Goal: Information Seeking & Learning: Learn about a topic

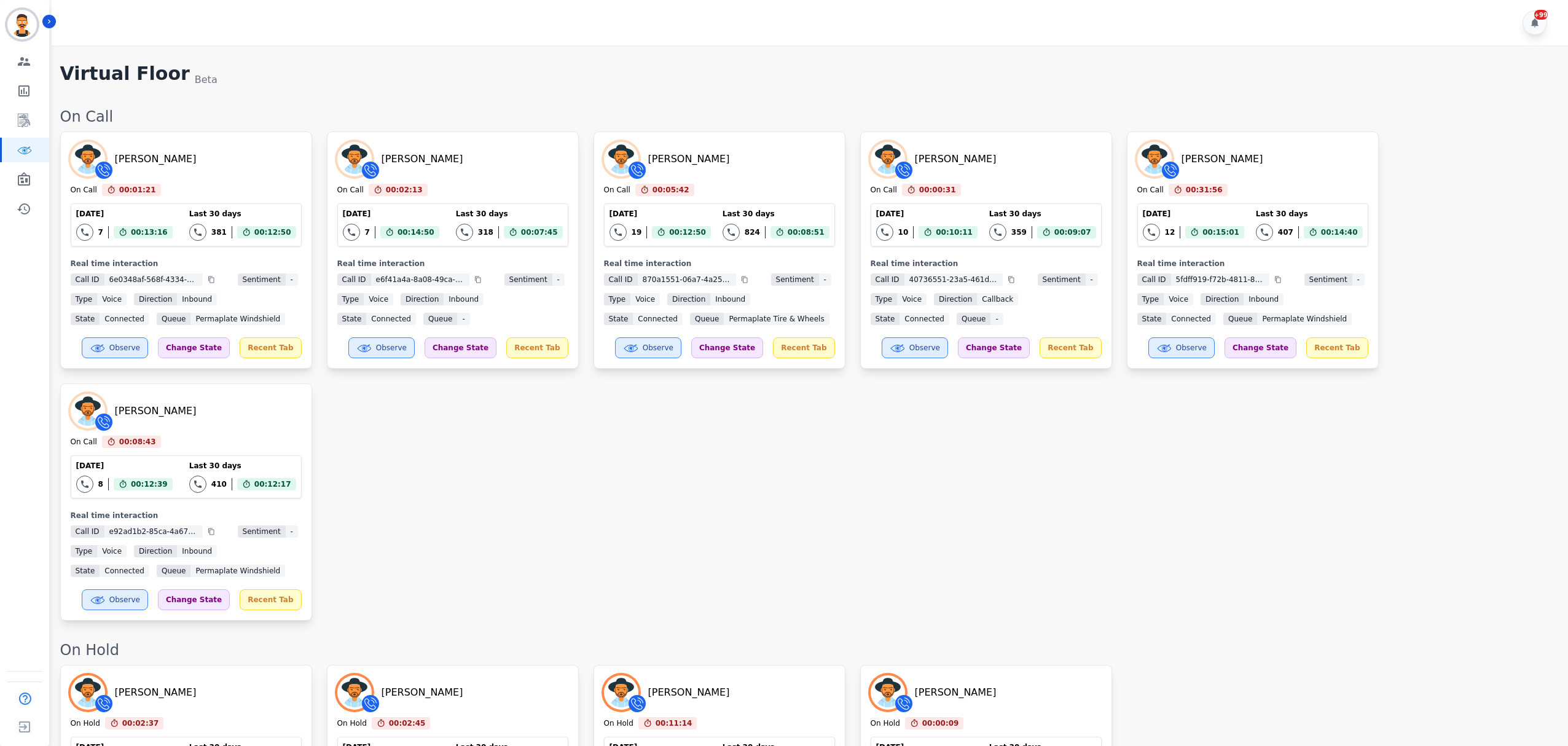
scroll to position [1568, 0]
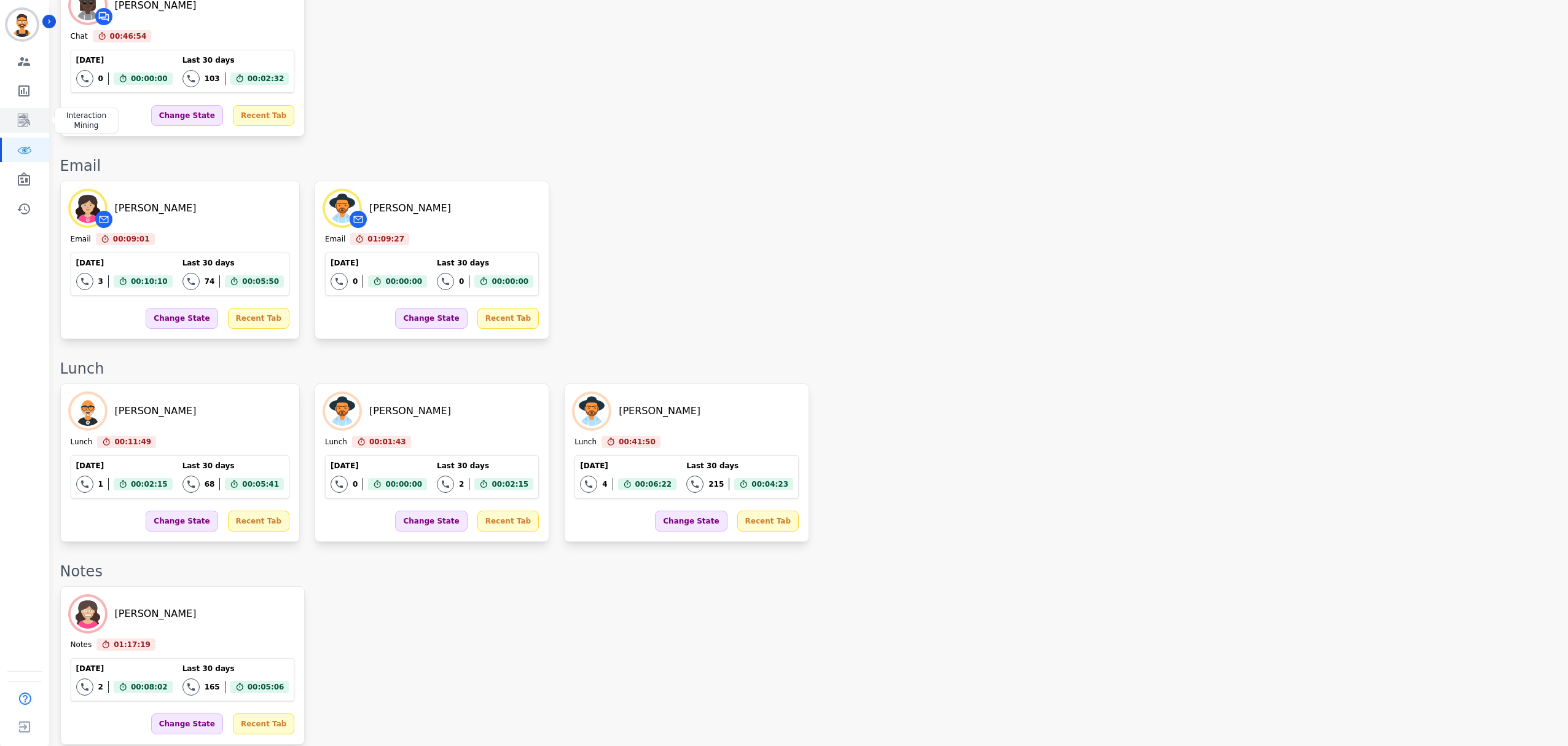
click at [44, 122] on link "Sidebar" at bounding box center [25, 121] width 47 height 24
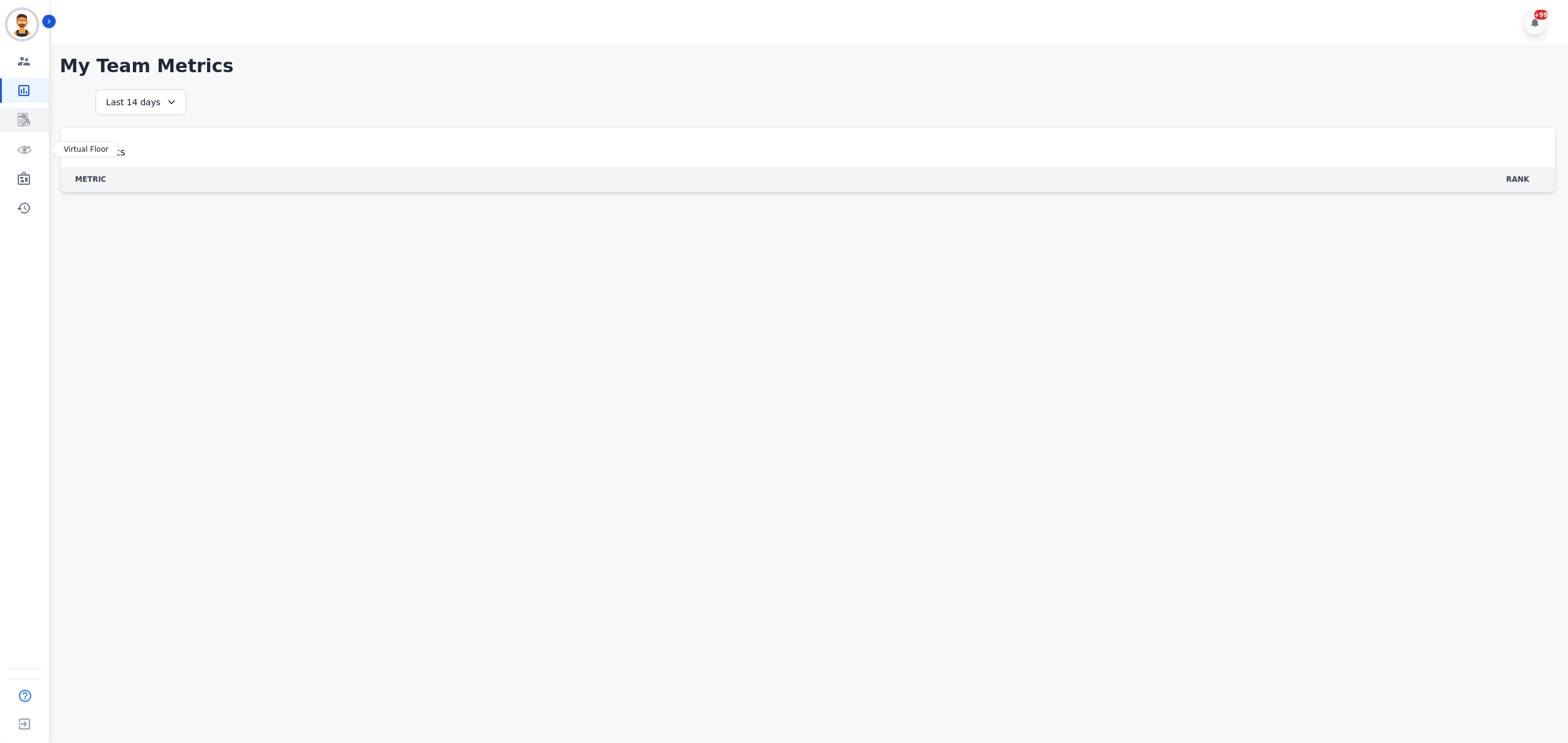
click at [25, 122] on icon "Sidebar" at bounding box center [24, 120] width 12 height 14
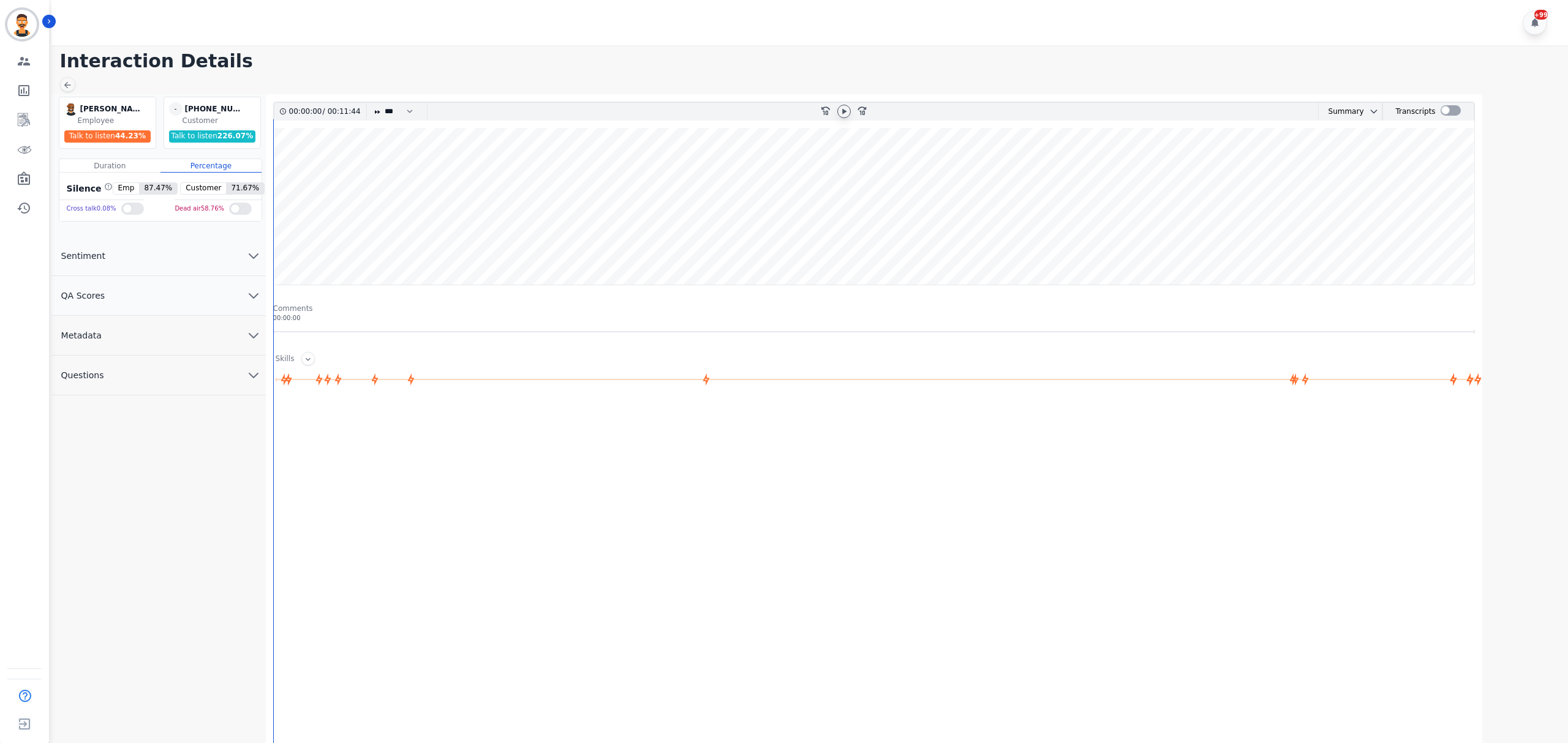
click at [845, 115] on icon at bounding box center [844, 111] width 10 height 10
click at [1442, 113] on div at bounding box center [1450, 111] width 21 height 11
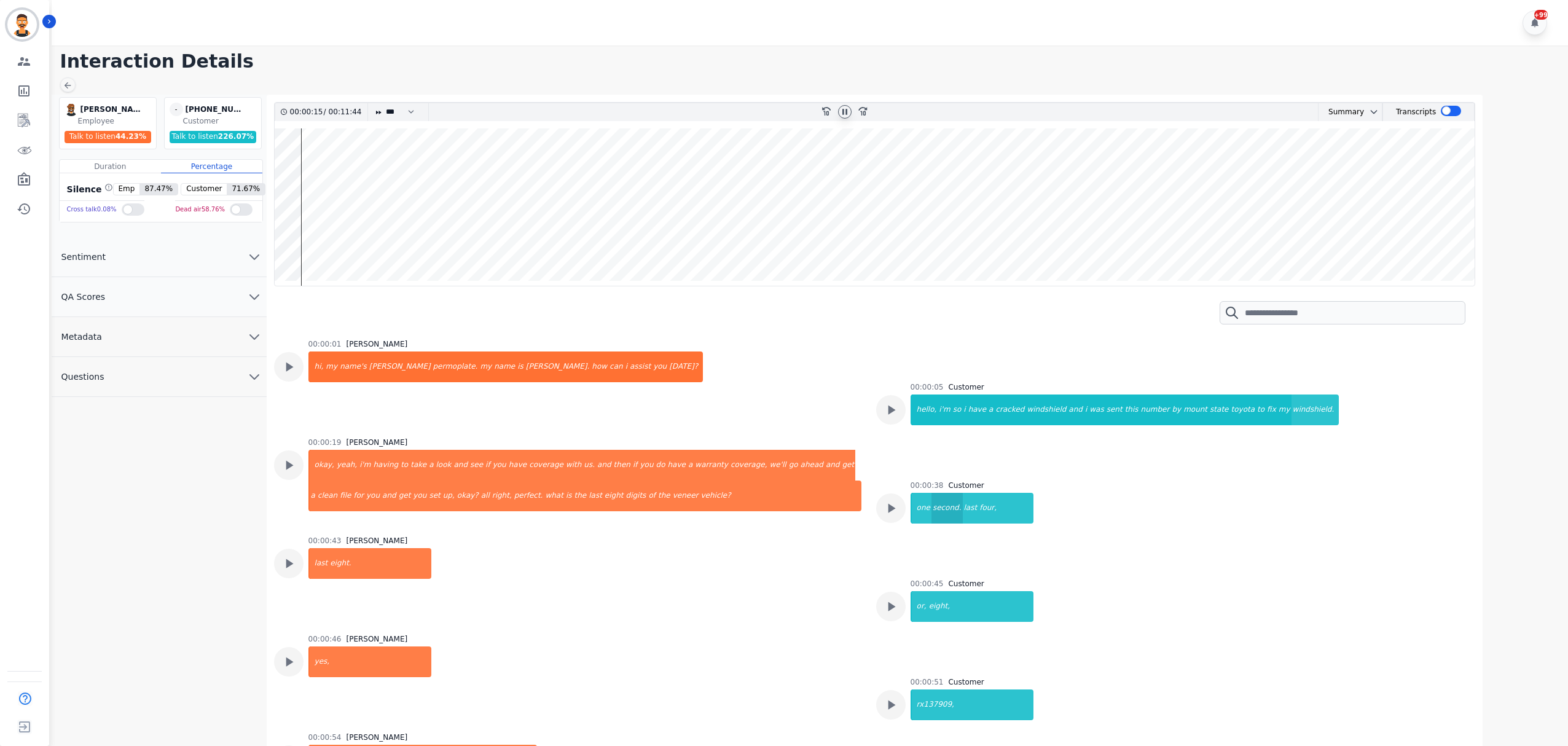
click at [932, 500] on div "second." at bounding box center [947, 508] width 31 height 31
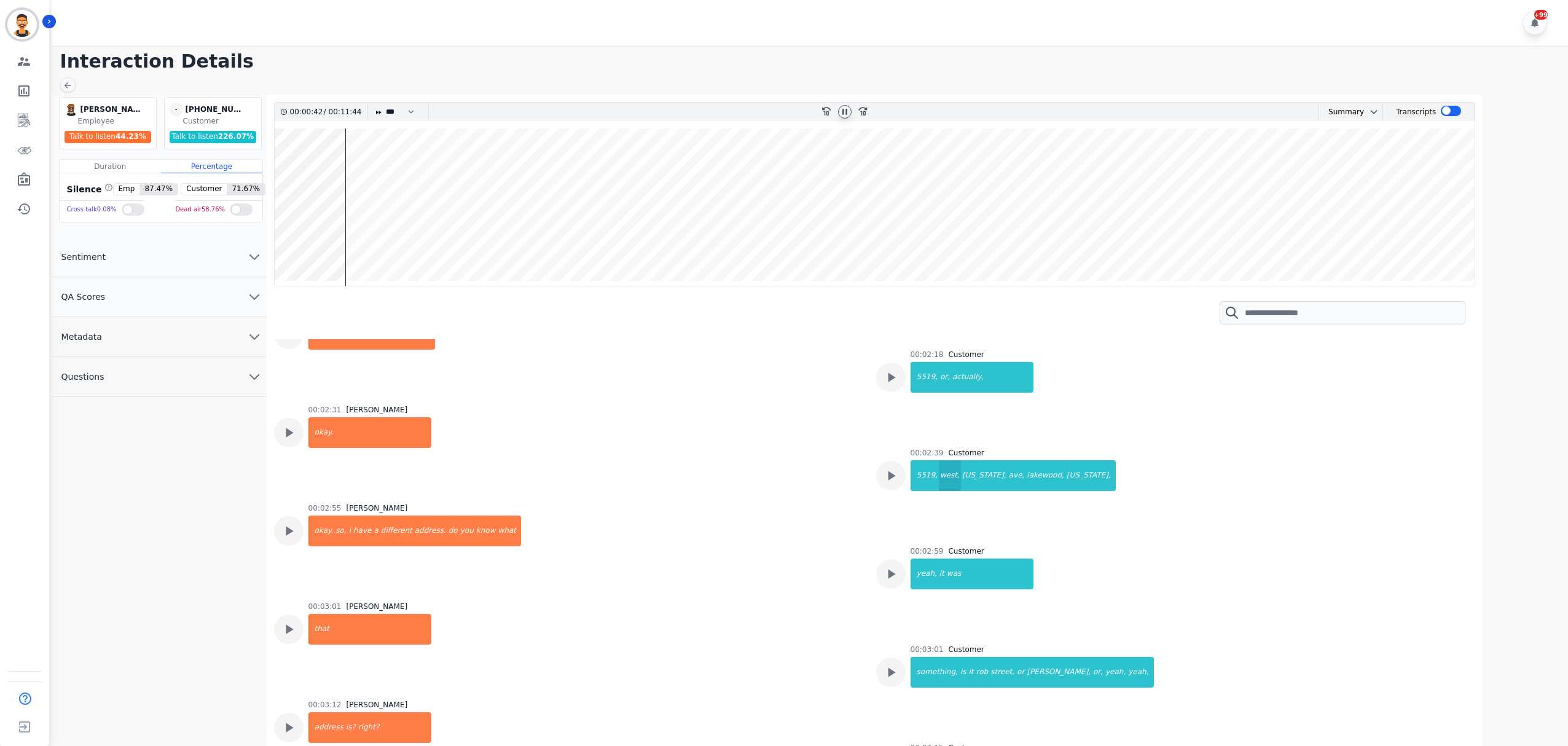
click at [939, 484] on div "west," at bounding box center [949, 476] width 22 height 31
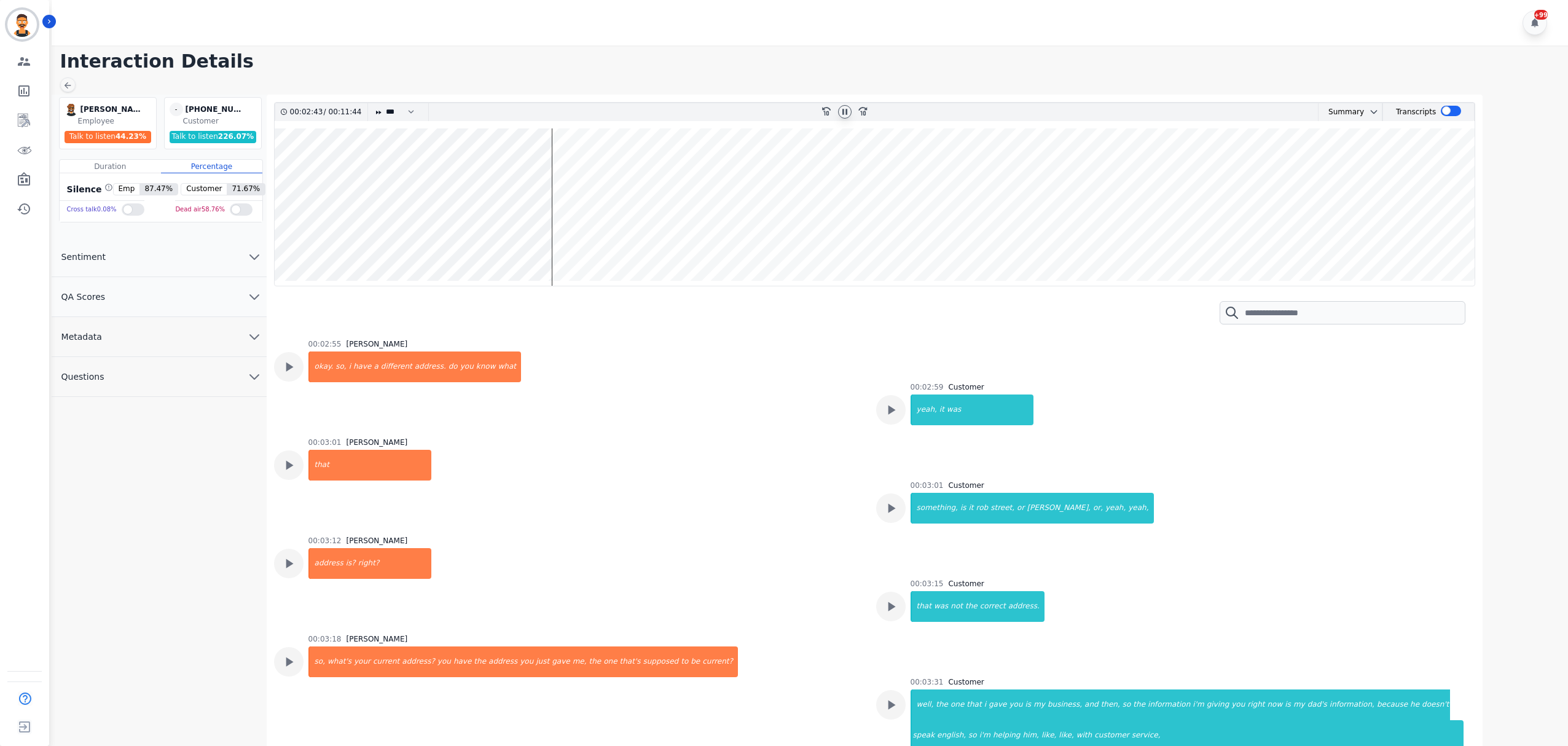
scroll to position [1147, 0]
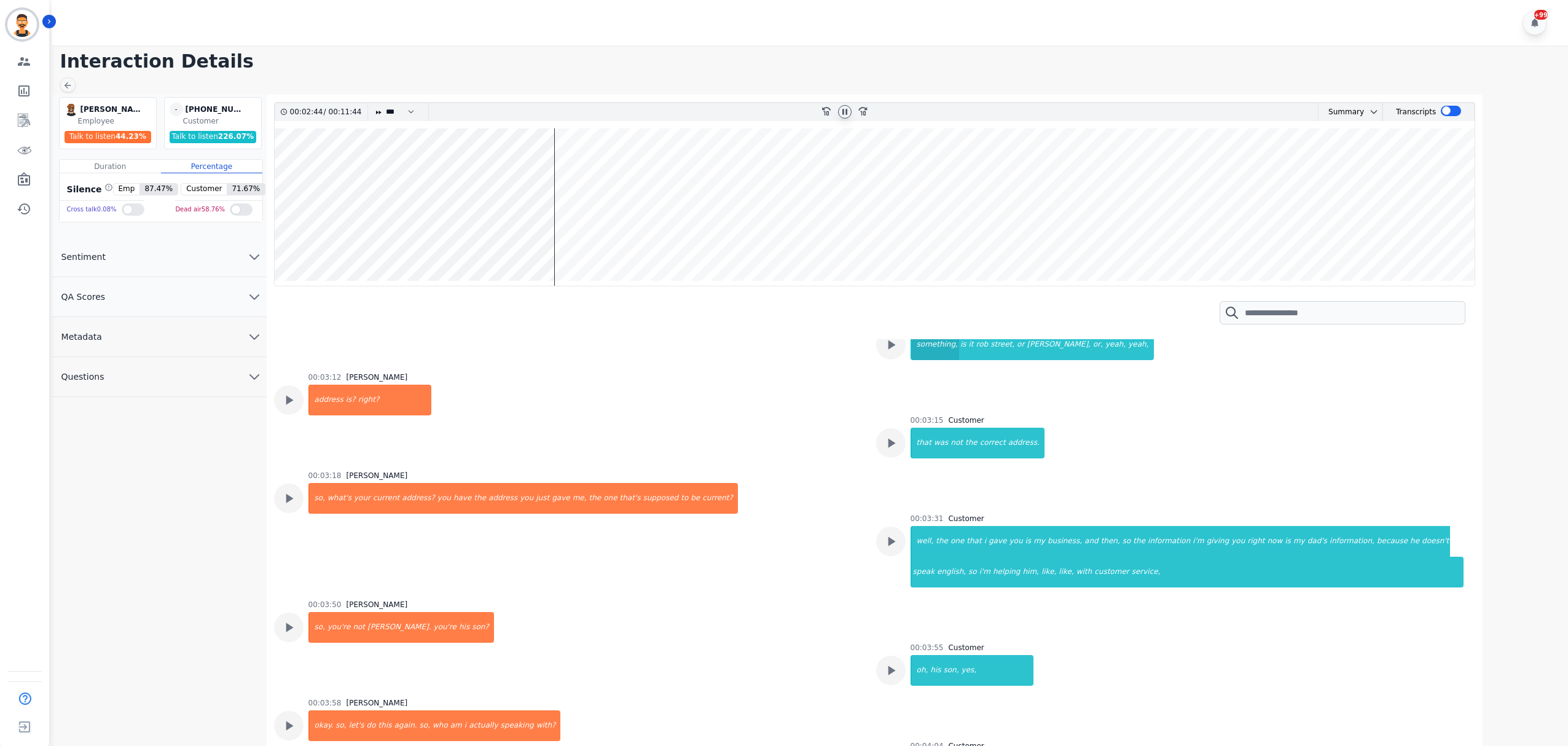
click at [946, 354] on div "something," at bounding box center [936, 345] width 47 height 31
click at [935, 546] on div "the" at bounding box center [942, 542] width 14 height 31
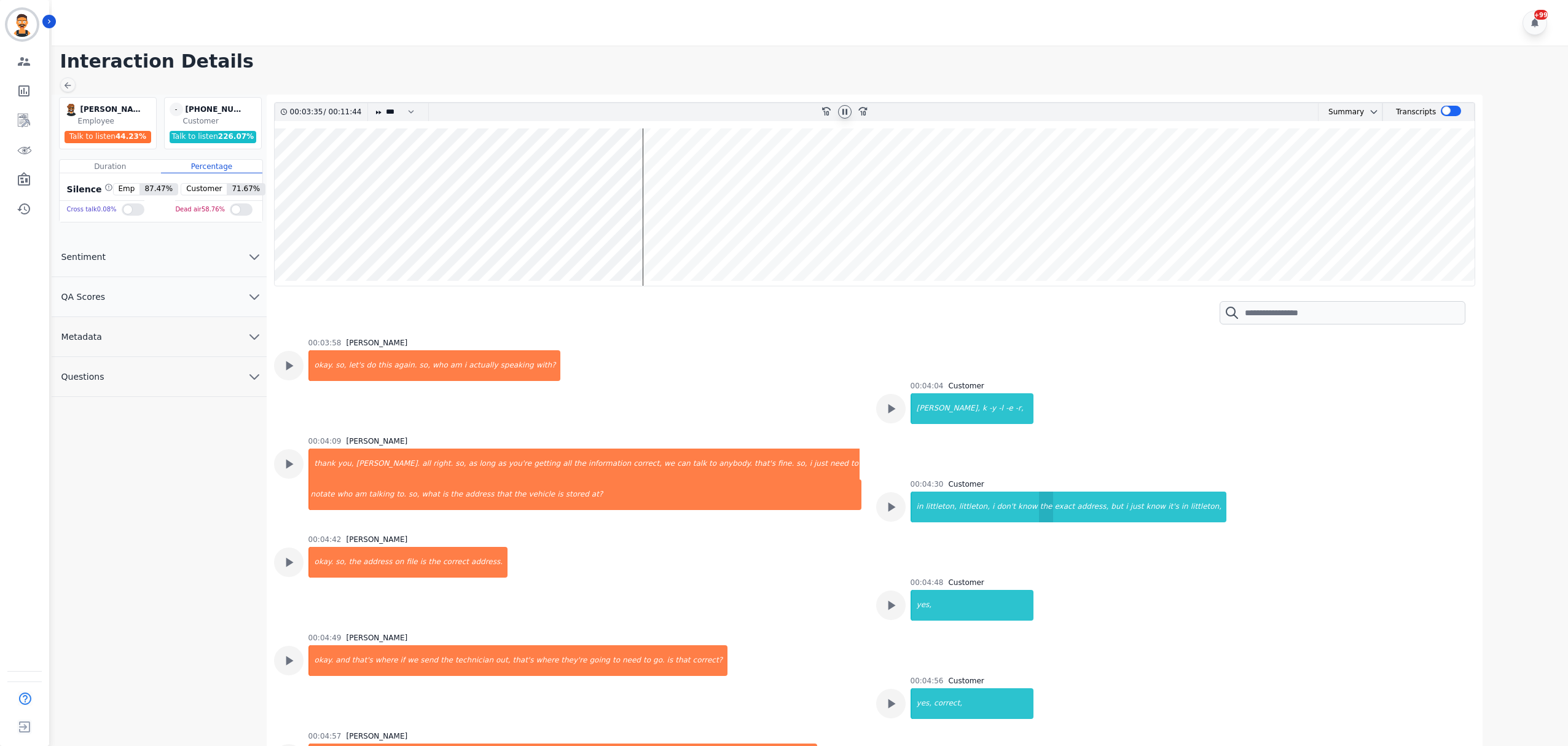
scroll to position [1557, 0]
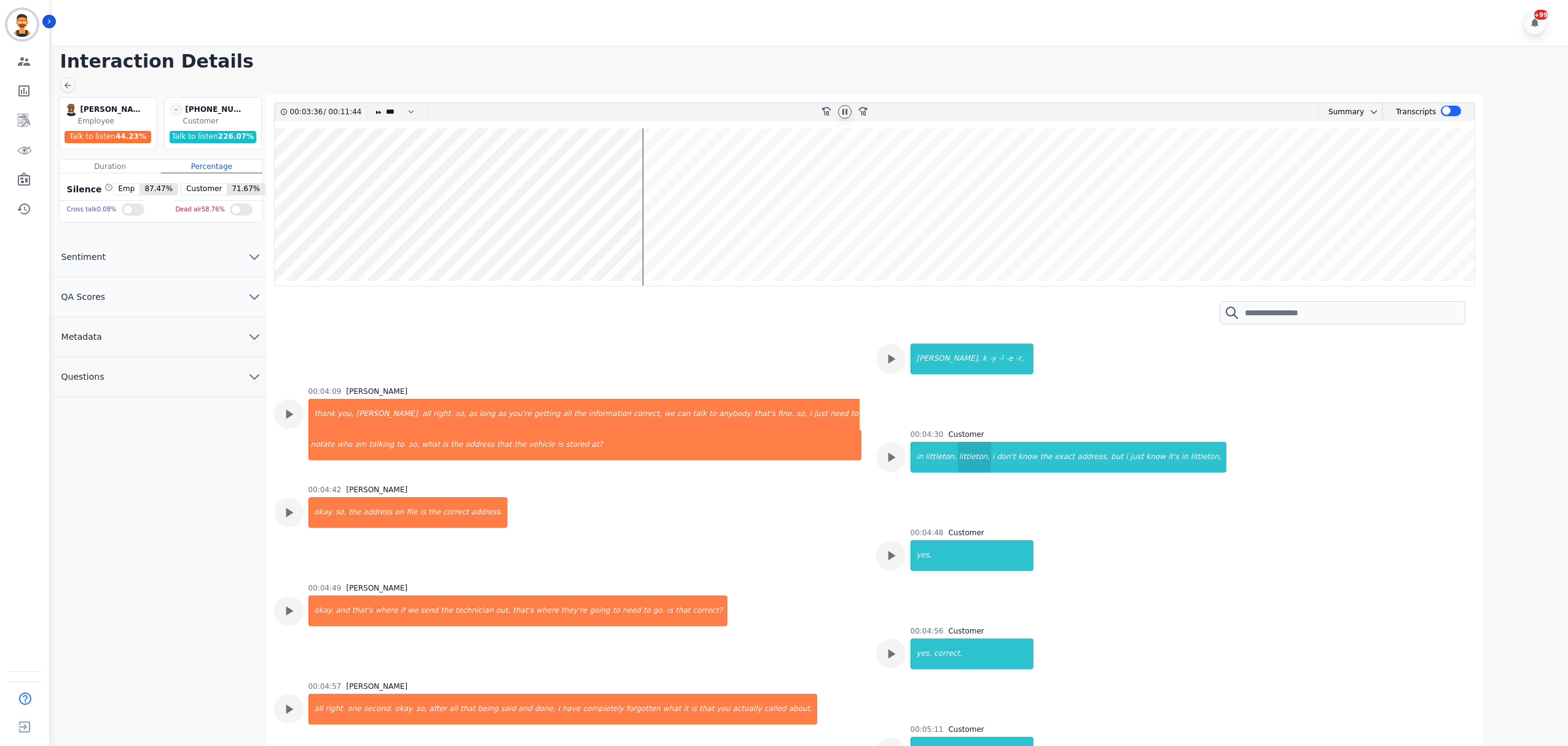
click at [958, 454] on div "littleton," at bounding box center [975, 457] width 34 height 31
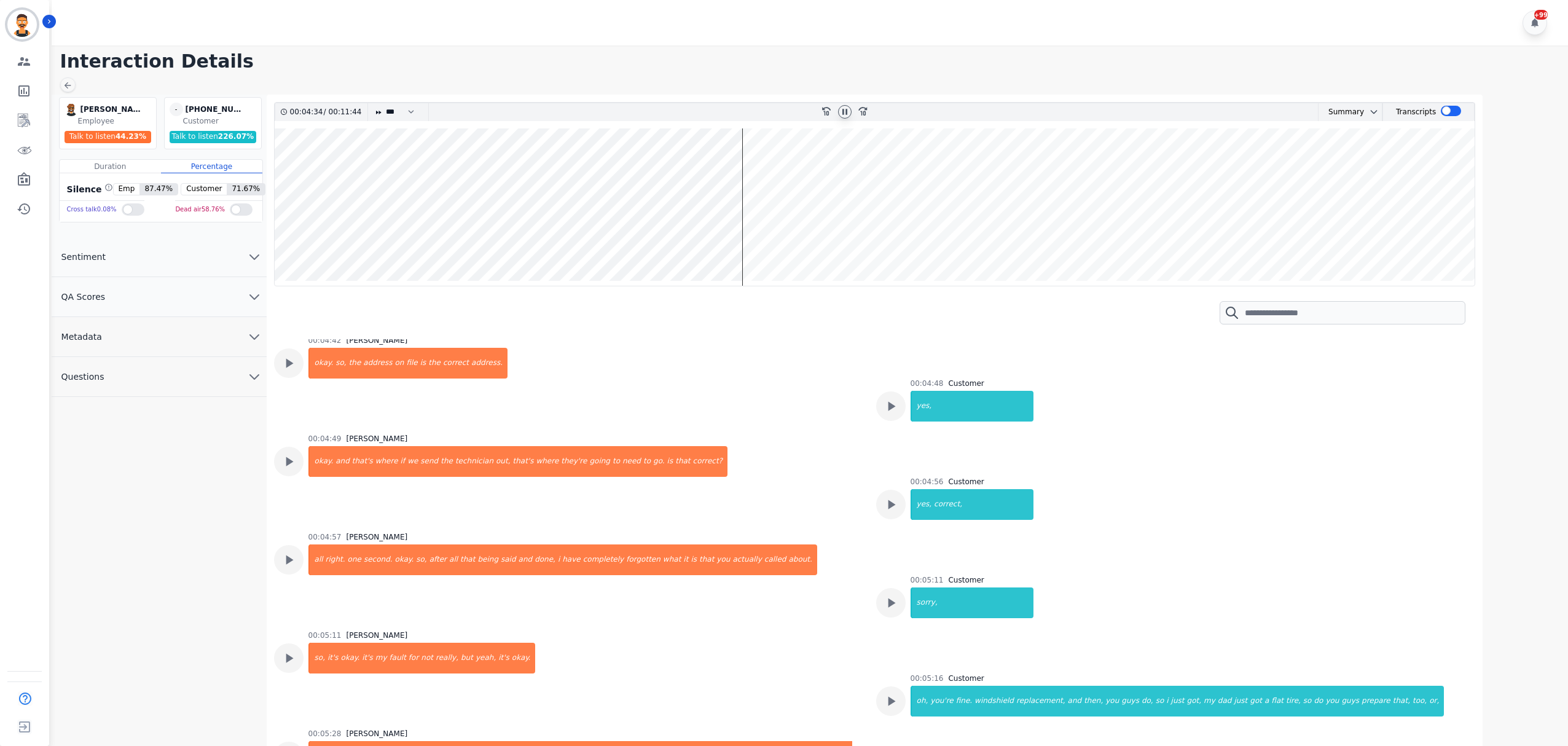
scroll to position [1884, 0]
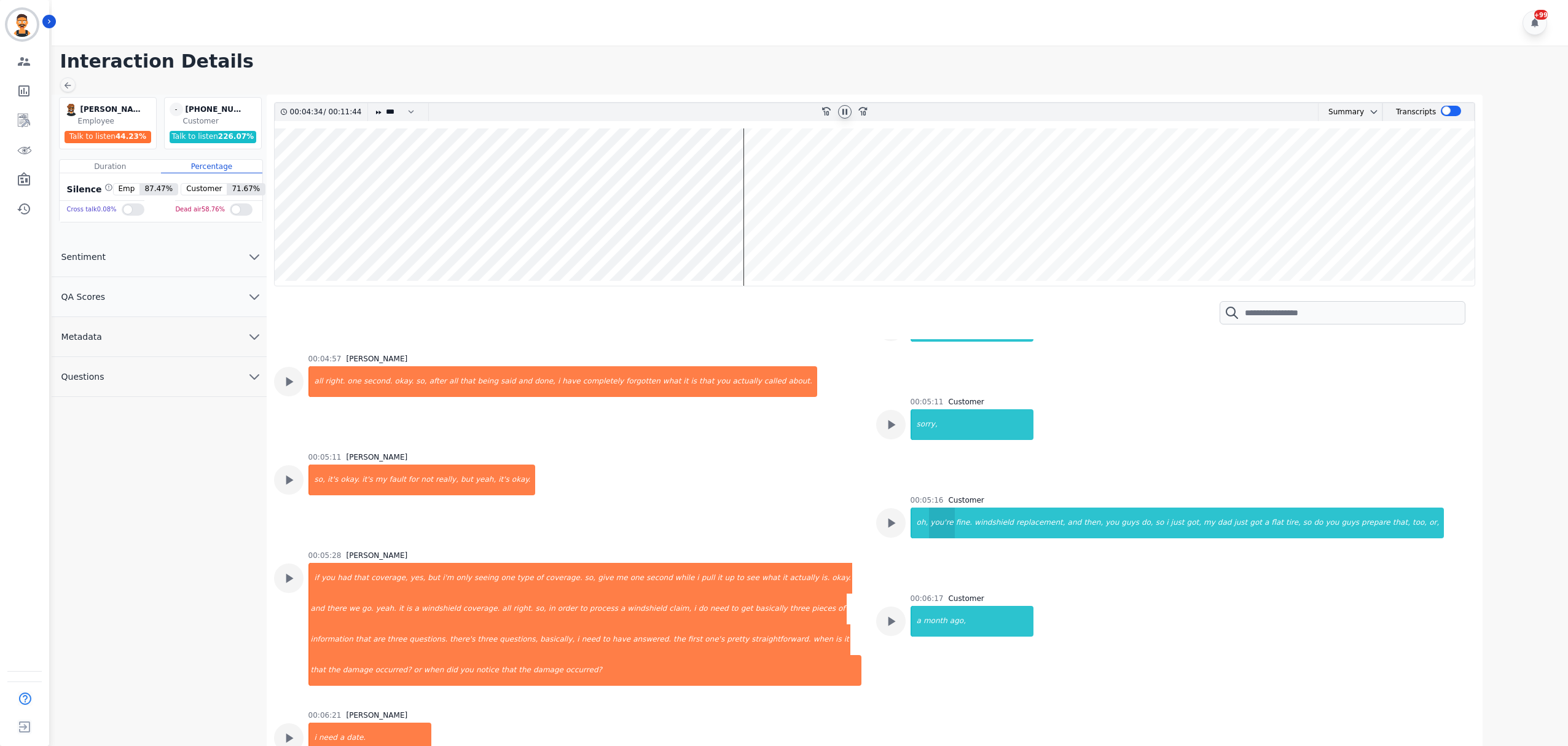
click at [939, 515] on div "you're" at bounding box center [941, 523] width 25 height 31
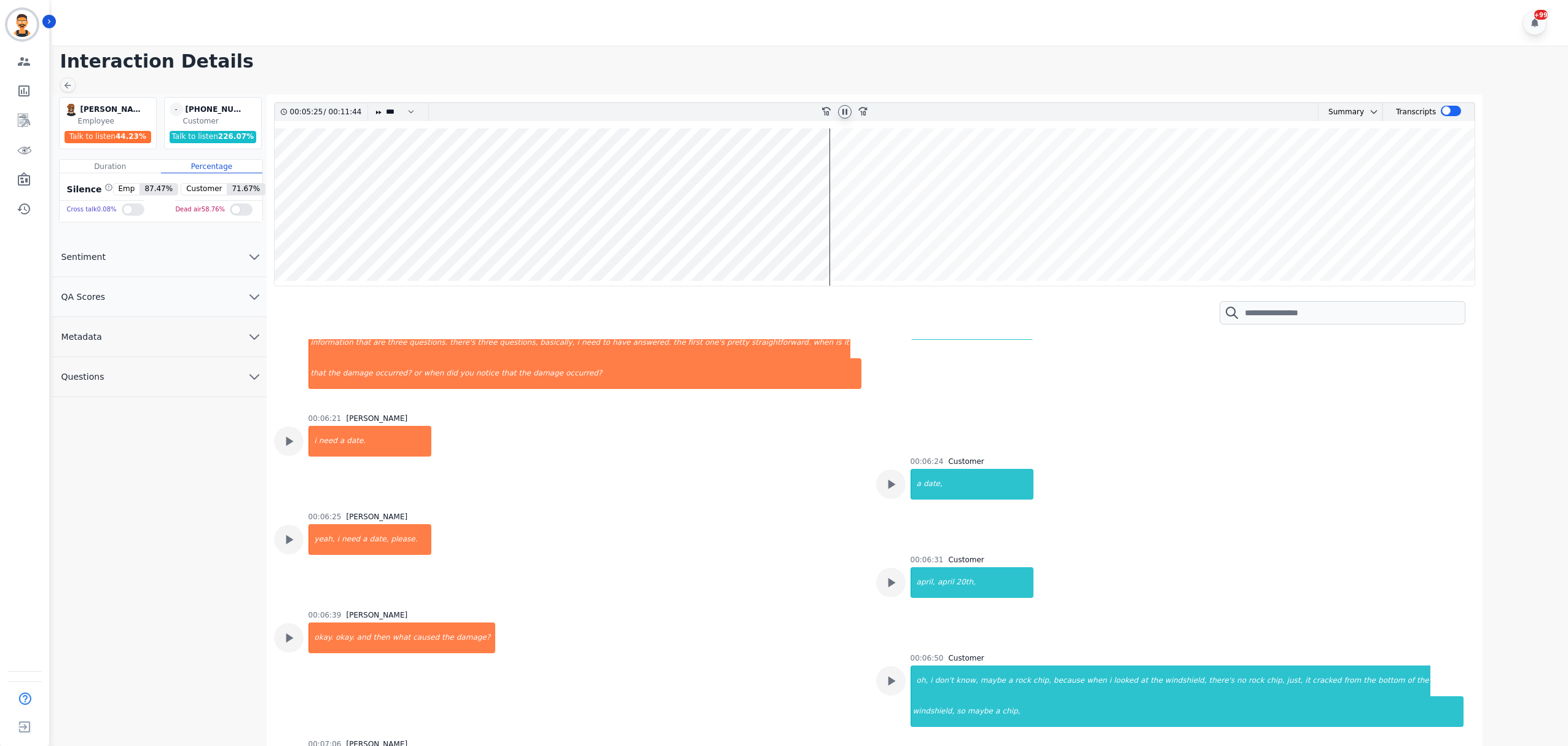
scroll to position [2213, 0]
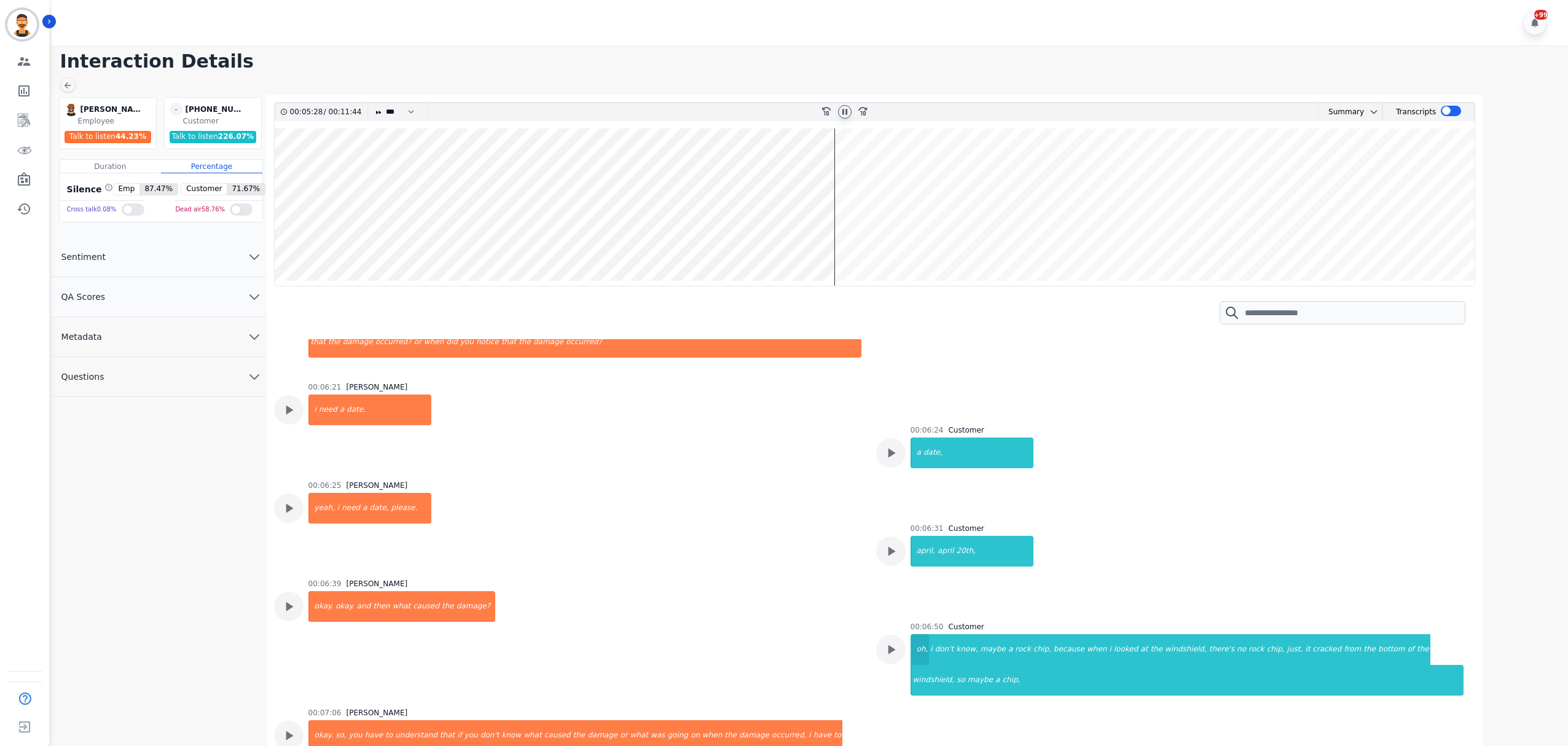
click at [922, 650] on div "oh," at bounding box center [921, 650] width 18 height 31
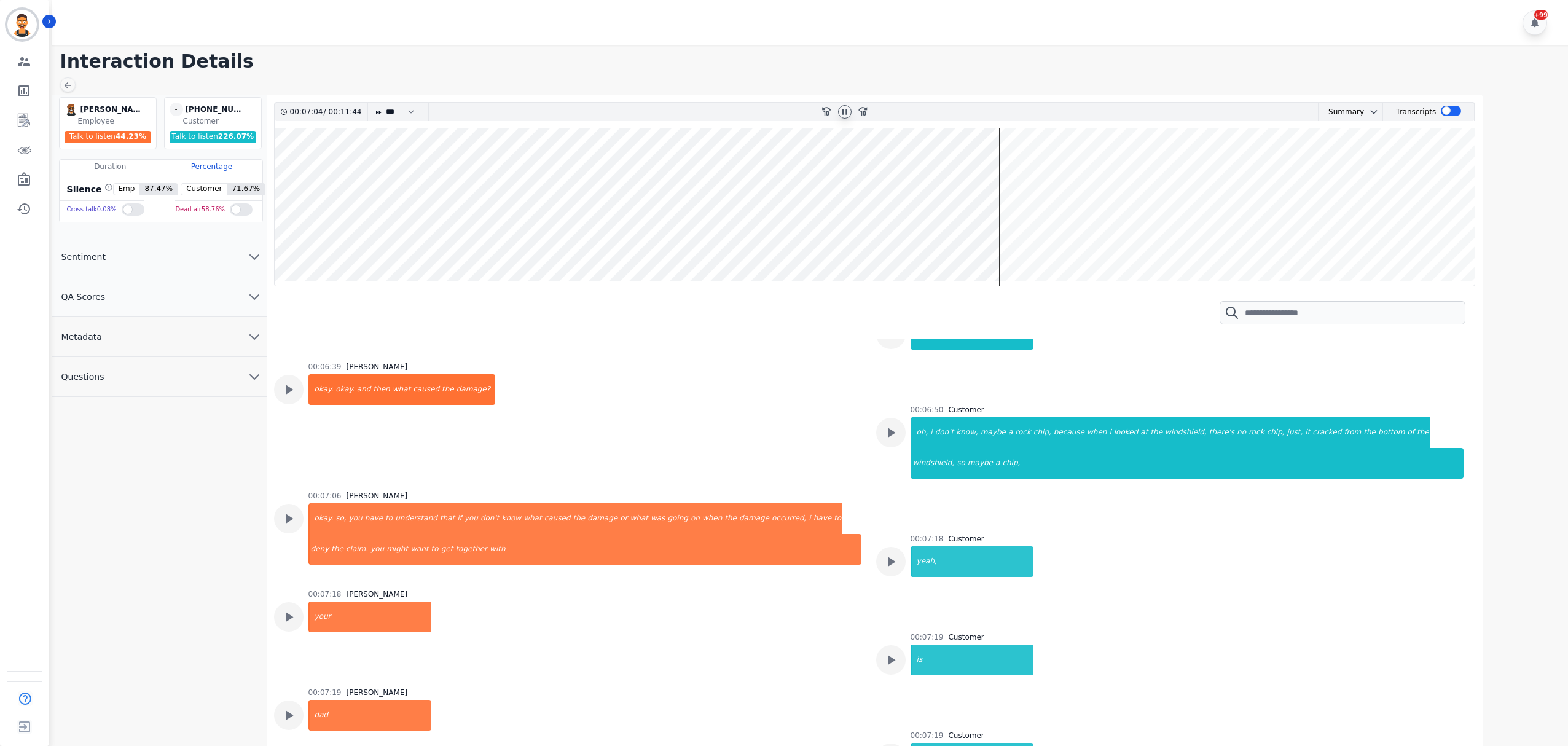
scroll to position [2458, 0]
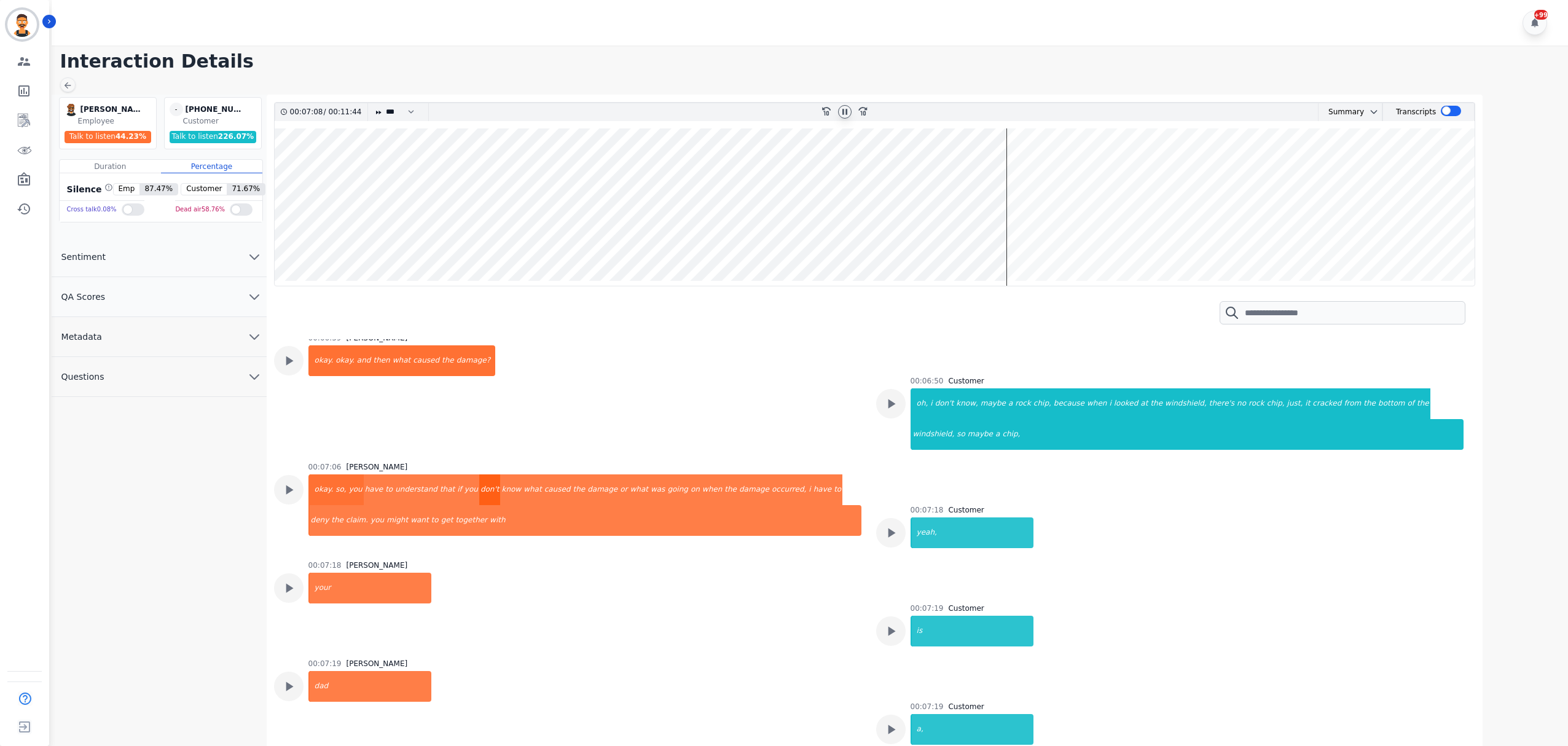
click at [479, 474] on div "don't" at bounding box center [490, 490] width 21 height 31
click at [628, 474] on div "what" at bounding box center [638, 490] width 21 height 31
click at [812, 474] on div "have" at bounding box center [822, 490] width 21 height 31
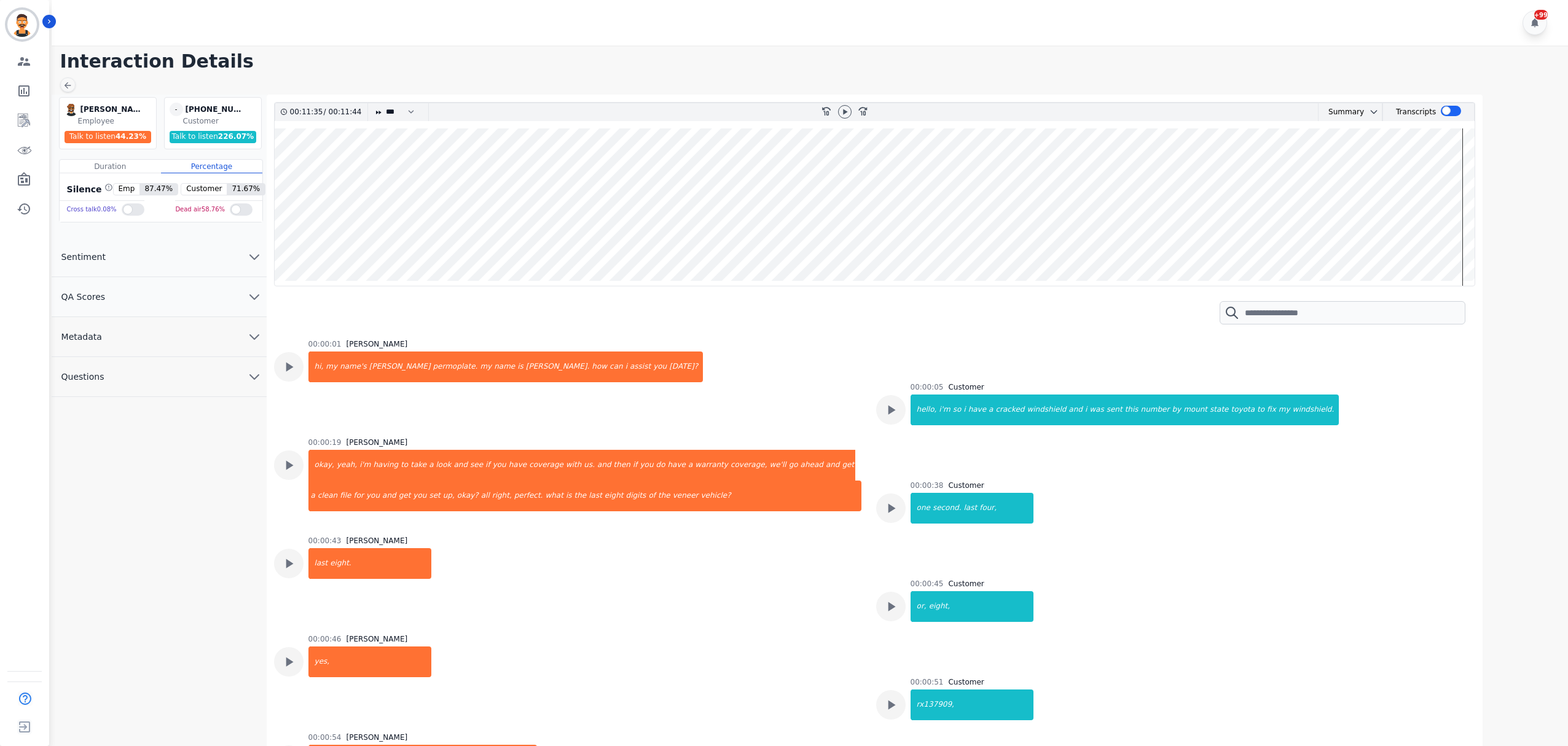
scroll to position [5664, 0]
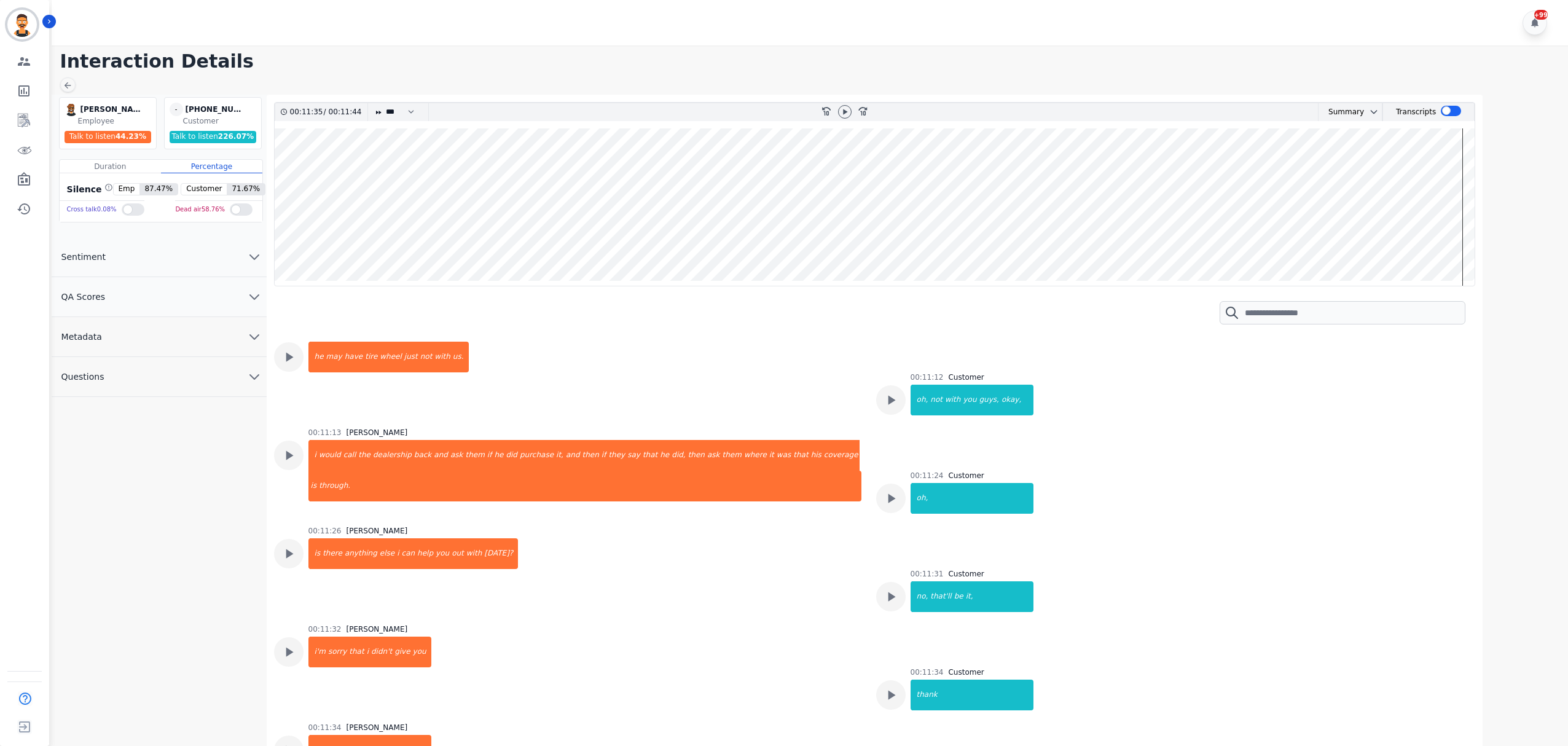
click at [308, 227] on wave at bounding box center [875, 207] width 1200 height 157
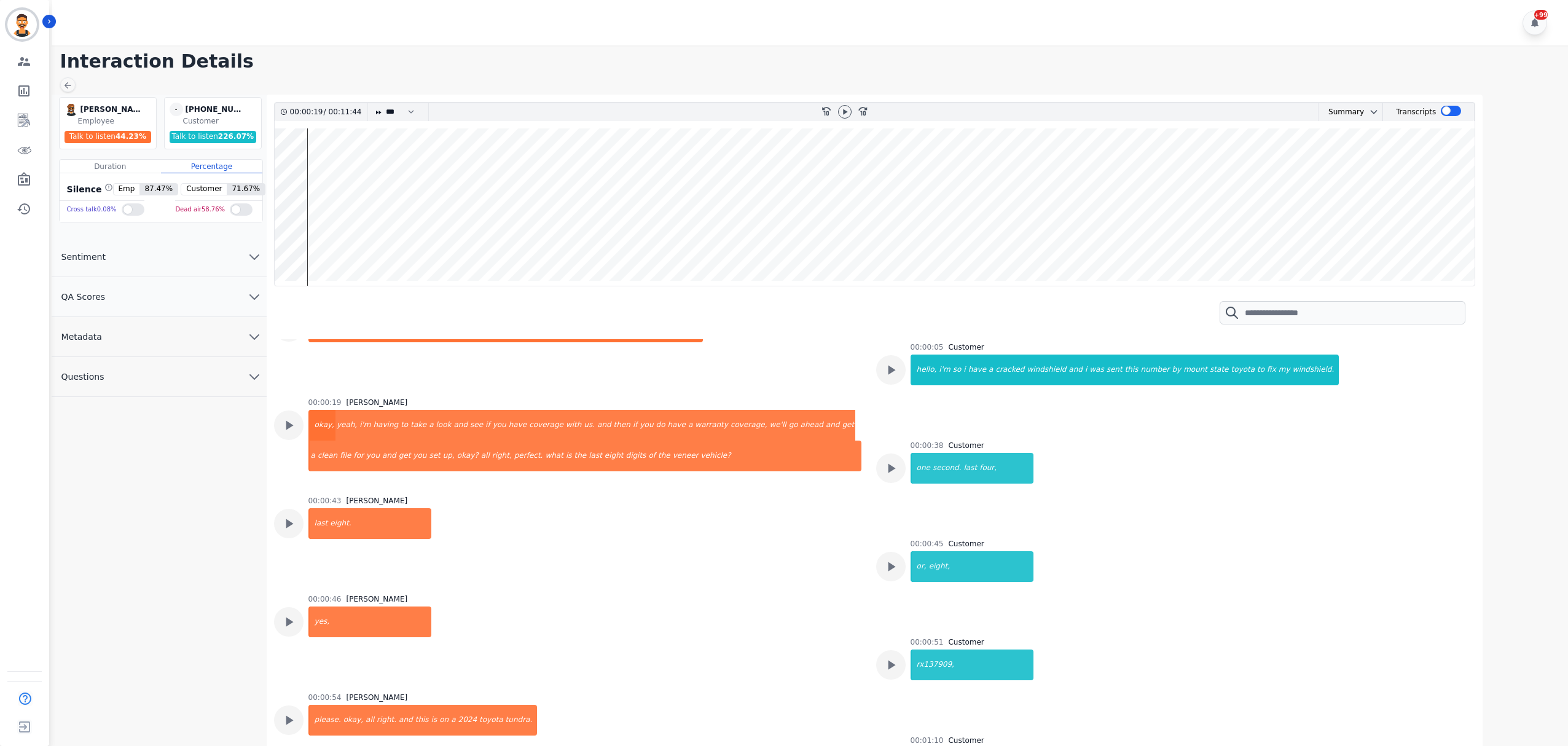
scroll to position [0, 0]
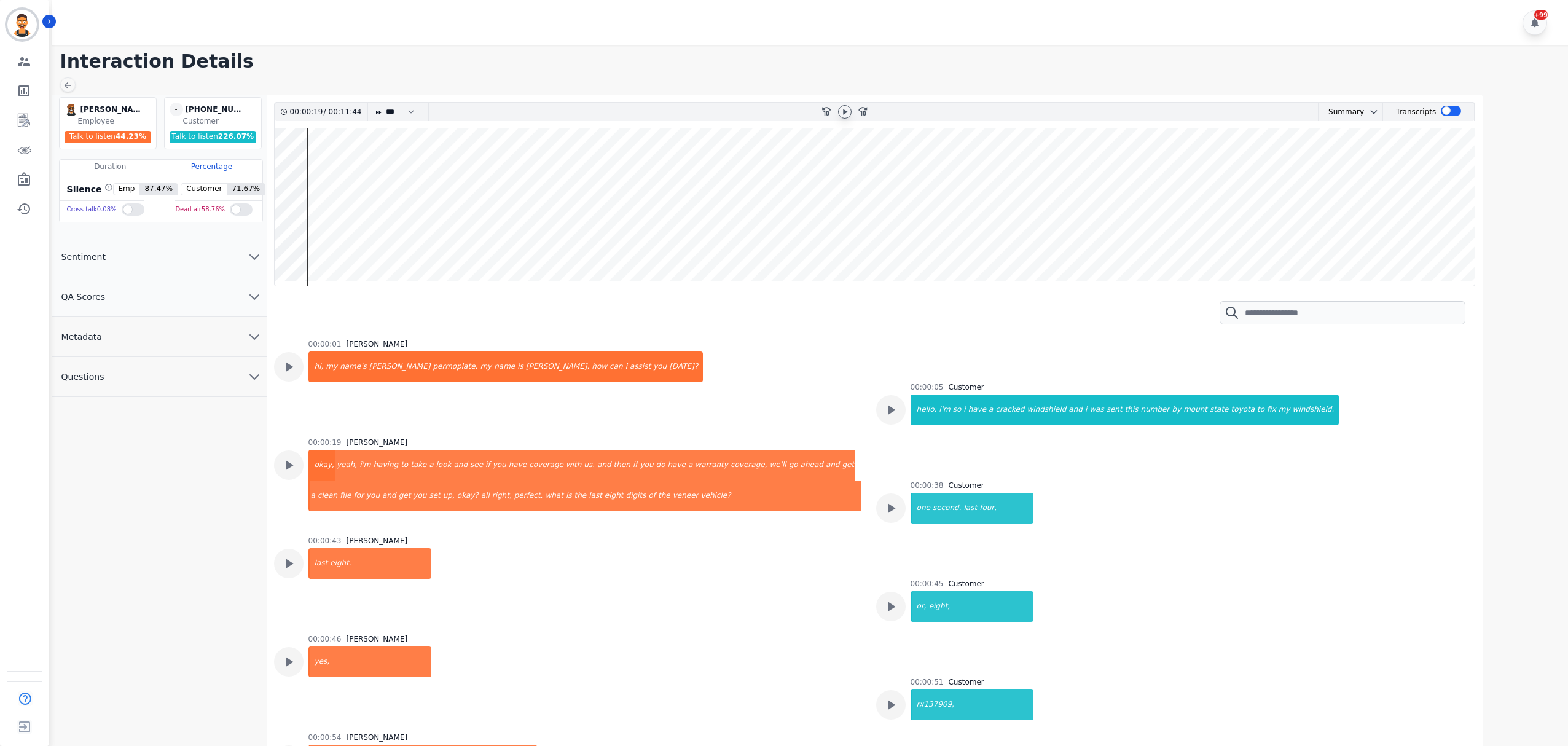
click at [844, 109] on icon at bounding box center [844, 111] width 10 height 10
click at [340, 182] on wave at bounding box center [875, 207] width 1200 height 157
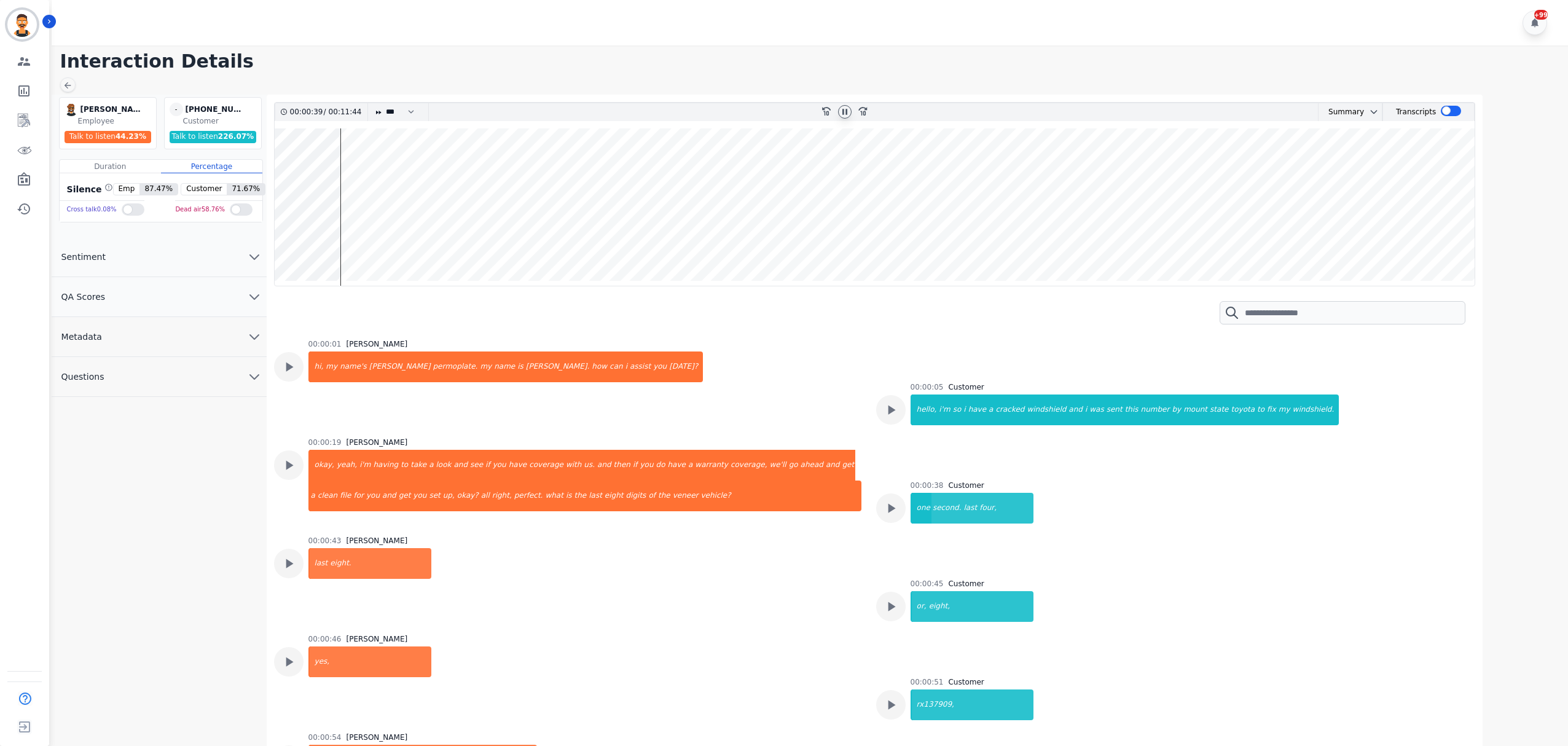
click at [350, 175] on wave at bounding box center [875, 207] width 1200 height 157
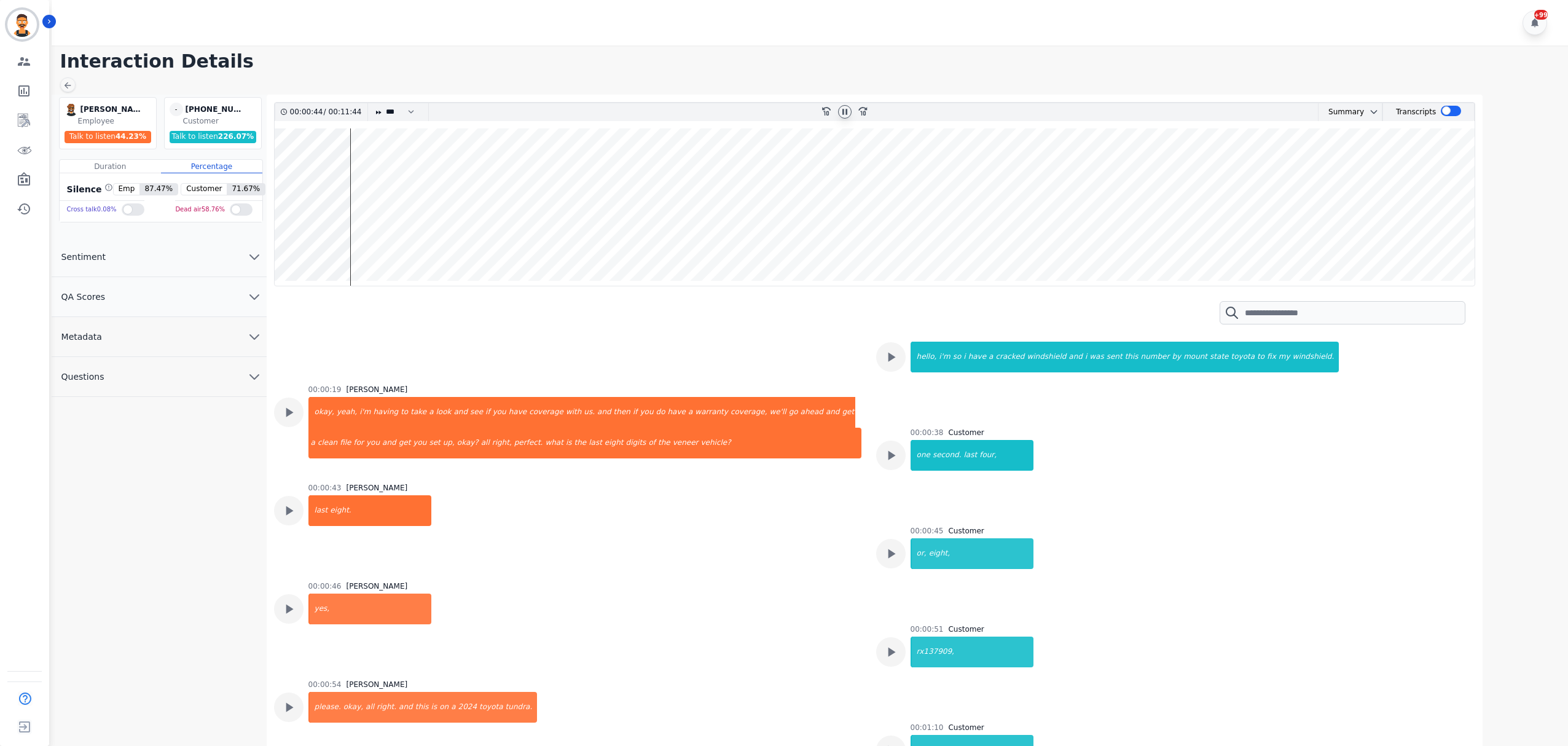
click at [361, 175] on wave at bounding box center [875, 207] width 1200 height 157
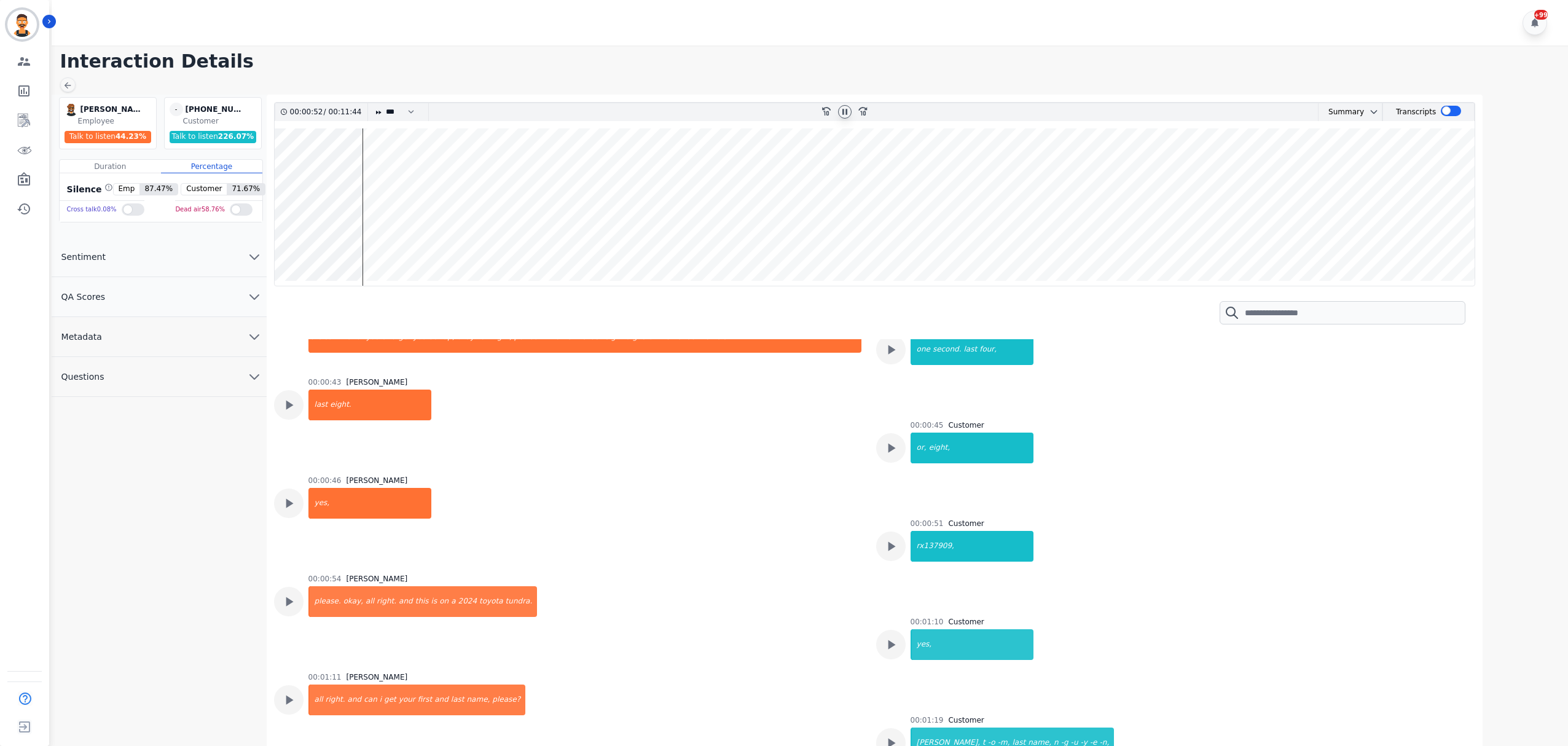
click at [366, 175] on wave at bounding box center [875, 207] width 1200 height 157
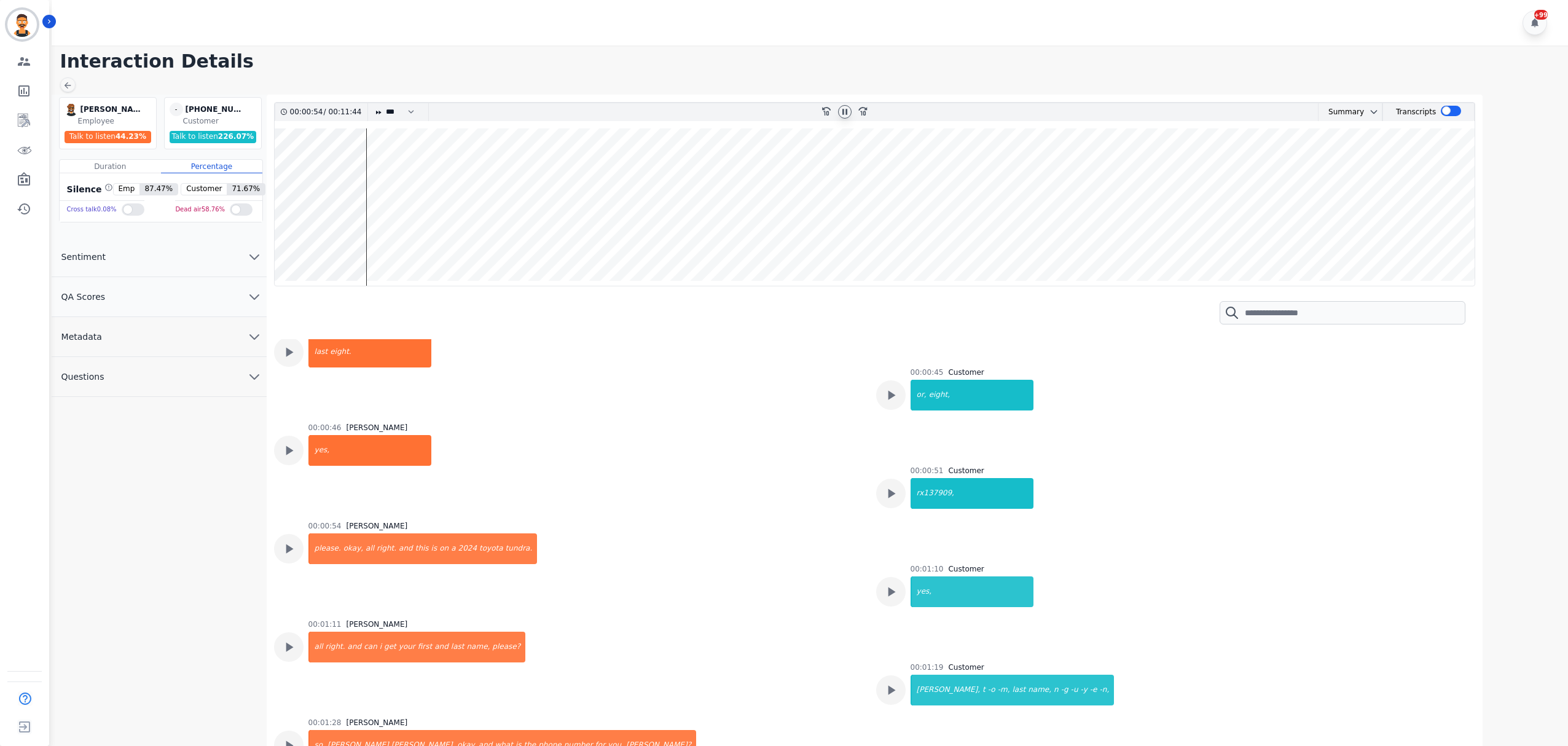
click at [411, 175] on wave at bounding box center [875, 207] width 1200 height 157
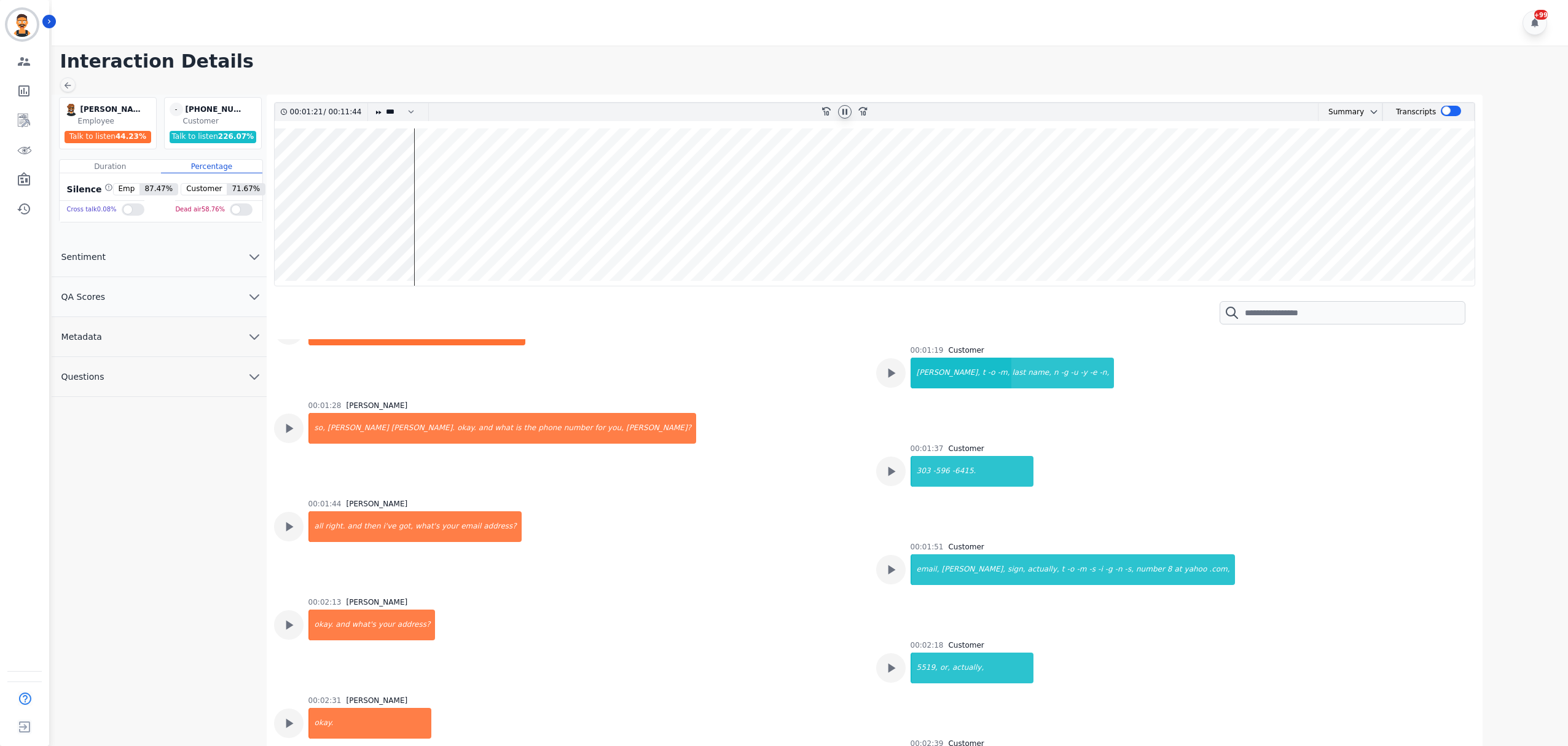
scroll to position [774, 0]
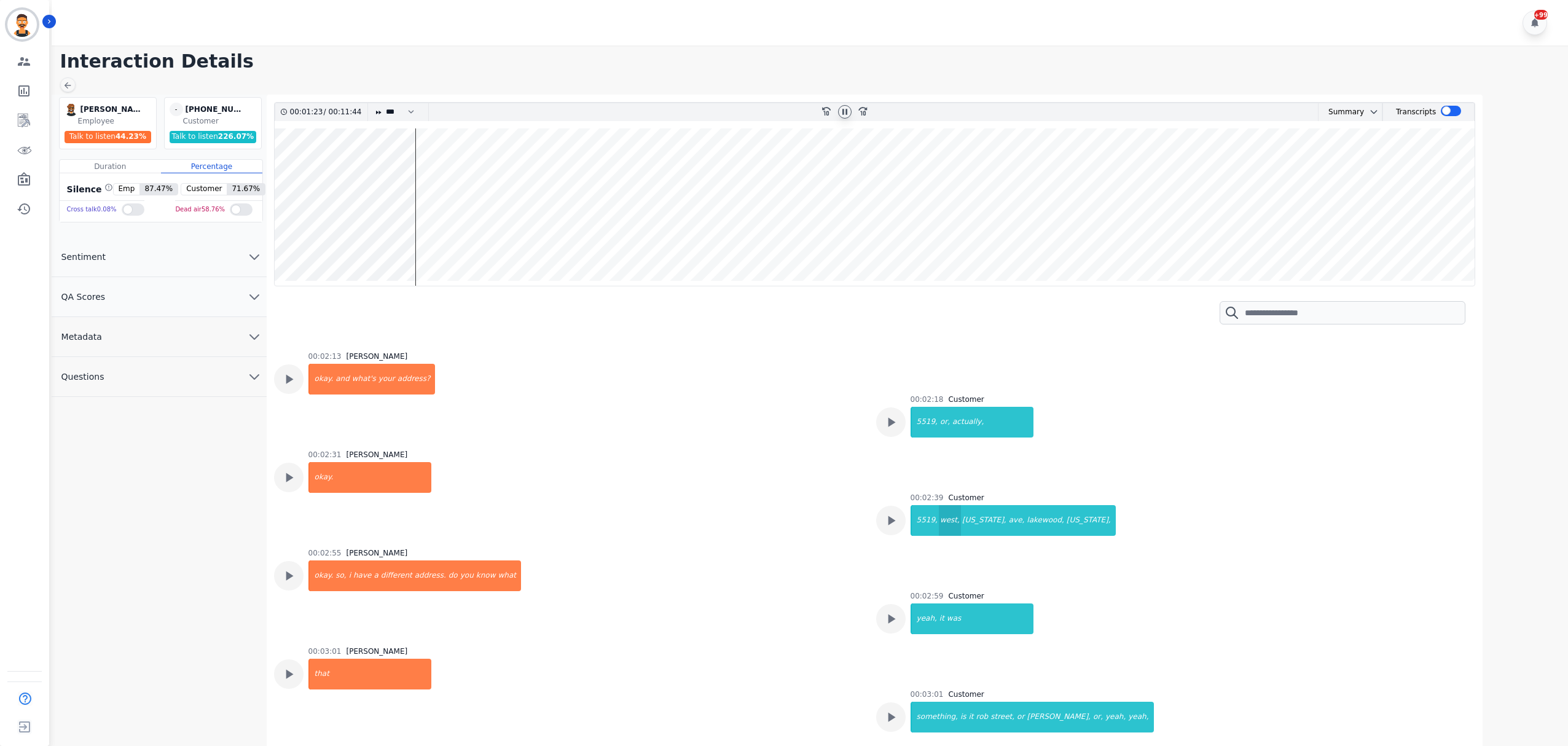
click at [939, 526] on div "west," at bounding box center [949, 520] width 22 height 31
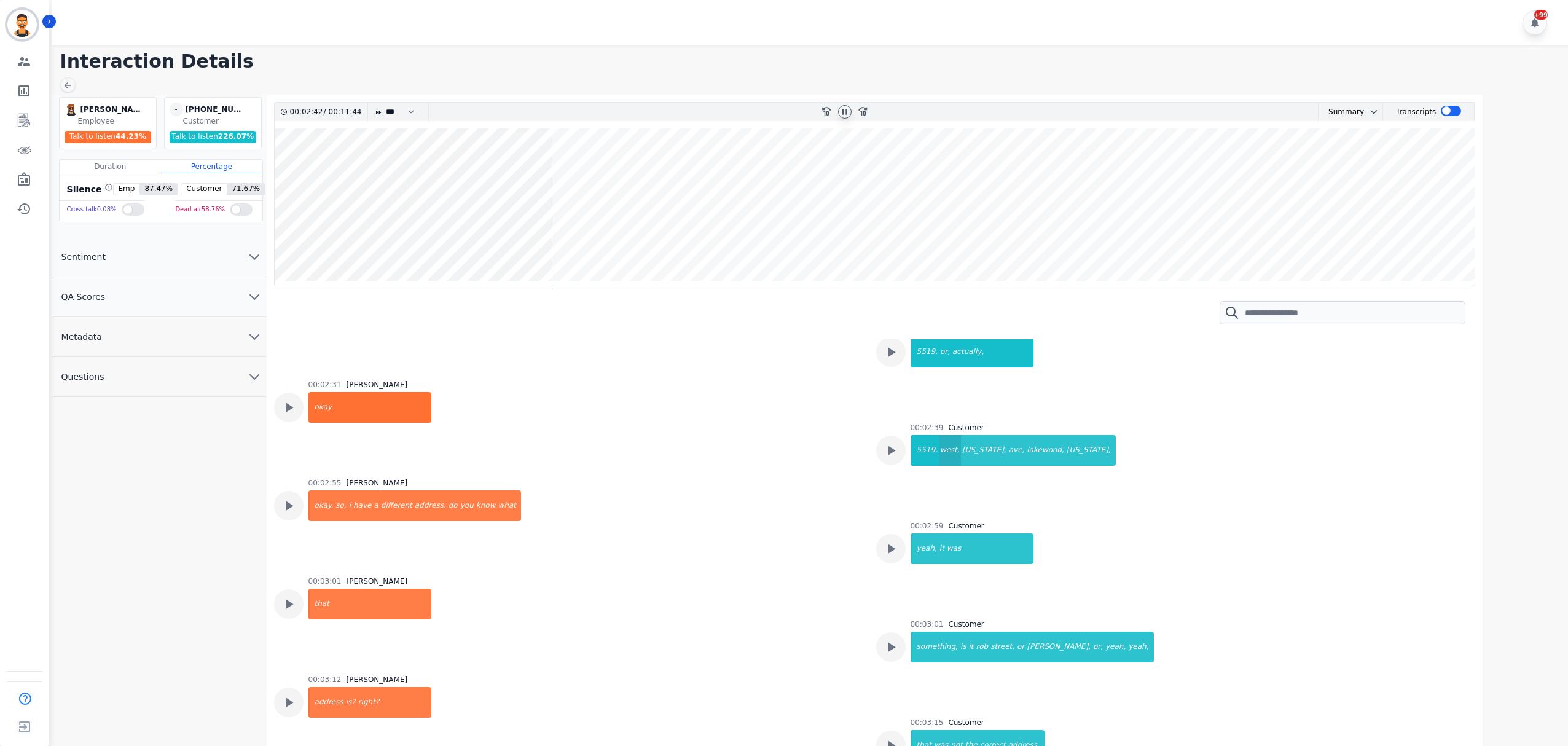
scroll to position [938, 0]
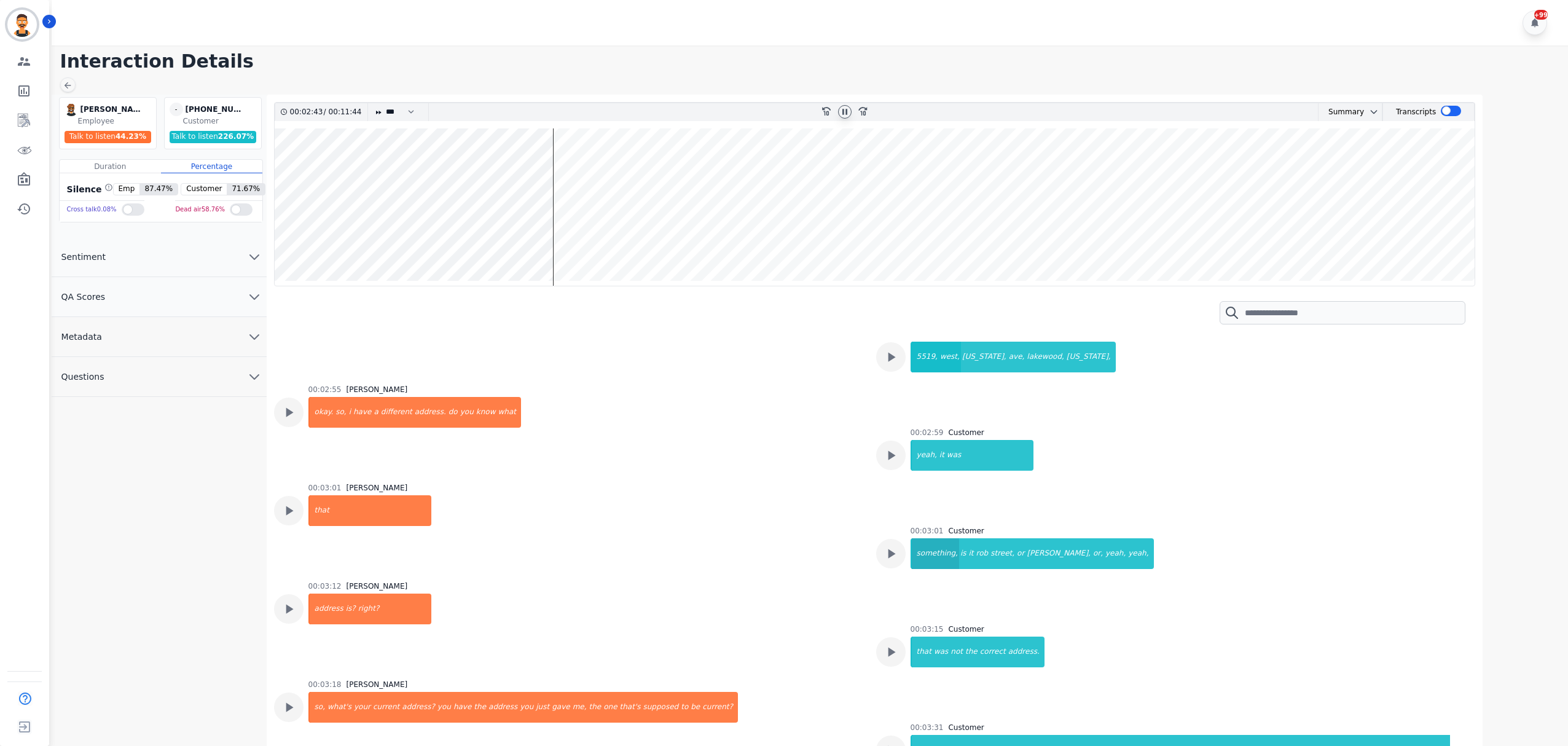
click at [940, 546] on div "something," at bounding box center [936, 554] width 47 height 31
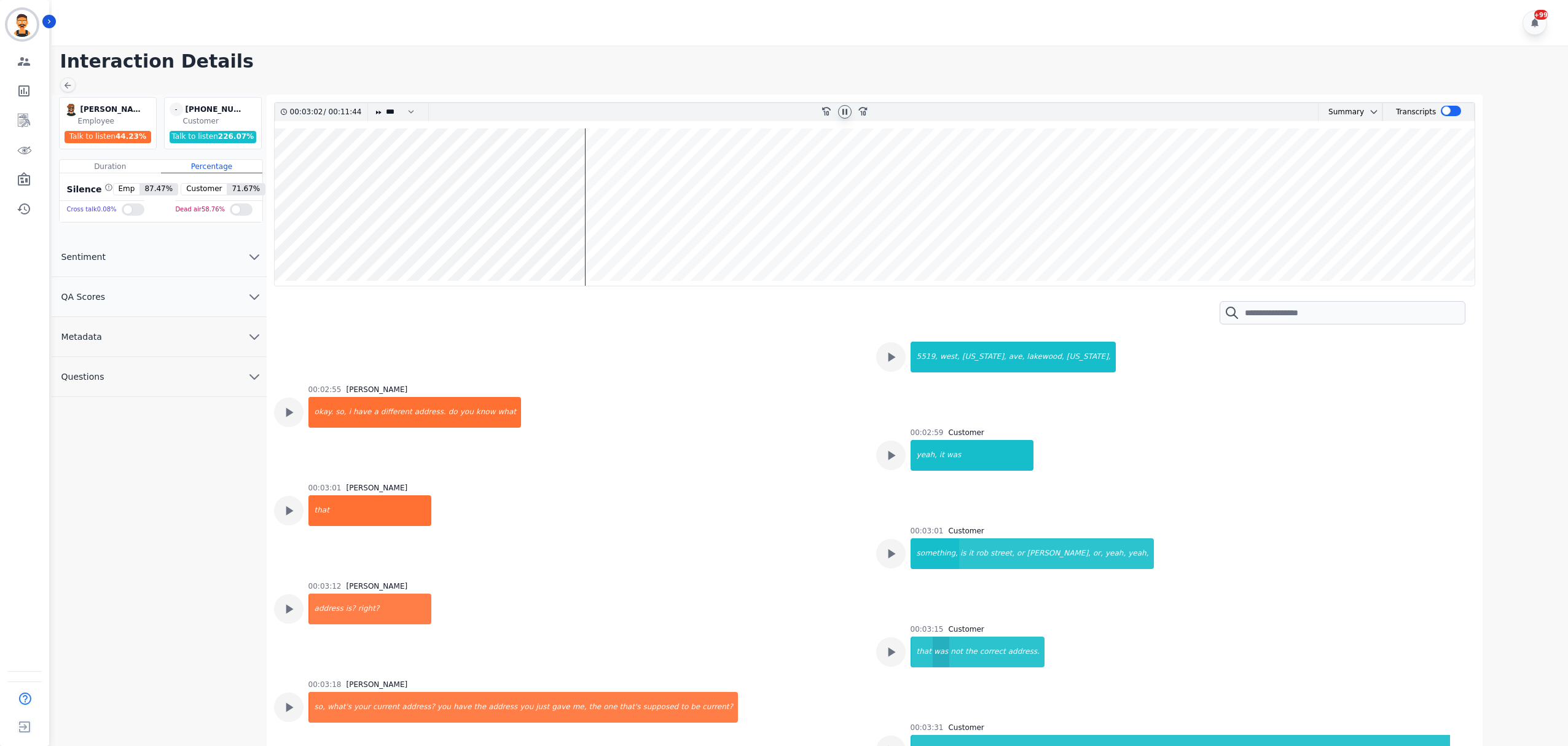
click at [933, 643] on div "was" at bounding box center [941, 652] width 17 height 31
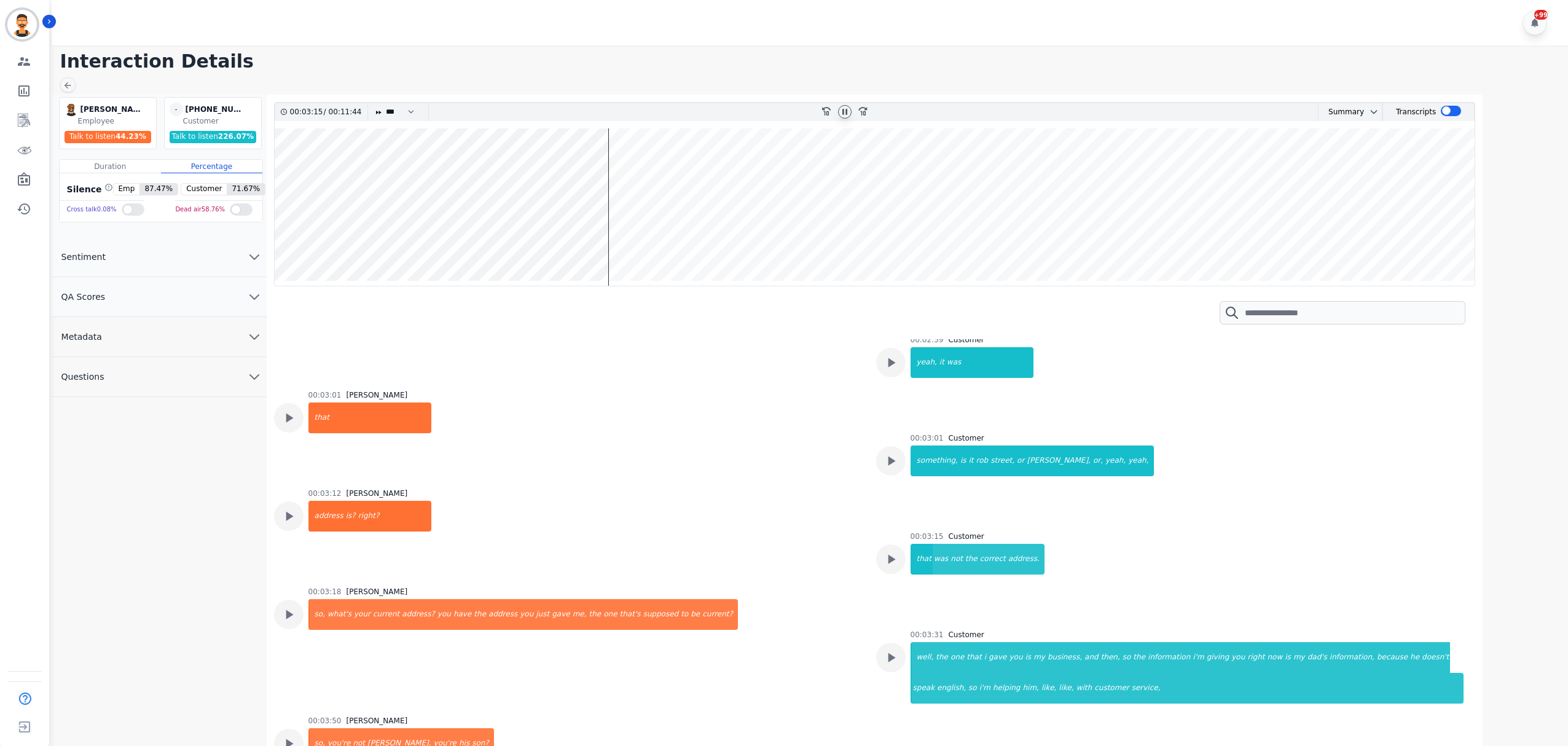
scroll to position [1184, 0]
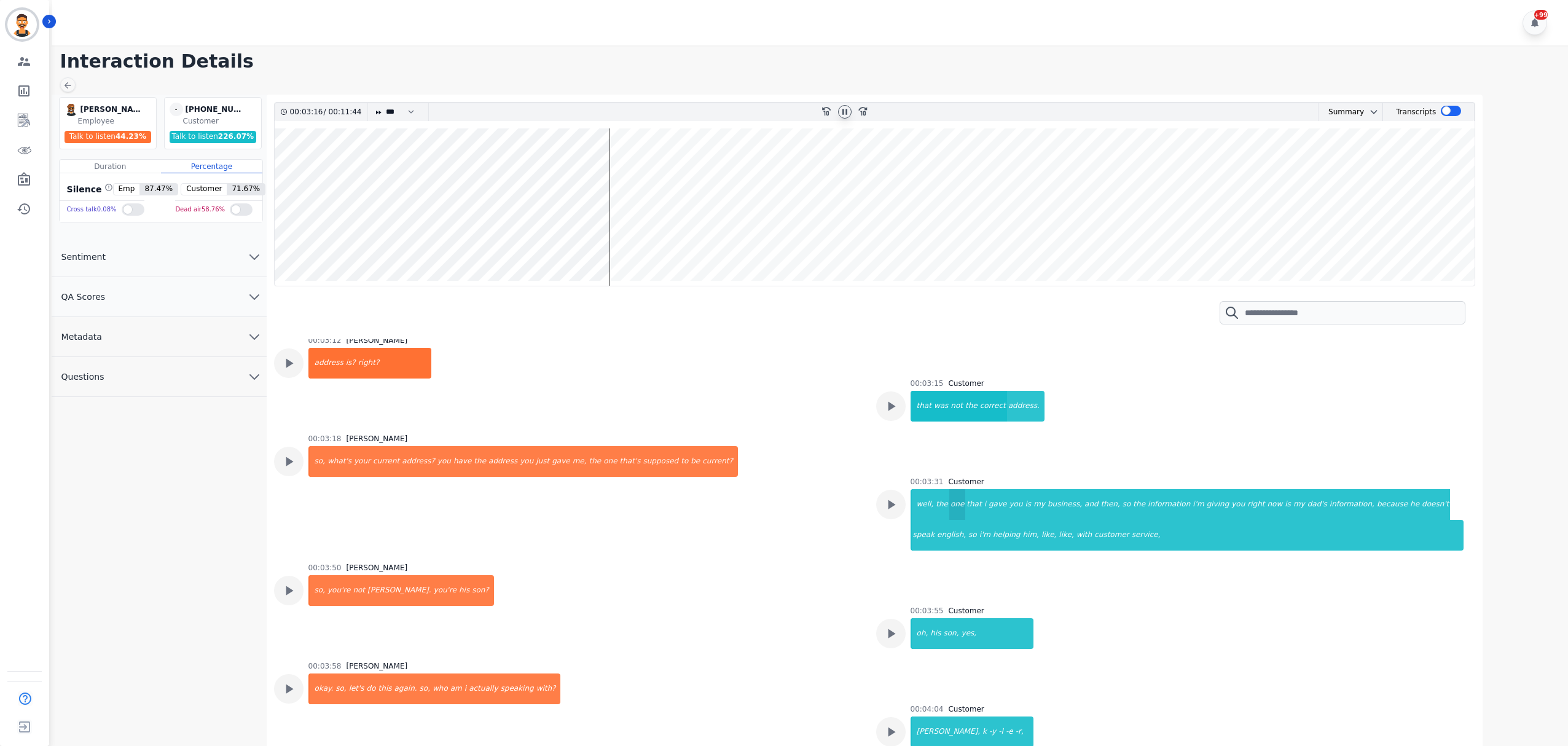
click at [949, 502] on div "one" at bounding box center [957, 504] width 16 height 31
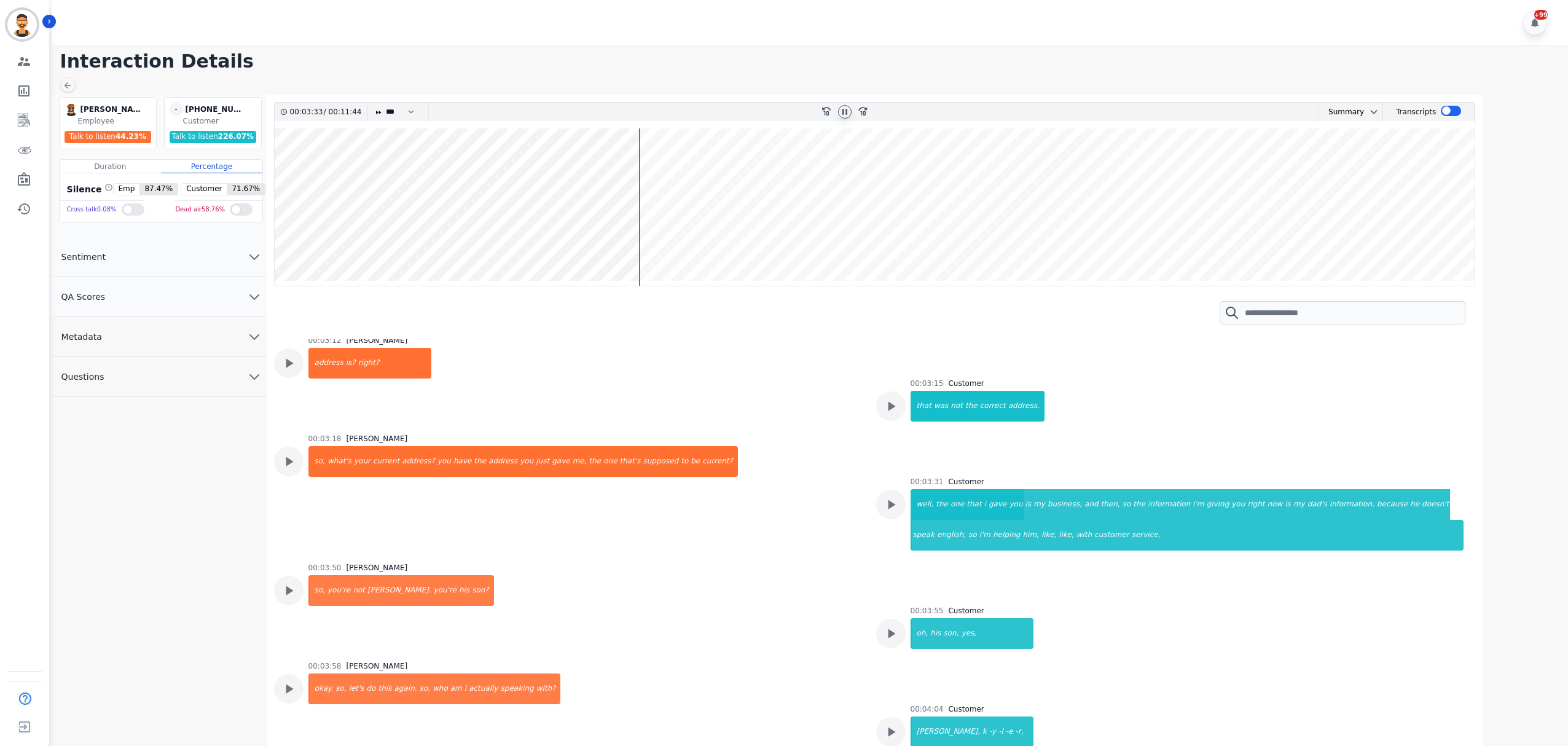
scroll to position [1348, 0]
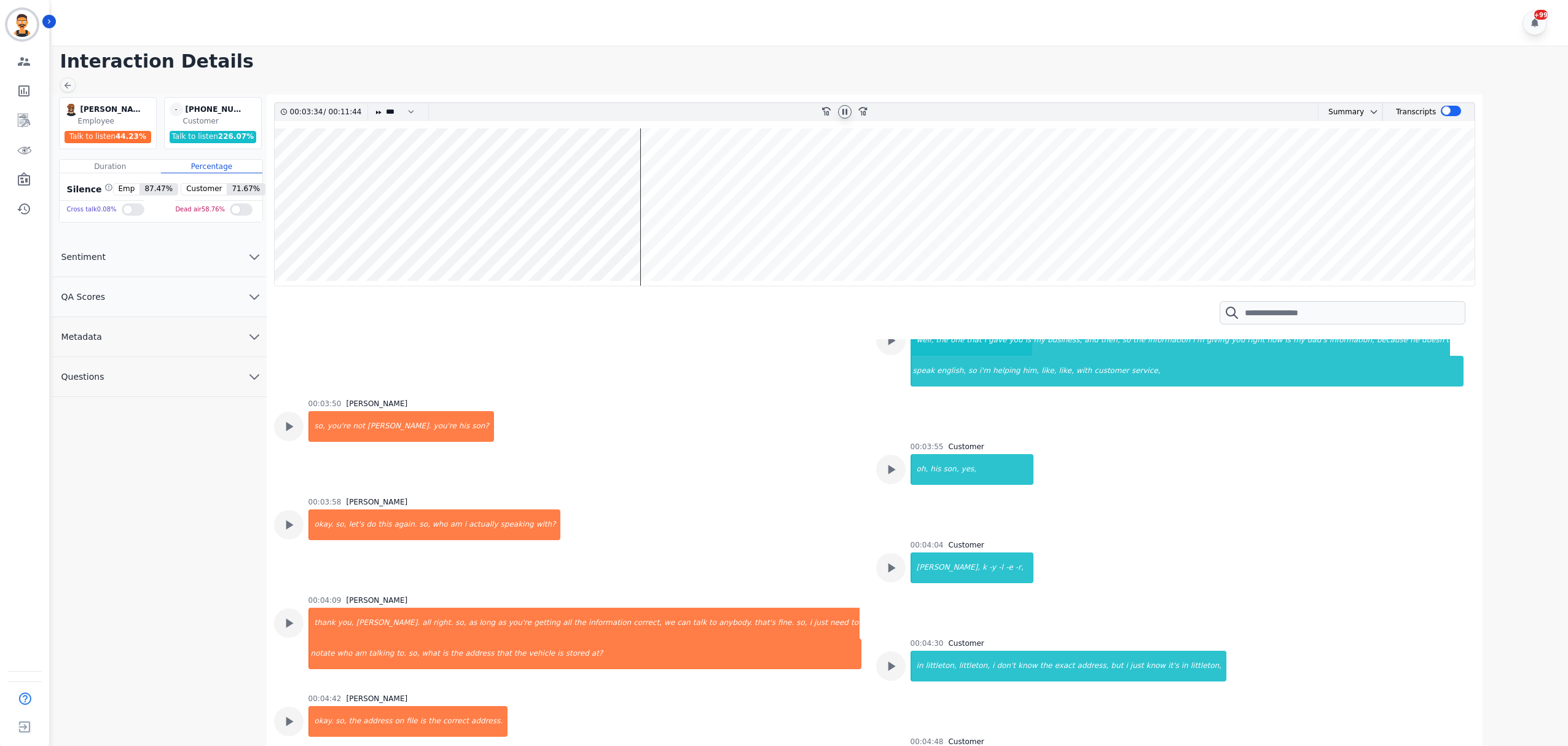
click at [921, 551] on div "00:04:04 Customer kyler, k -y -l -e -r," at bounding box center [972, 566] width 123 height 53
click at [927, 667] on div "littleton," at bounding box center [942, 666] width 34 height 31
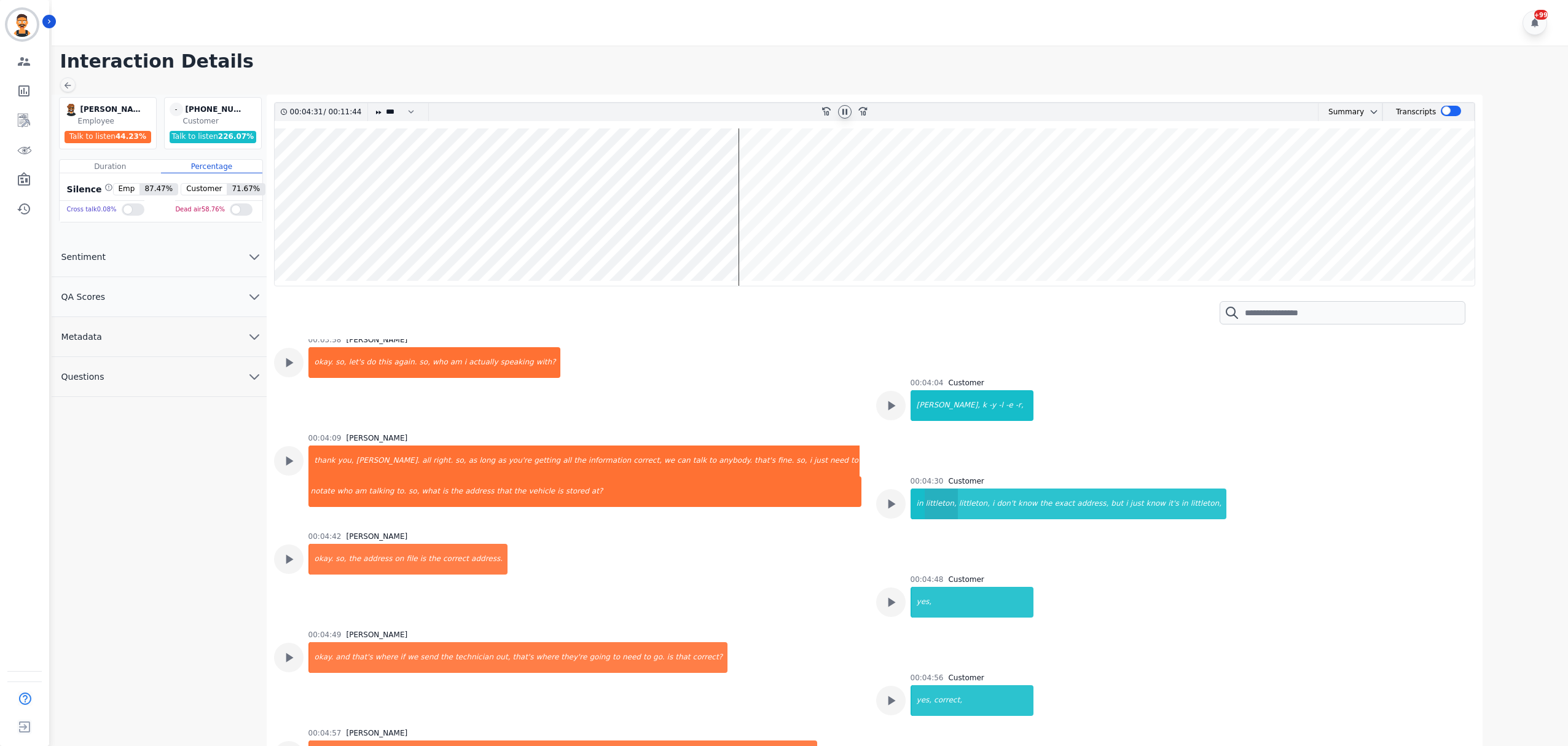
scroll to position [1512, 0]
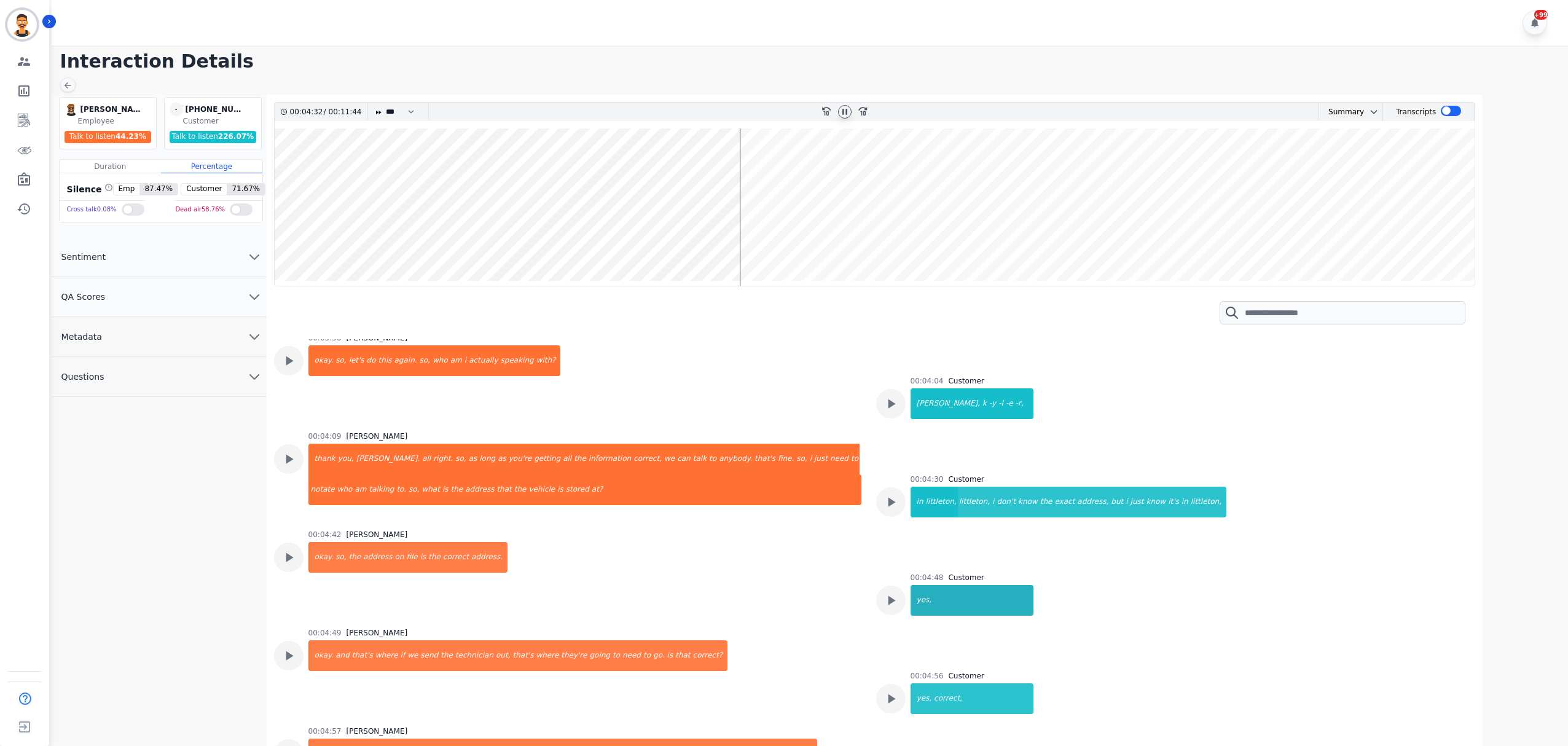
click at [917, 601] on div "yes," at bounding box center [973, 600] width 122 height 31
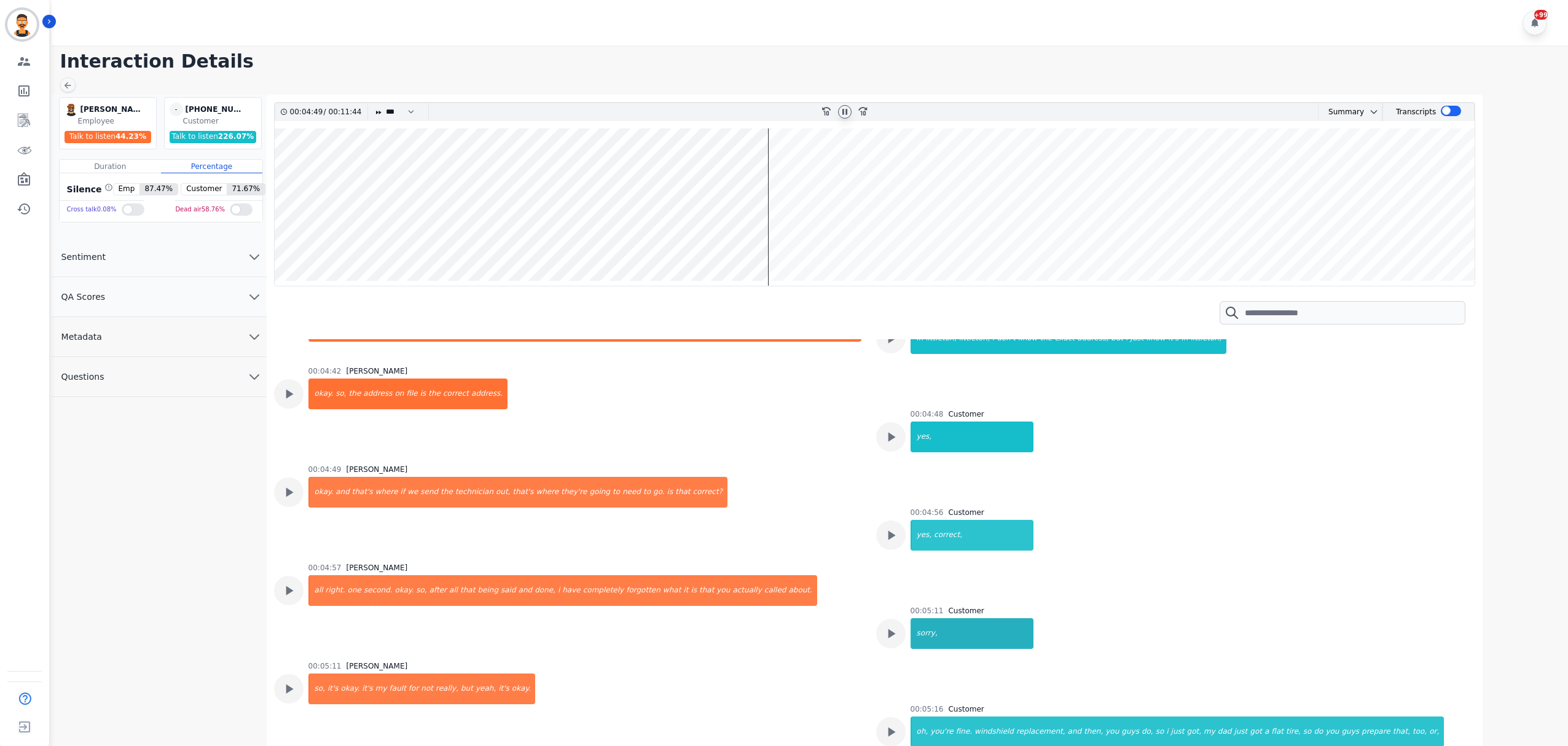
scroll to position [1757, 0]
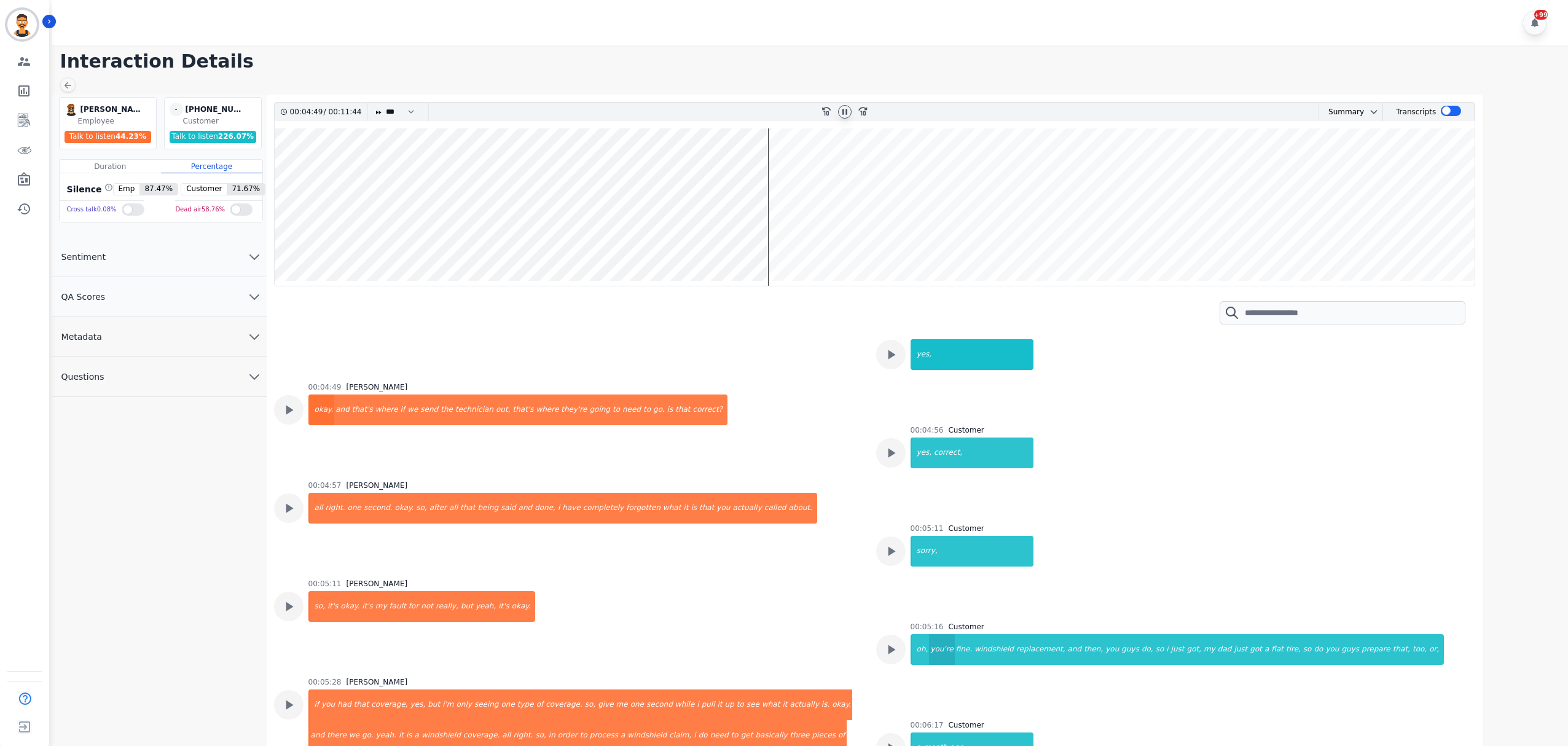
click at [937, 641] on div "you're" at bounding box center [941, 650] width 25 height 31
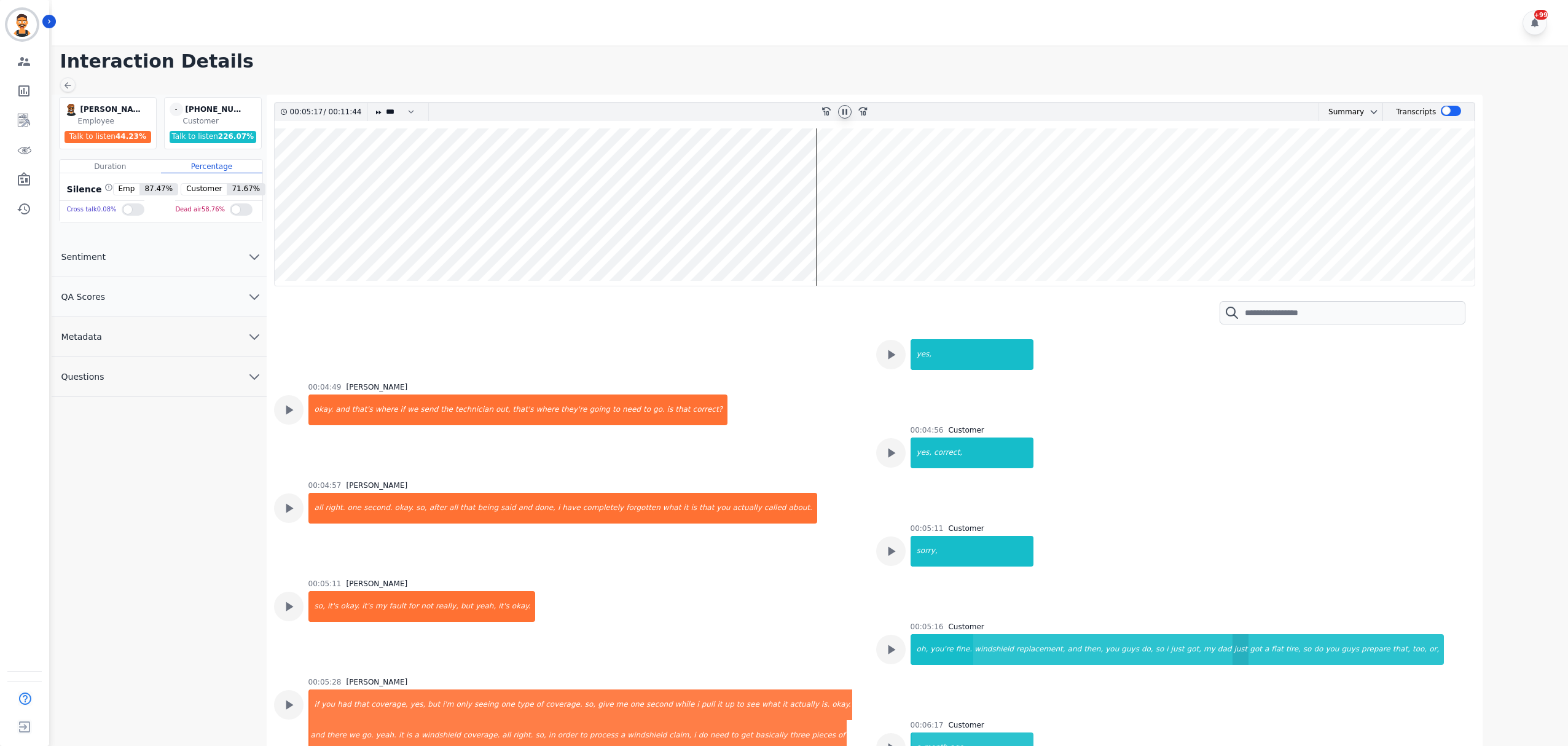
click at [1232, 653] on div "just" at bounding box center [1240, 650] width 16 height 31
click at [1361, 654] on div "prepare" at bounding box center [1376, 650] width 31 height 31
click at [846, 109] on icon at bounding box center [844, 111] width 10 height 10
click at [1377, 314] on input "search" at bounding box center [1342, 313] width 246 height 24
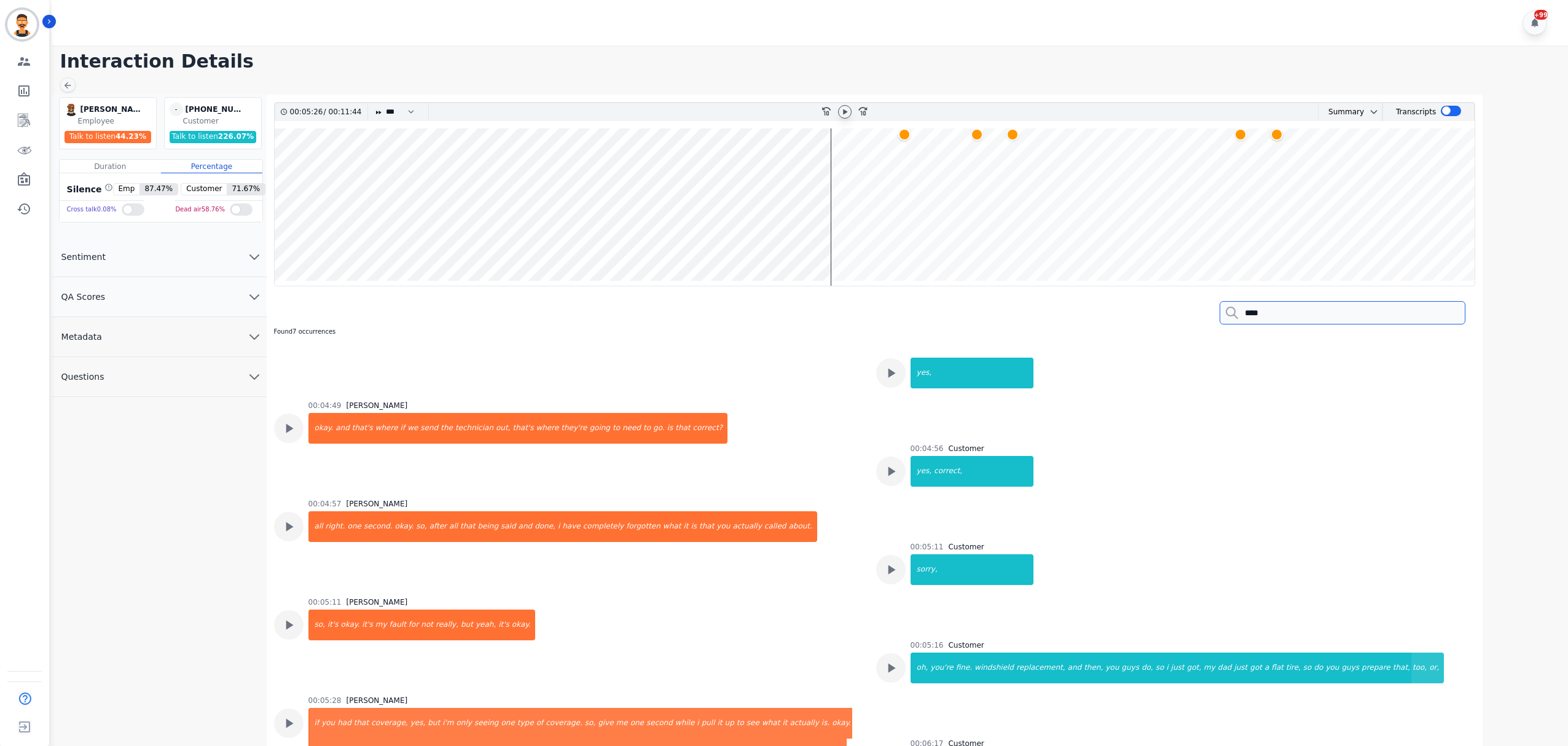
type input "****"
click at [885, 202] on wave at bounding box center [875, 207] width 1200 height 157
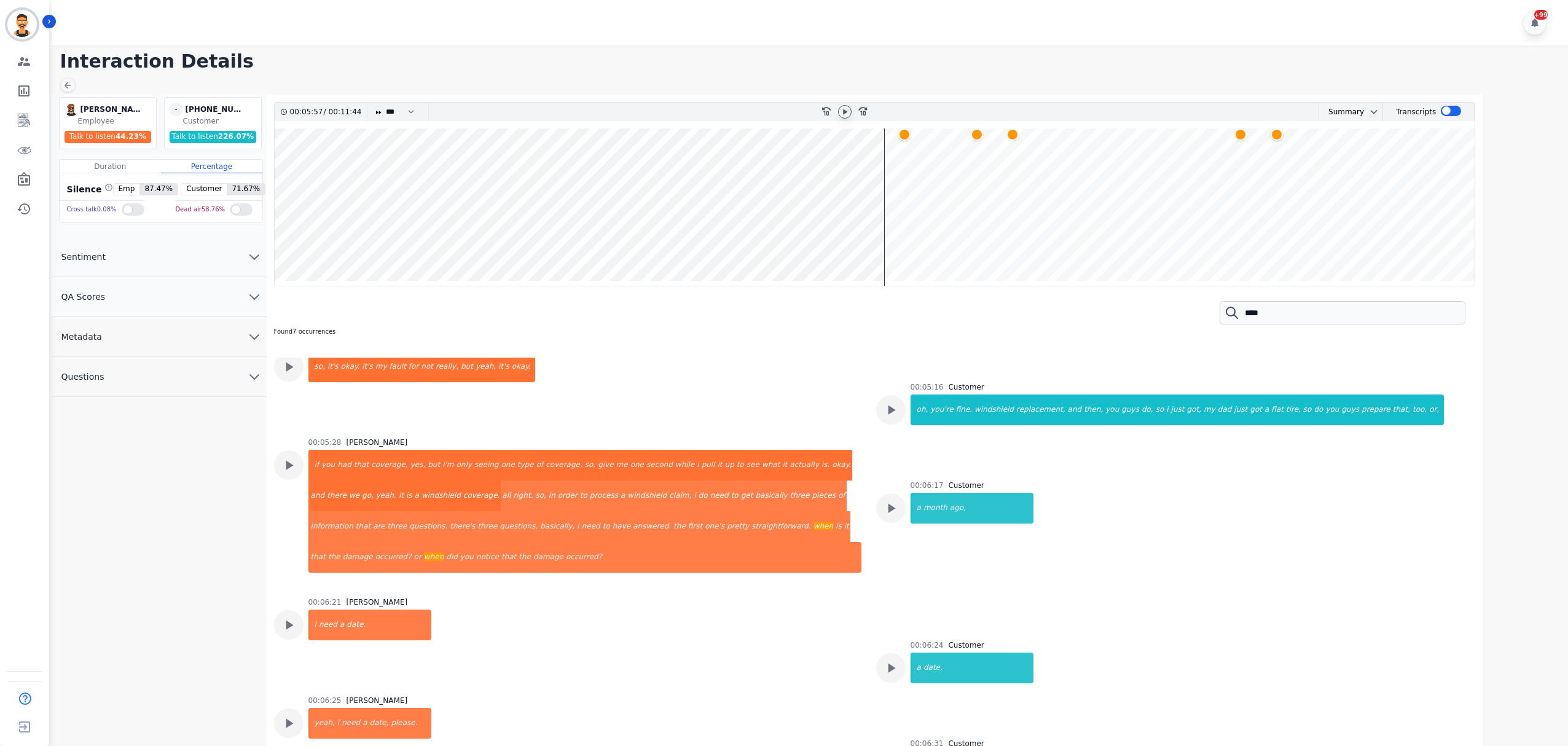
click at [900, 198] on wave at bounding box center [875, 207] width 1200 height 157
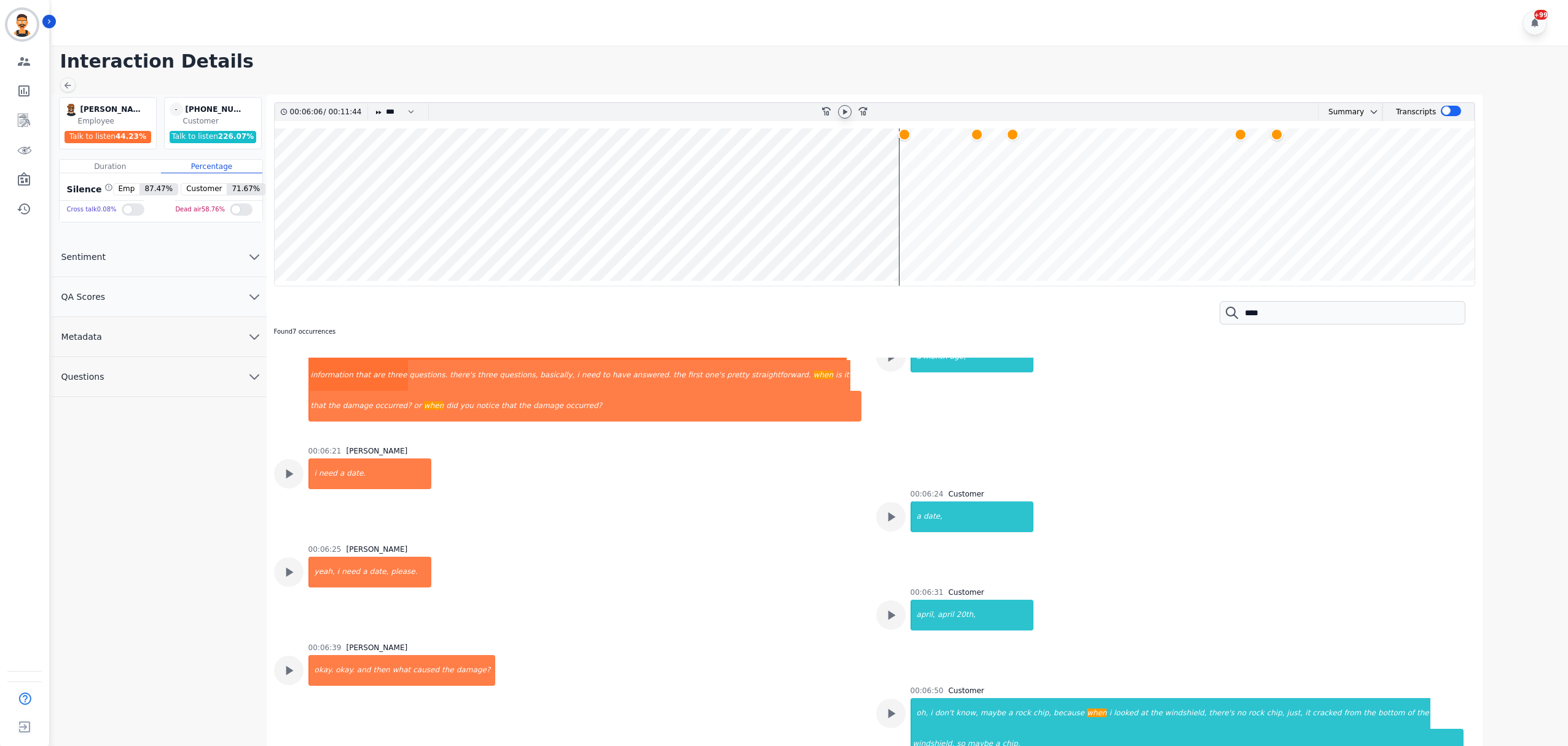
scroll to position [2085, 0]
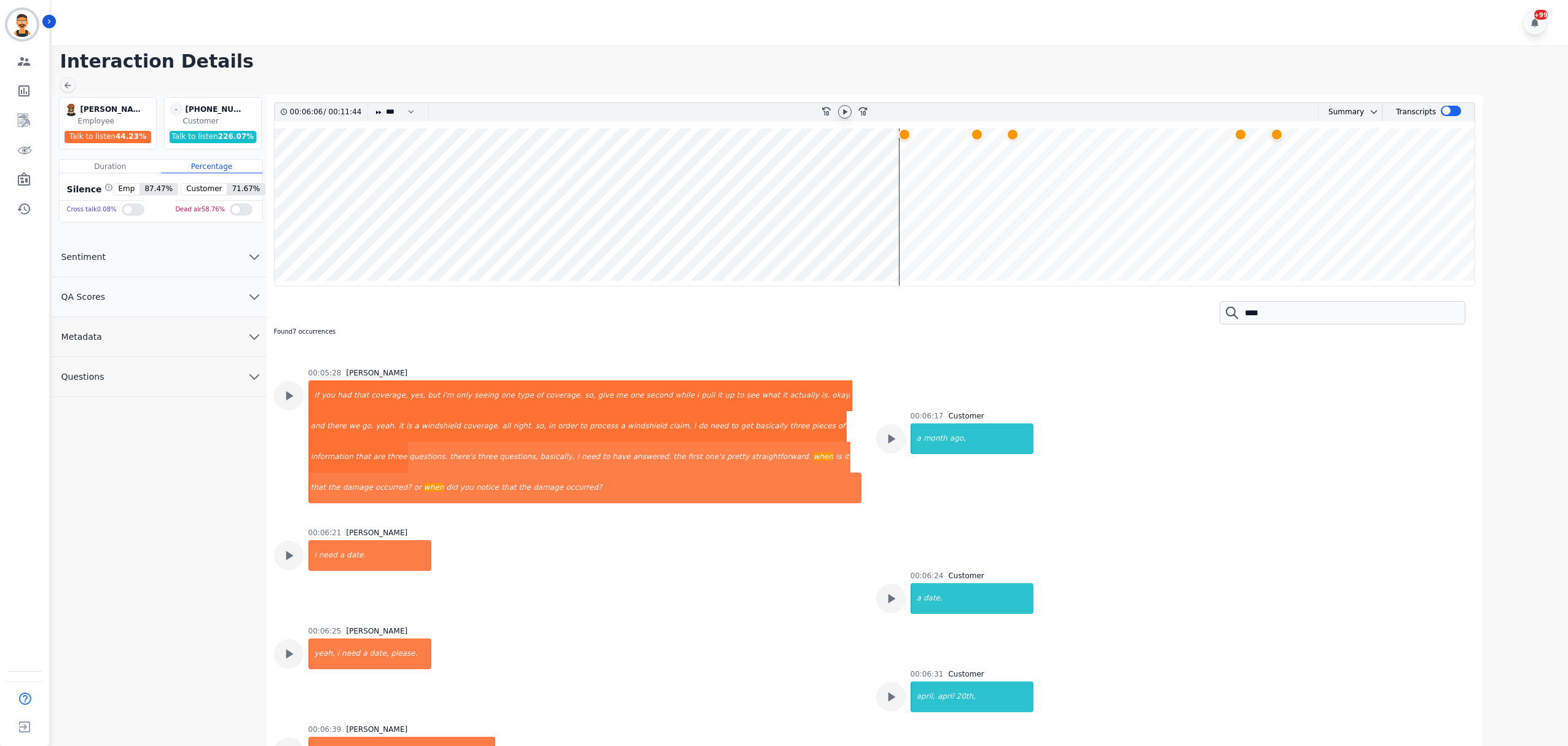
click at [922, 456] on div "00:06:17 Customer a month ago," at bounding box center [972, 468] width 123 height 114
click at [927, 438] on div "month" at bounding box center [935, 439] width 27 height 31
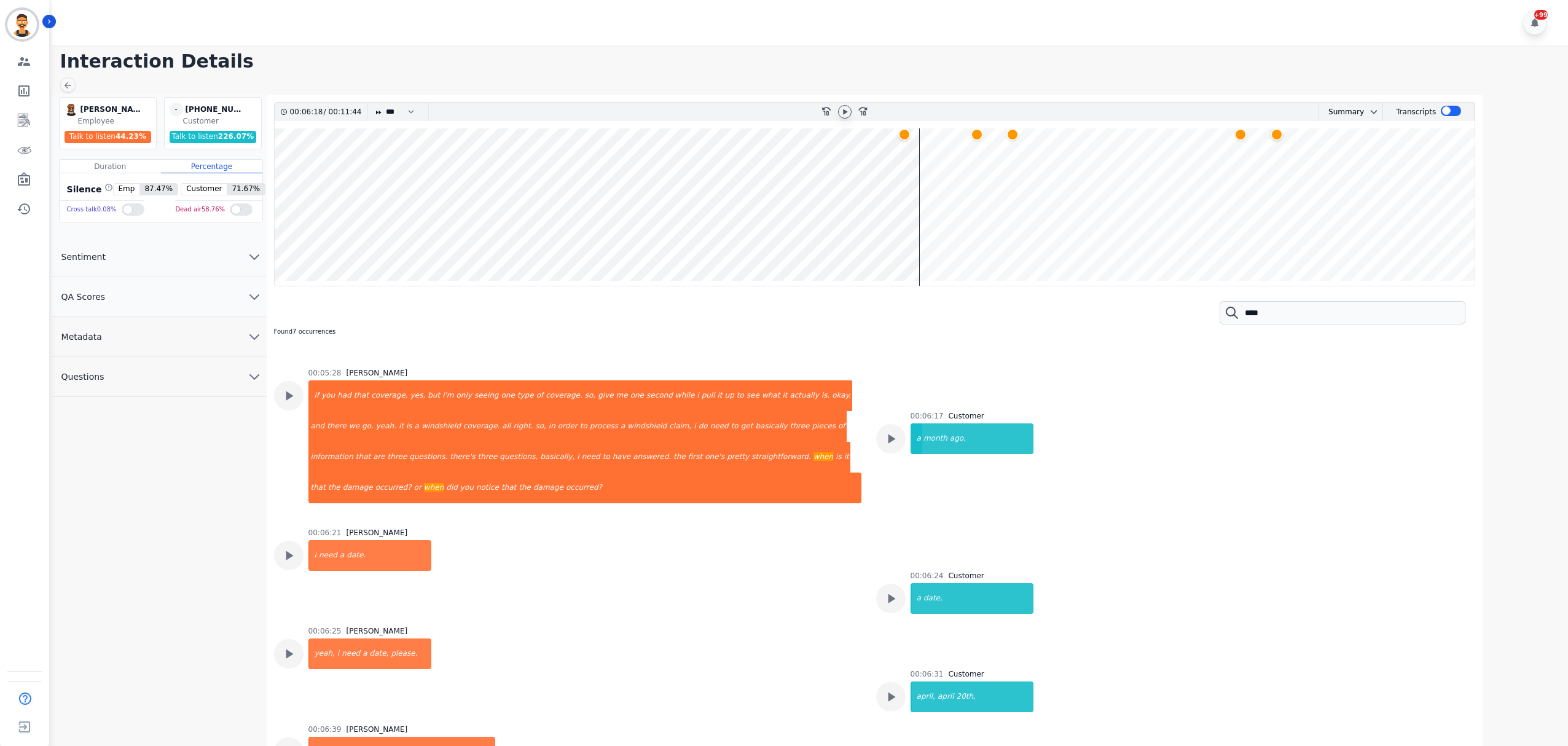
click at [847, 119] on div at bounding box center [845, 111] width 18 height 18
click at [842, 109] on icon at bounding box center [844, 111] width 10 height 10
click at [914, 593] on div "a" at bounding box center [917, 599] width 11 height 31
click at [917, 686] on div "april," at bounding box center [924, 697] width 24 height 31
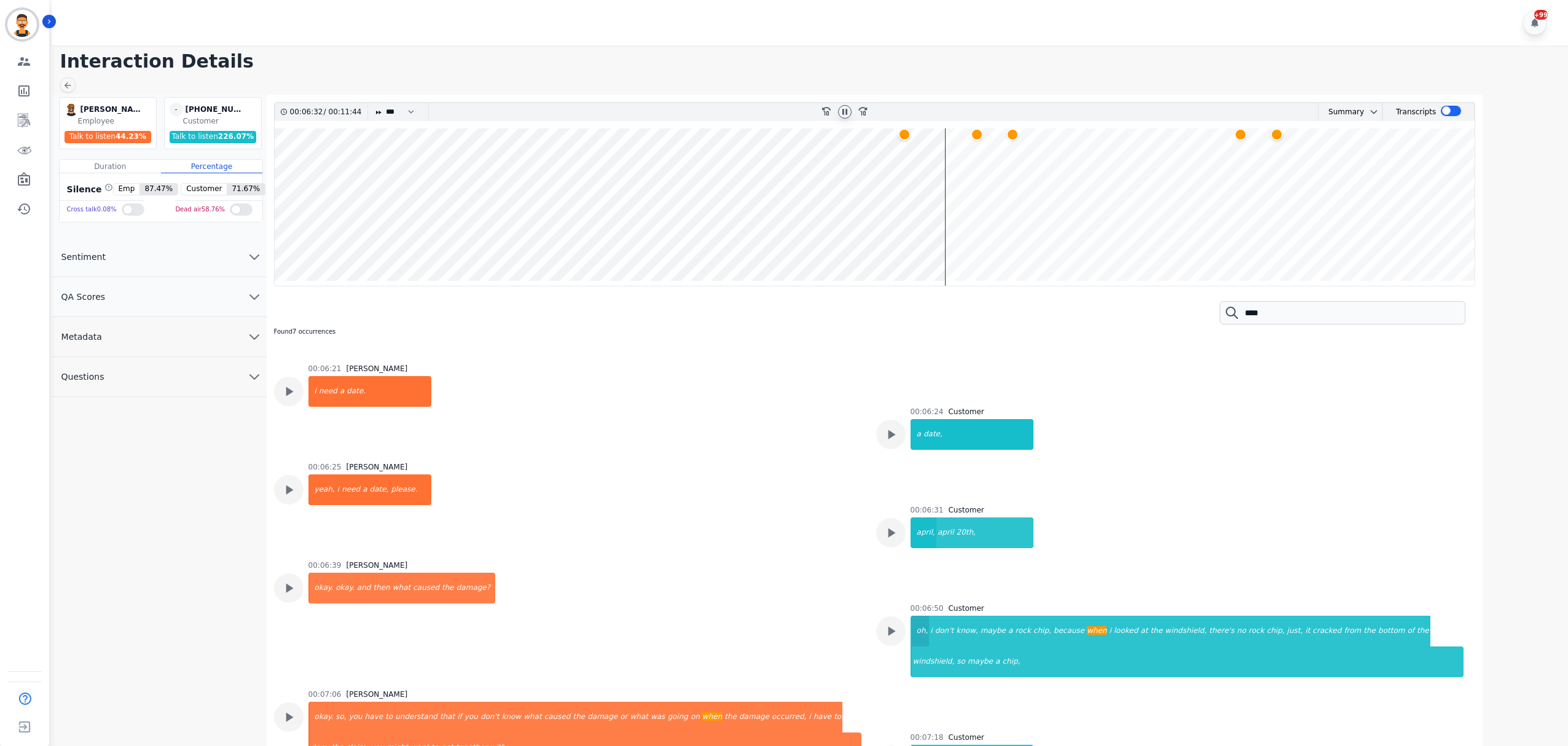
click at [921, 625] on div "oh," at bounding box center [921, 631] width 18 height 31
click at [1033, 625] on div "chip," at bounding box center [1043, 631] width 21 height 31
click at [1113, 632] on div "looked" at bounding box center [1126, 631] width 27 height 31
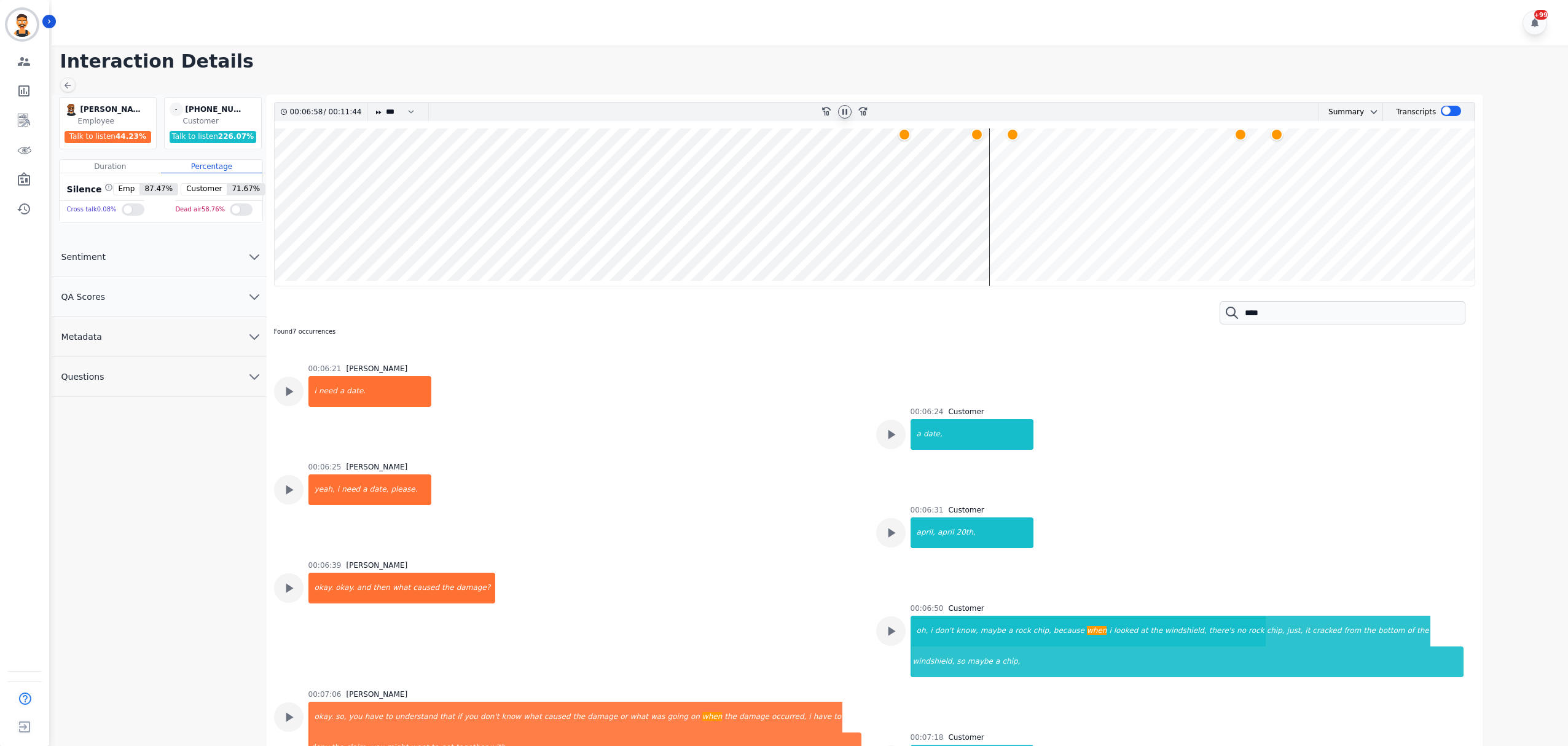
click at [846, 109] on icon at bounding box center [844, 111] width 10 height 10
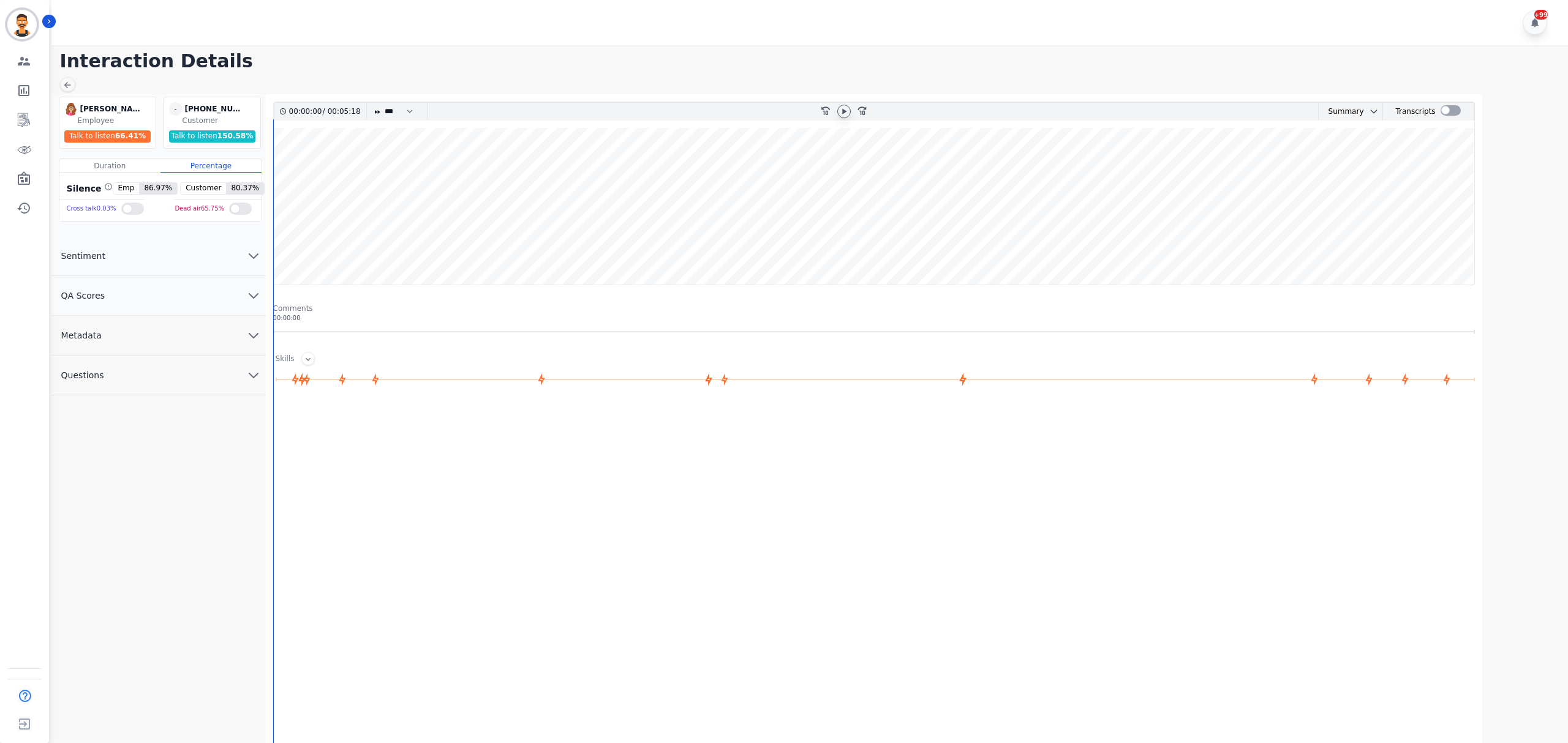
click at [840, 109] on icon at bounding box center [844, 111] width 10 height 10
click at [1446, 112] on div at bounding box center [1450, 111] width 21 height 11
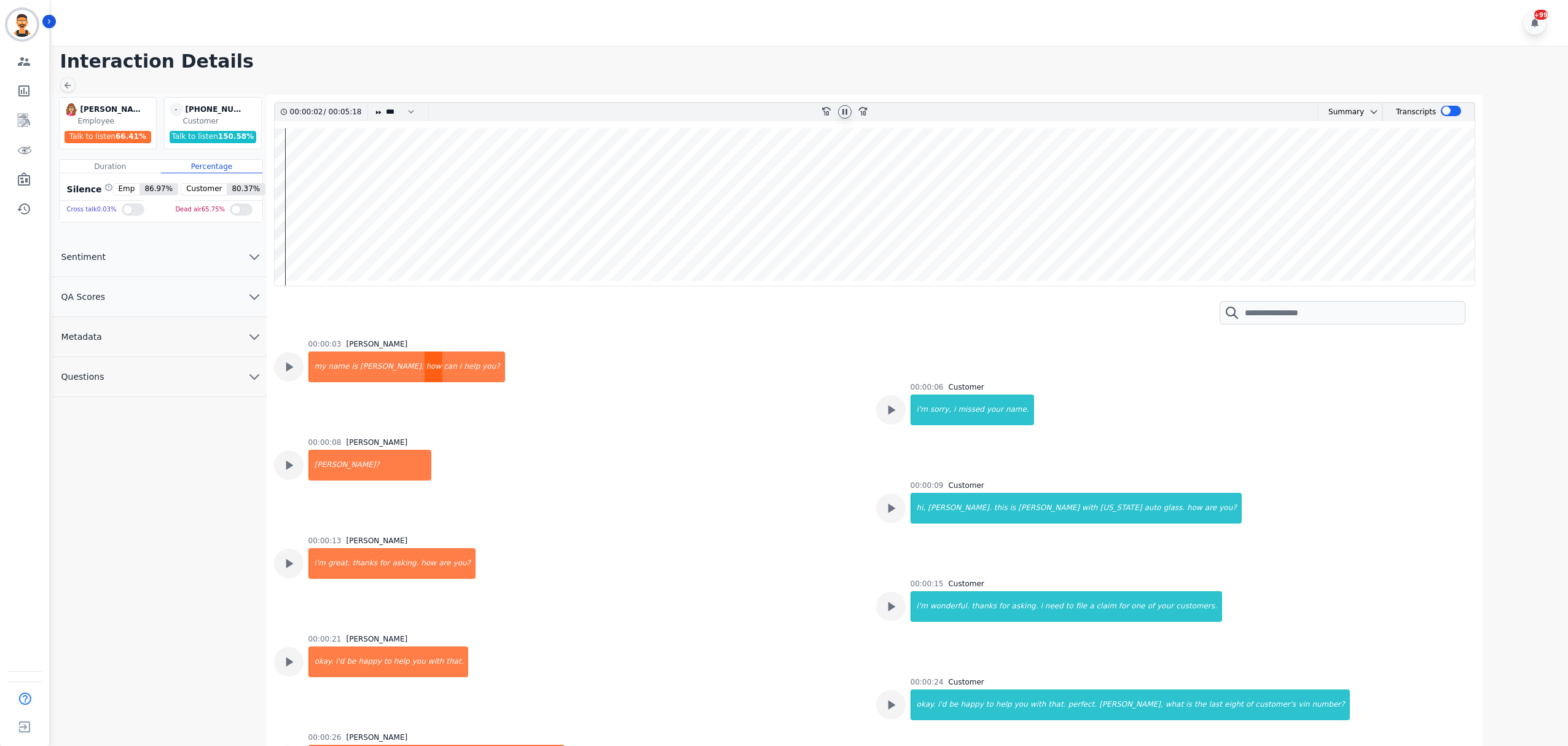
click at [425, 366] on div "how" at bounding box center [433, 367] width 18 height 31
click at [953, 410] on div "i" at bounding box center [955, 410] width 5 height 31
click at [1009, 513] on div "is" at bounding box center [1013, 508] width 8 height 31
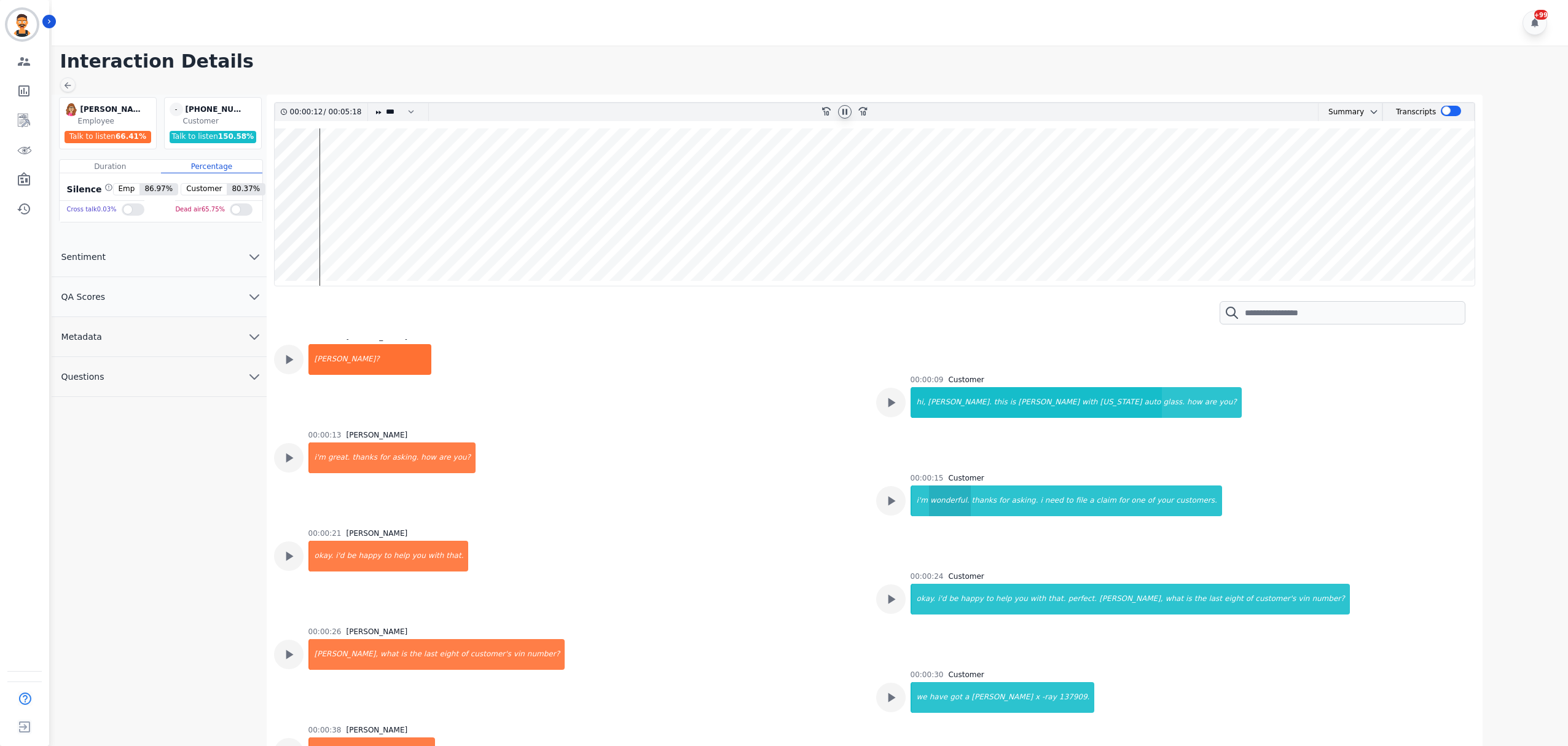
click at [959, 512] on div "wonderful." at bounding box center [949, 501] width 42 height 31
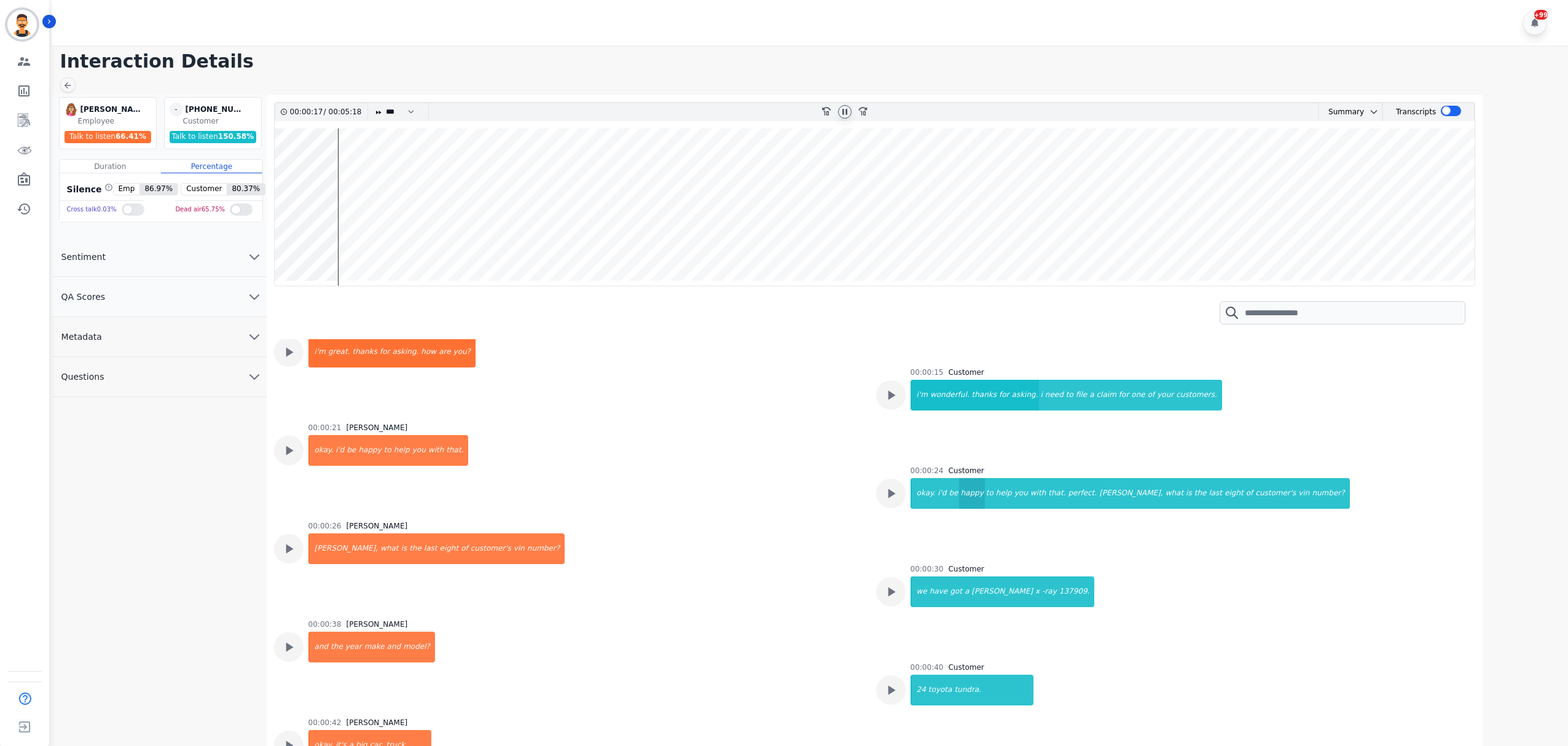
click at [959, 497] on div "happy" at bounding box center [972, 494] width 25 height 31
click at [935, 591] on div "have" at bounding box center [938, 592] width 21 height 31
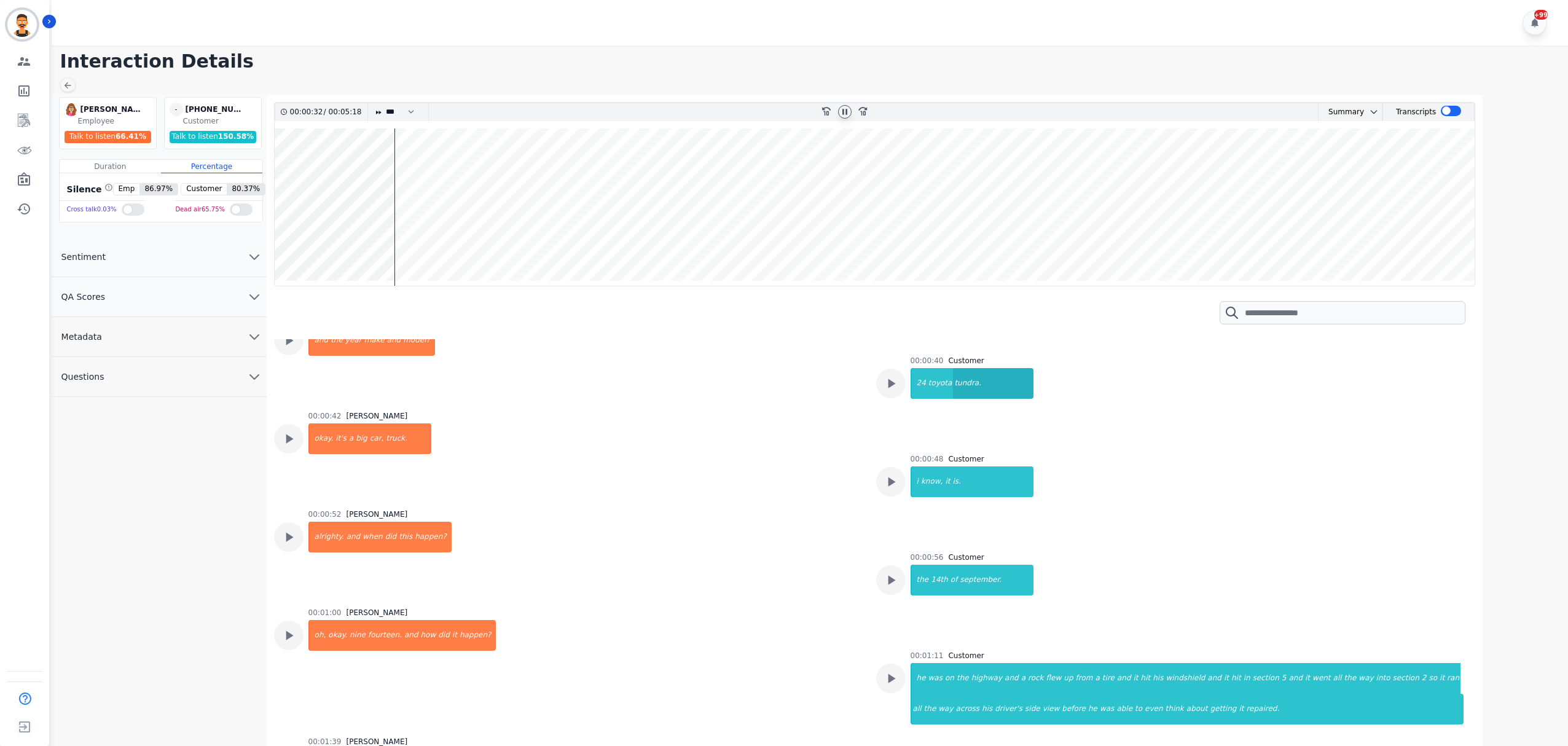
click at [953, 399] on div "tundra." at bounding box center [993, 384] width 80 height 31
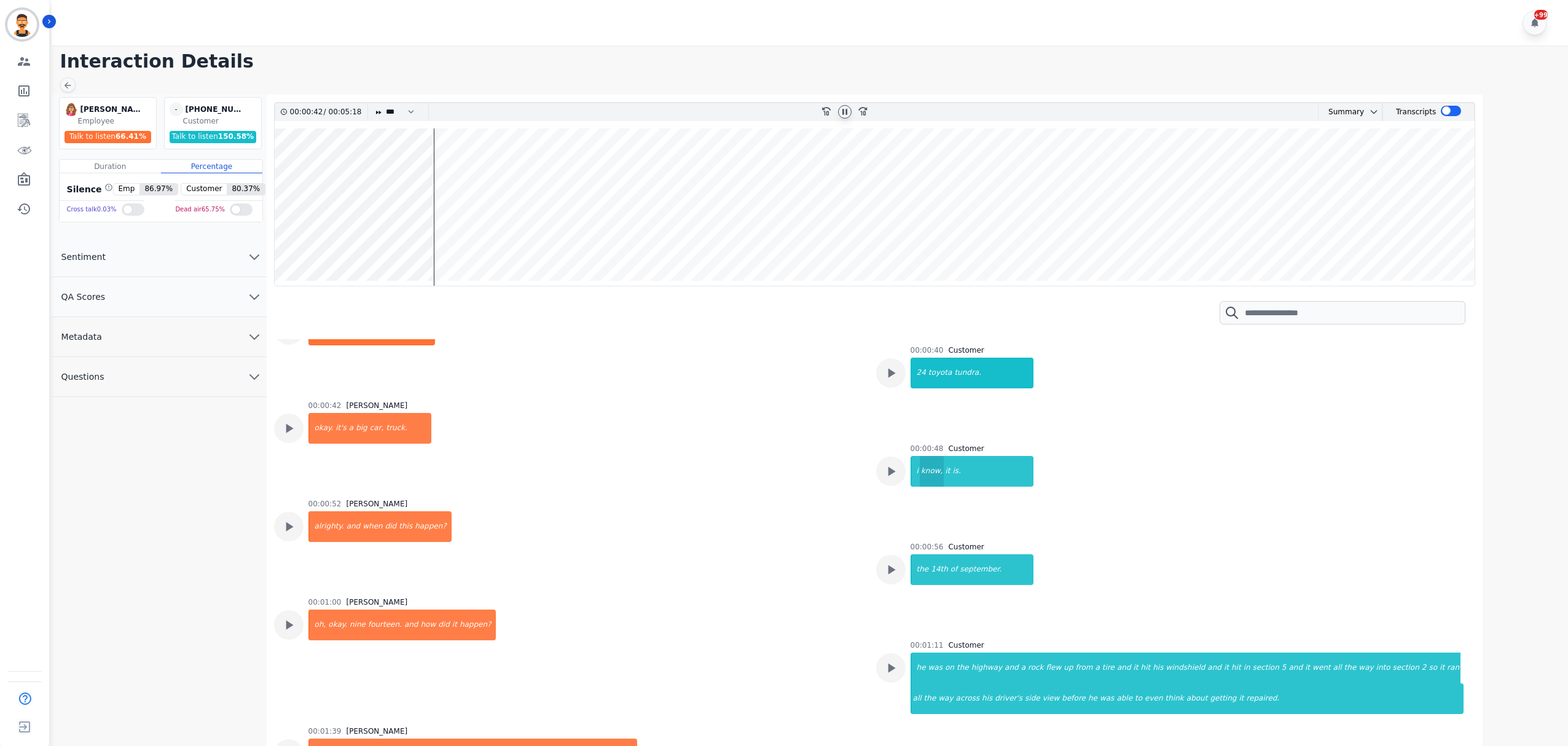
click at [932, 474] on div "know," at bounding box center [932, 471] width 24 height 31
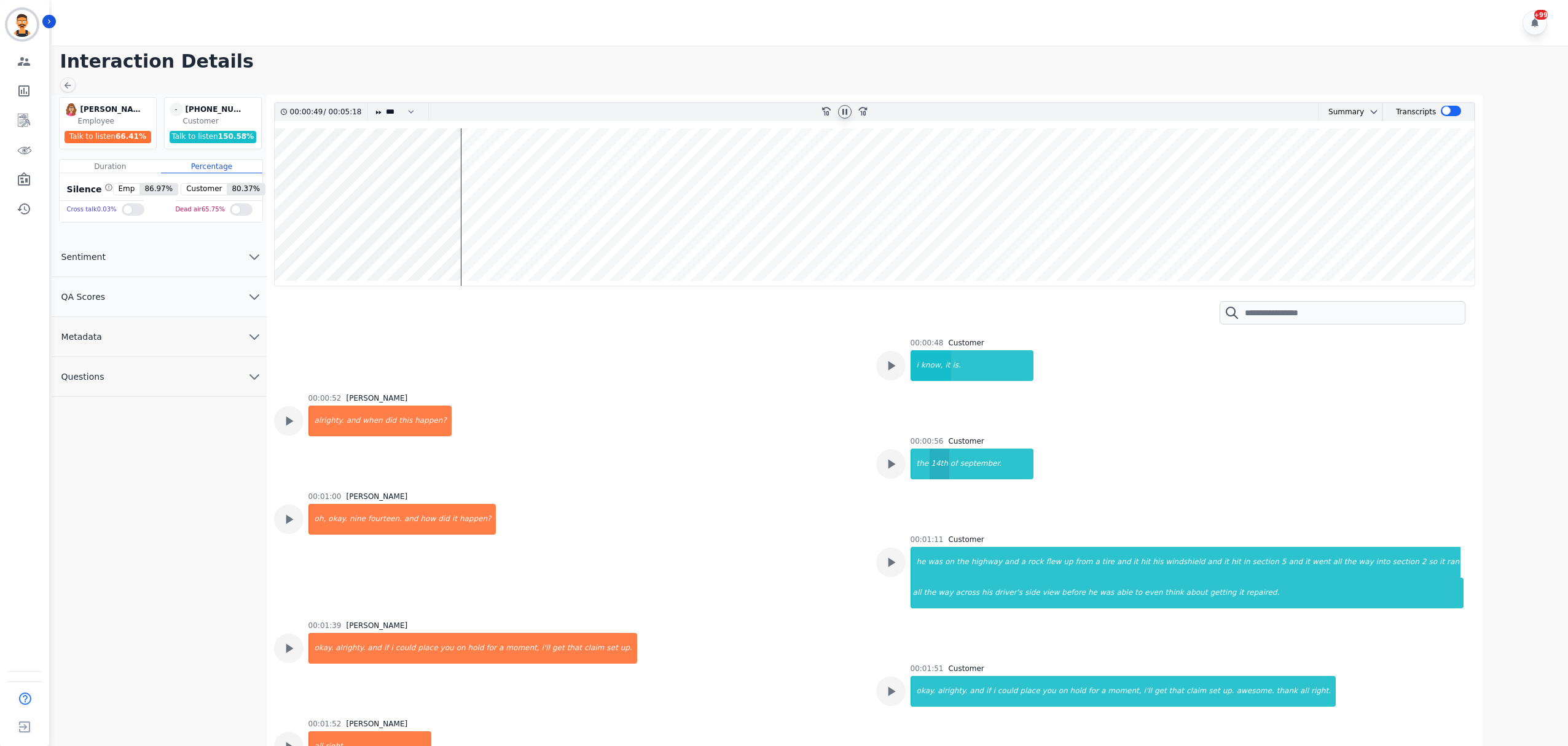
click at [930, 460] on div "14th" at bounding box center [940, 464] width 20 height 31
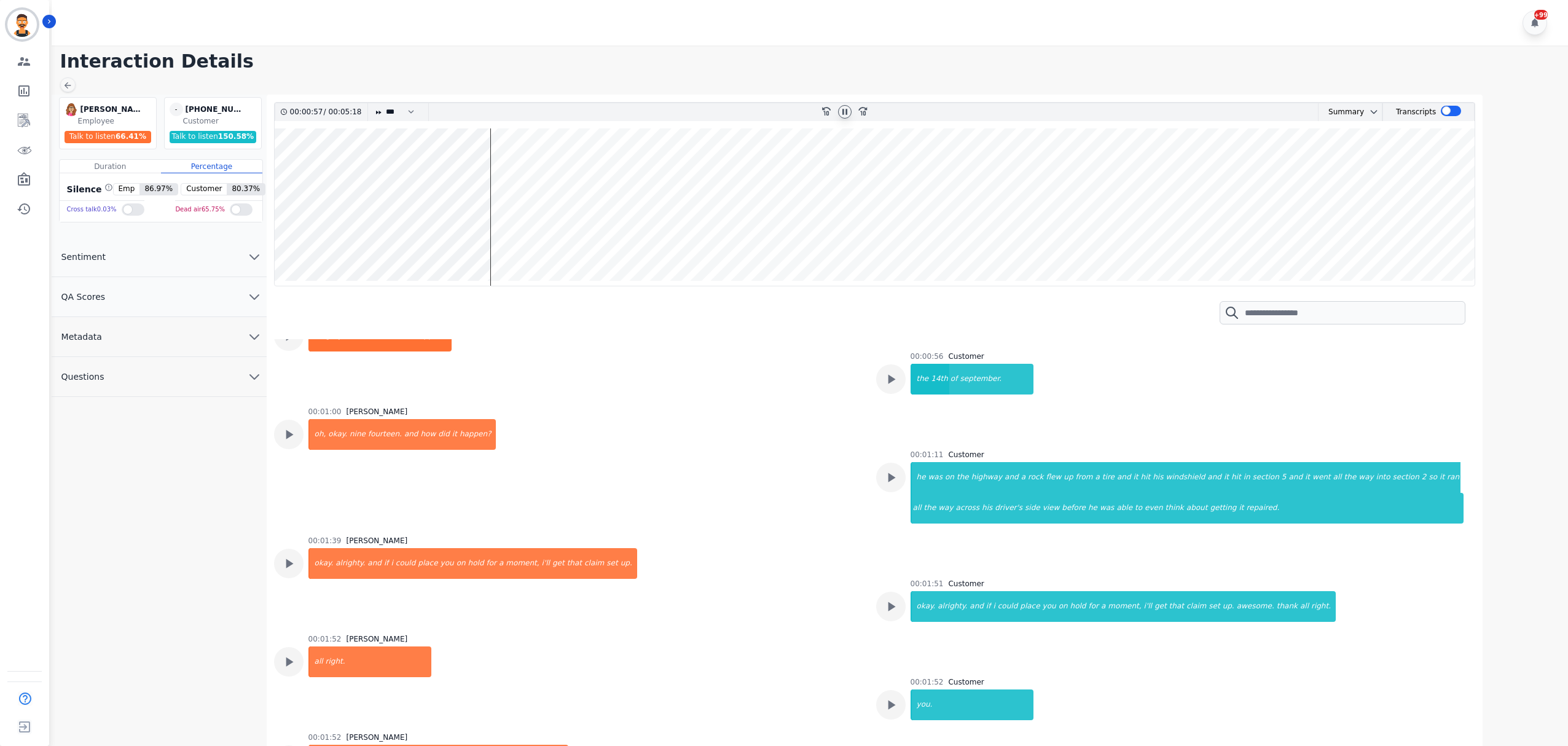
scroll to position [576, 0]
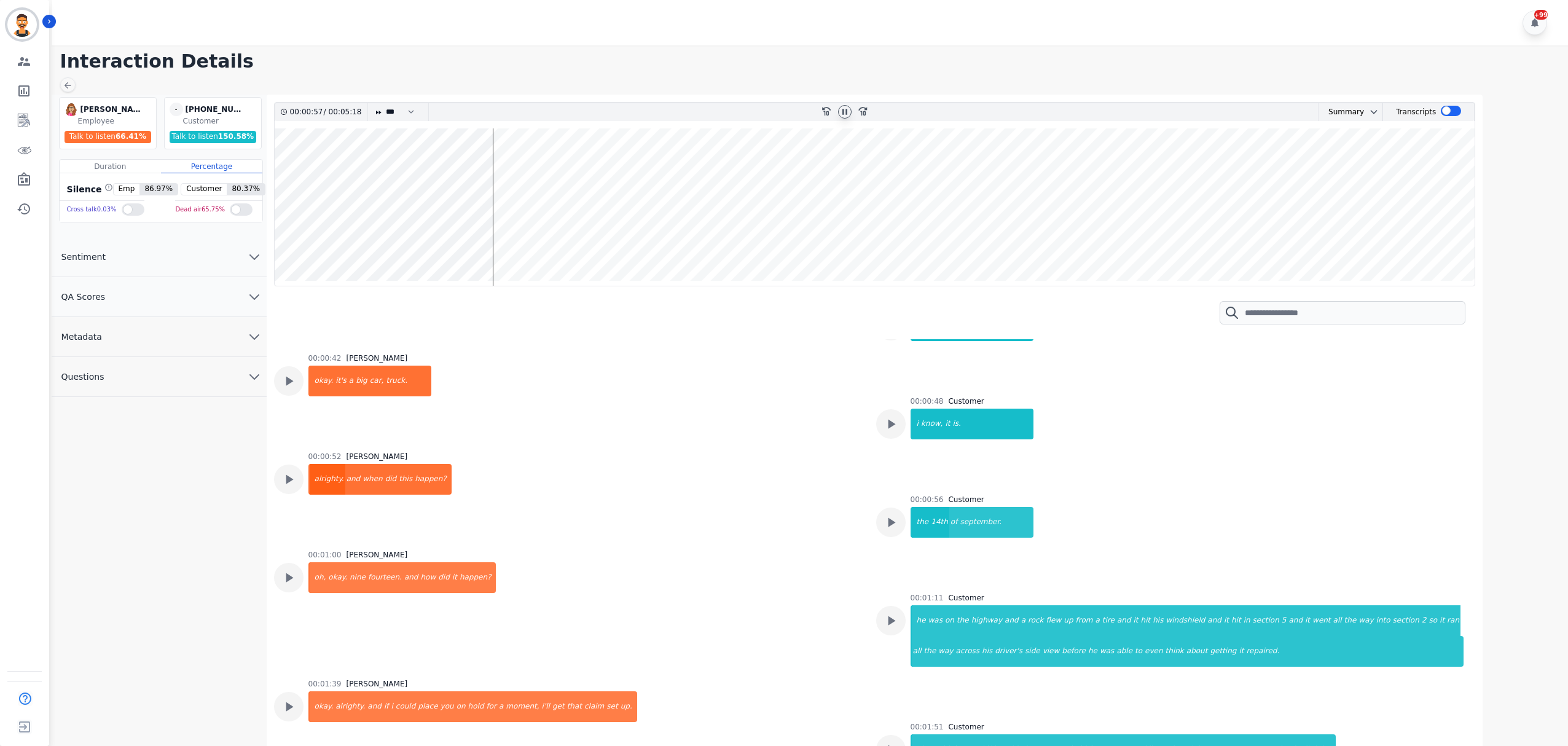
click at [312, 474] on div "alrighty." at bounding box center [327, 479] width 36 height 31
click at [929, 613] on div "was" at bounding box center [936, 621] width 17 height 31
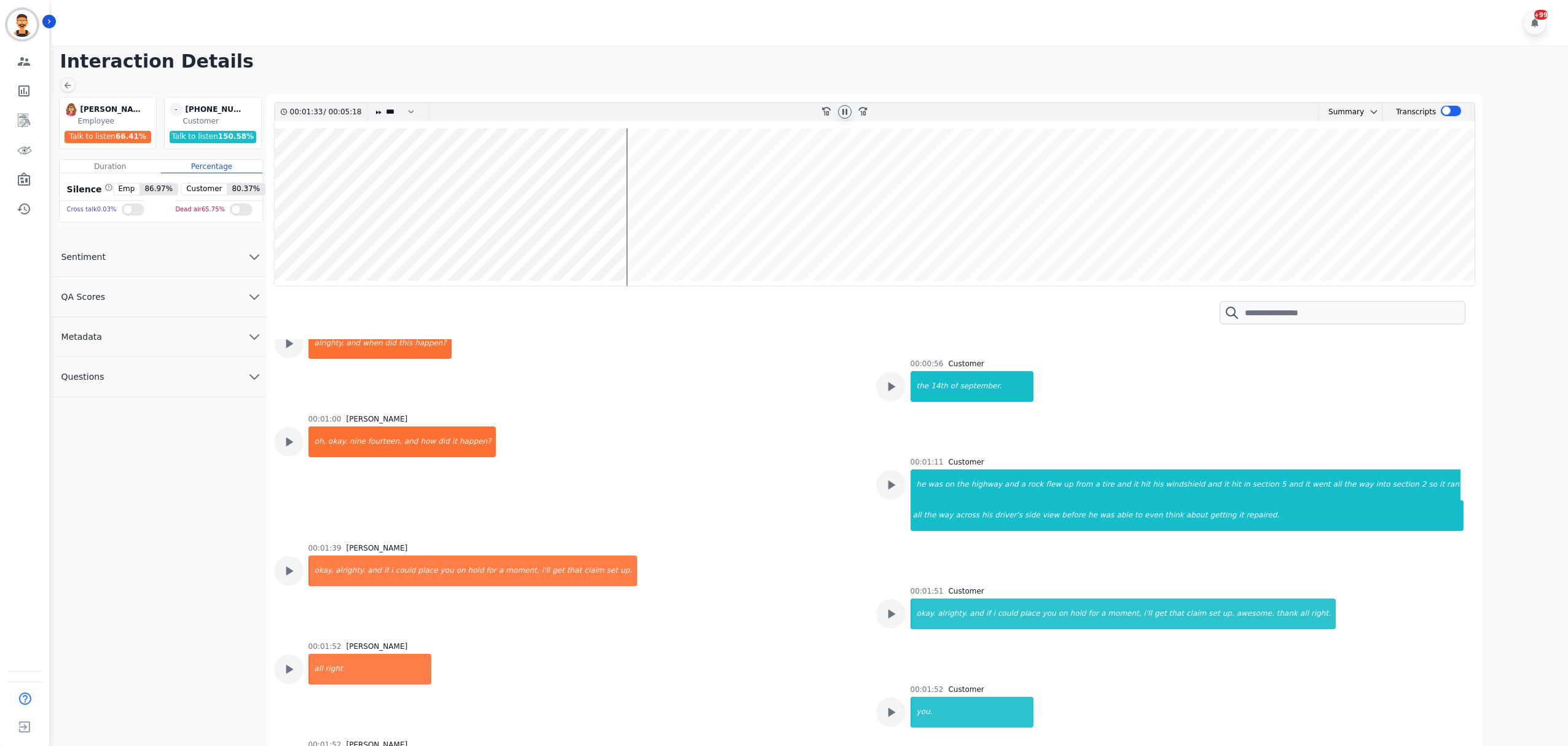
scroll to position [740, 0]
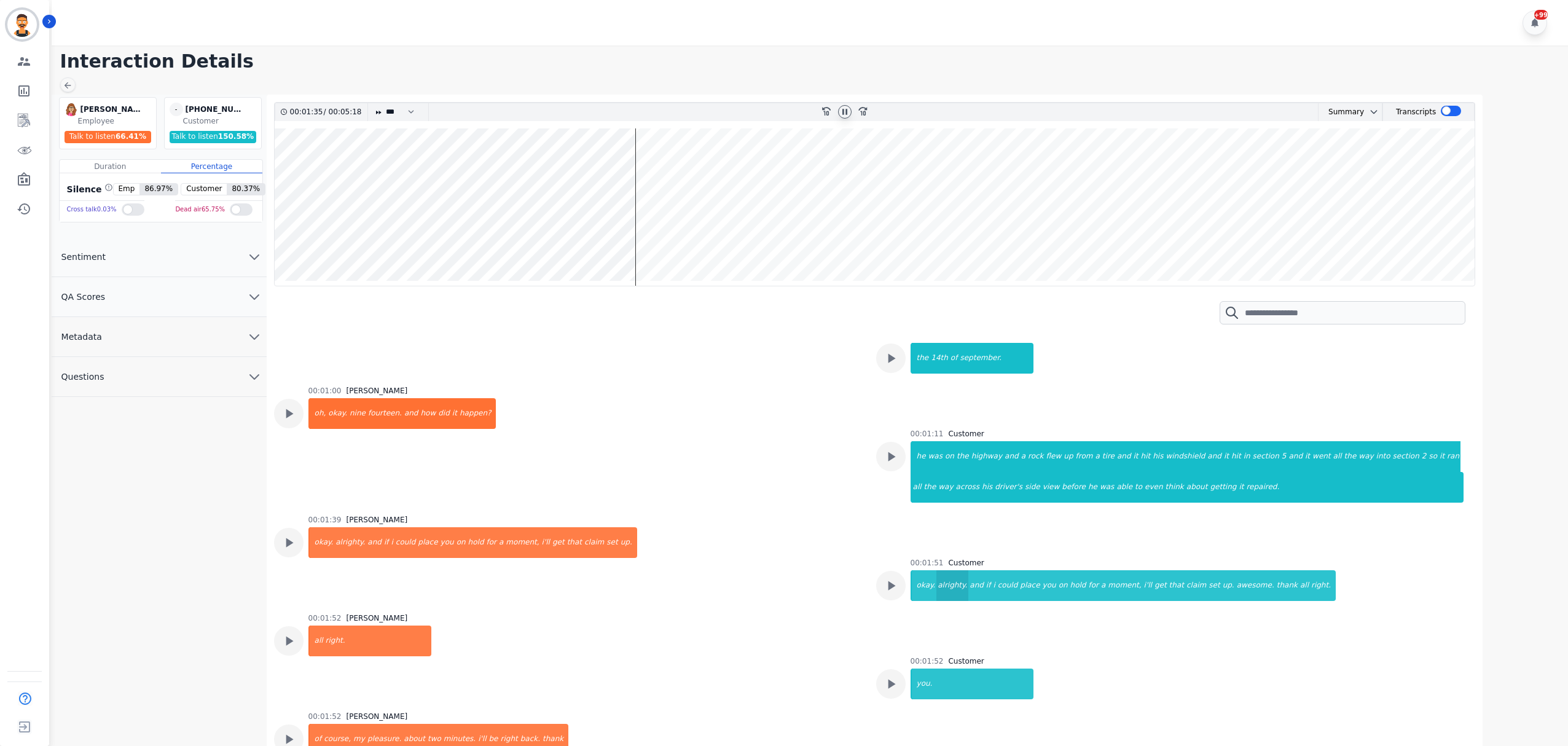
click at [957, 589] on div "alrighty." at bounding box center [953, 586] width 32 height 31
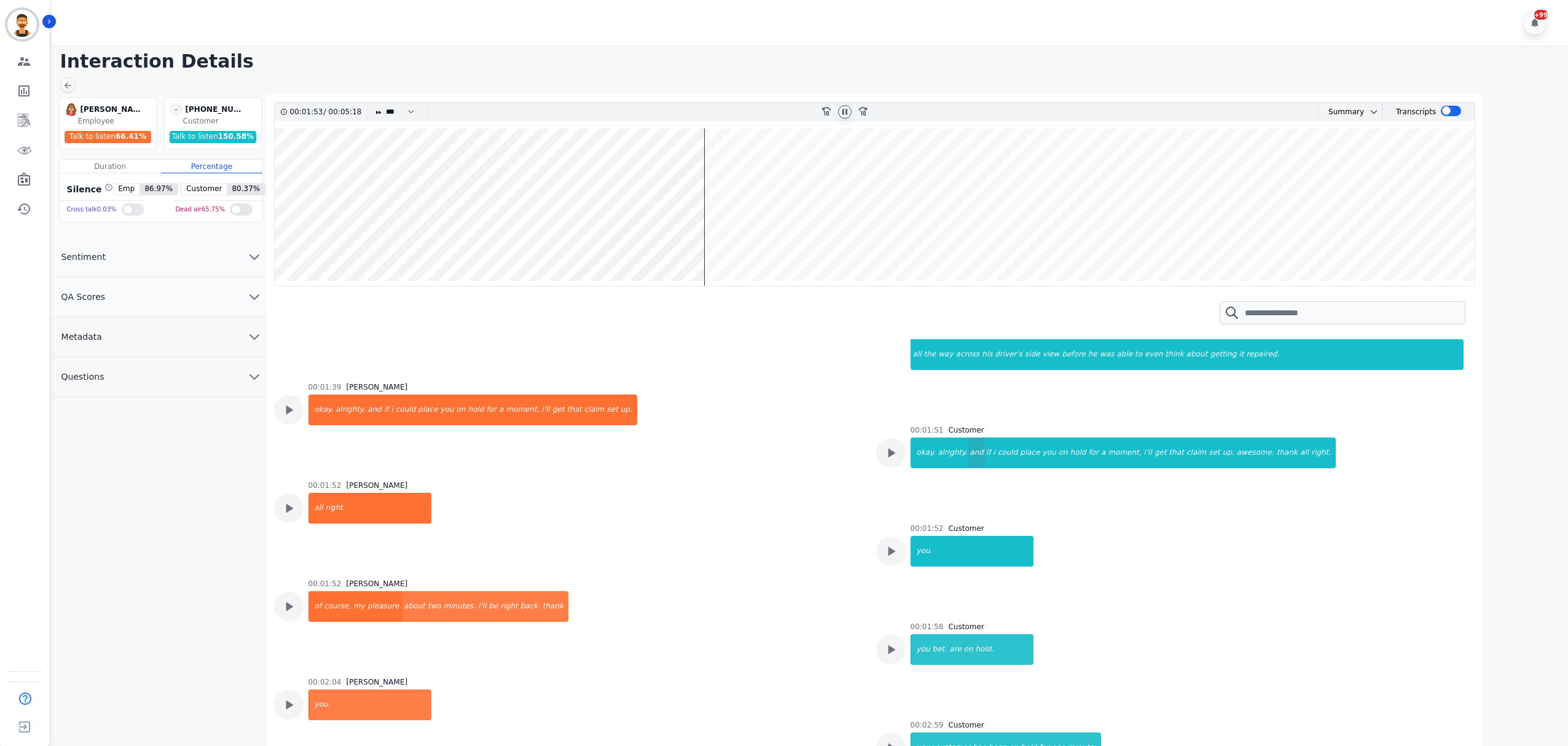
scroll to position [903, 0]
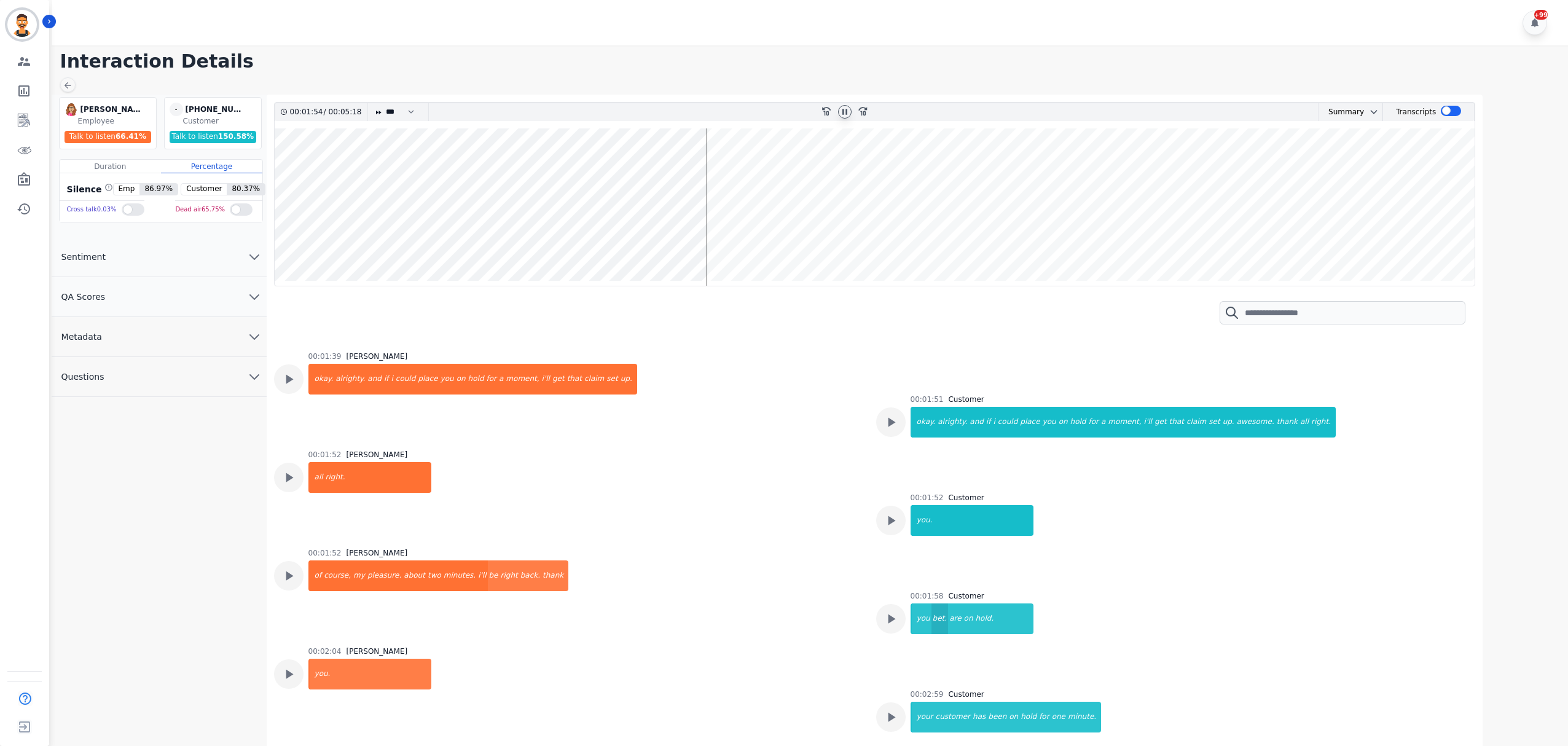
click at [932, 618] on div "bet." at bounding box center [940, 619] width 18 height 31
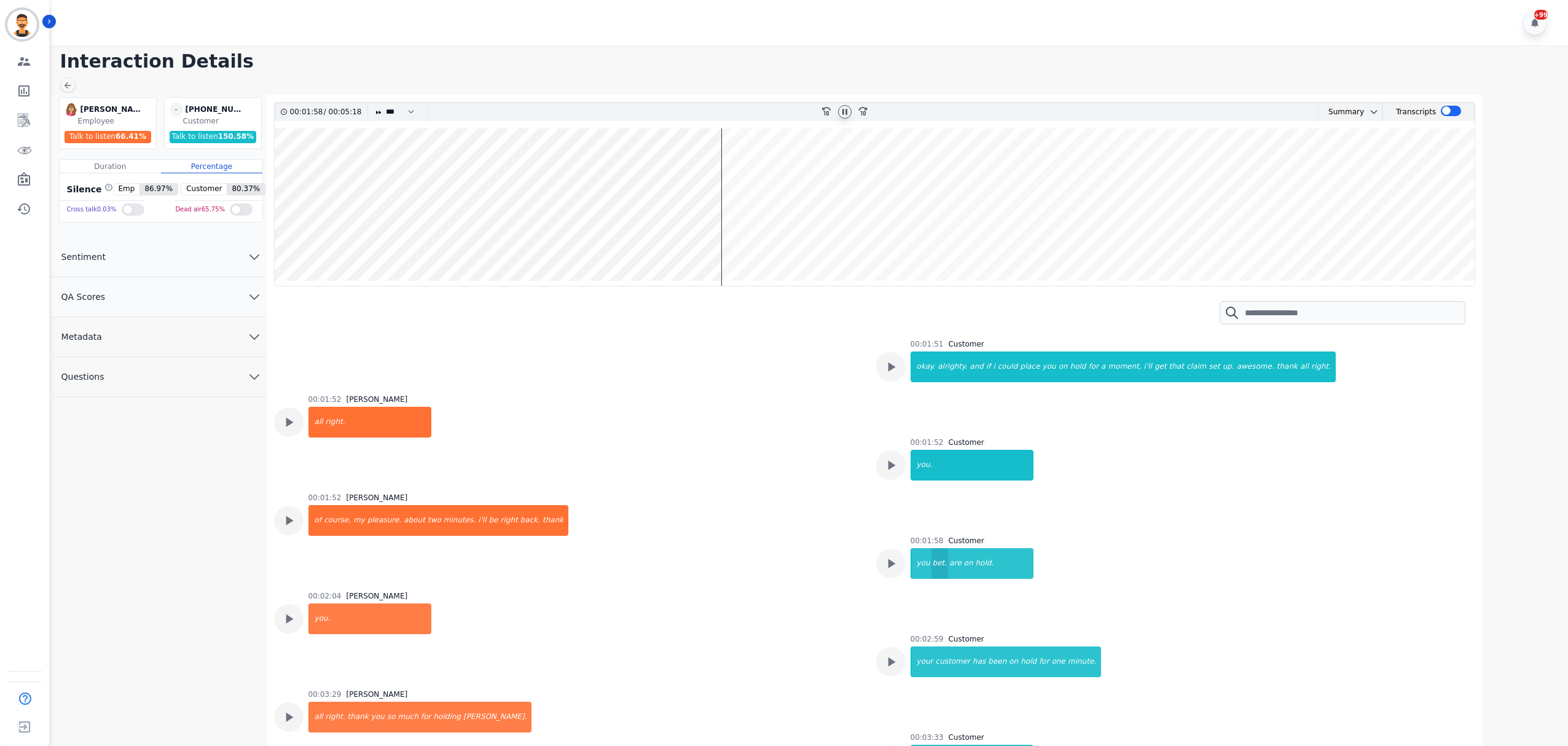
scroll to position [986, 0]
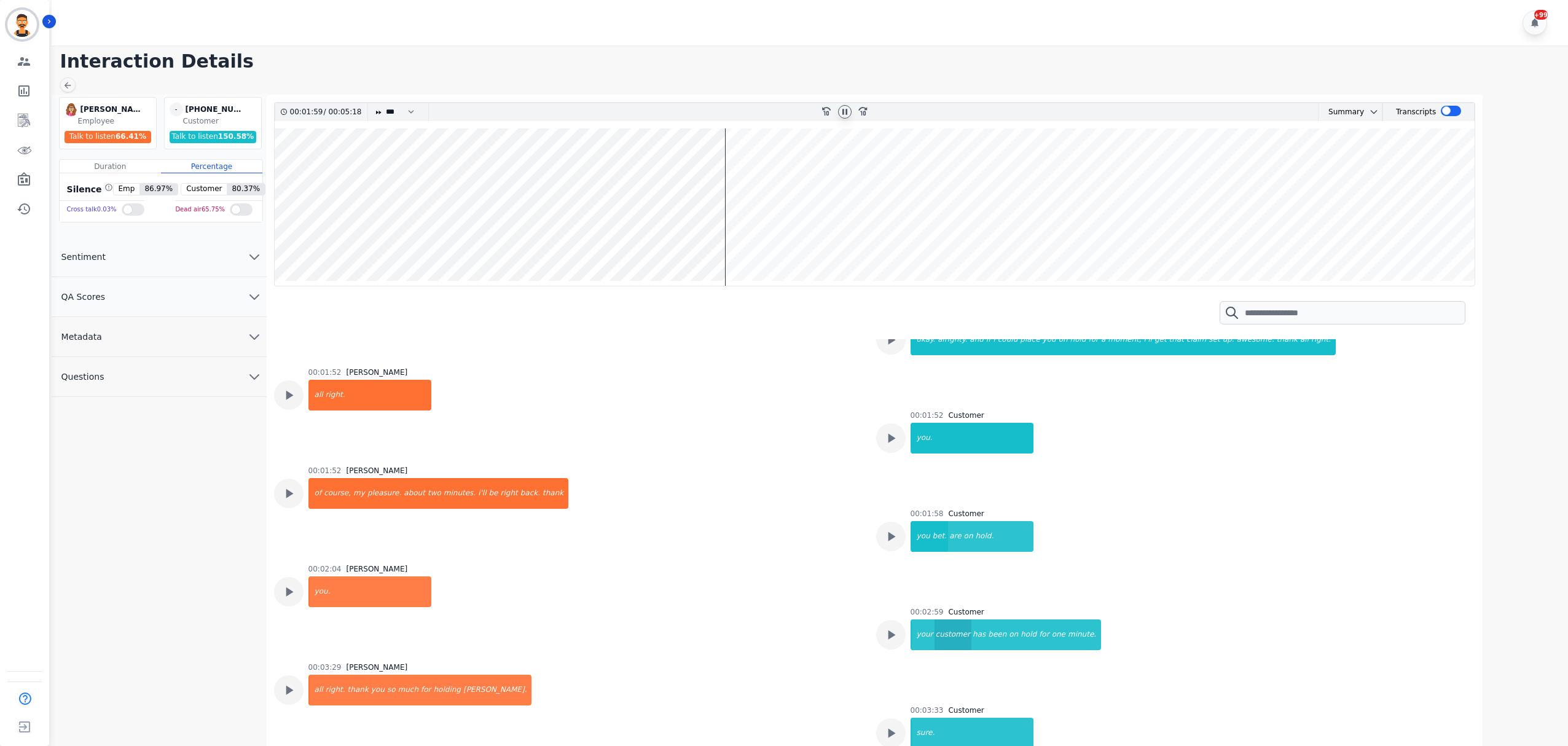
click at [935, 628] on div "customer" at bounding box center [953, 635] width 37 height 31
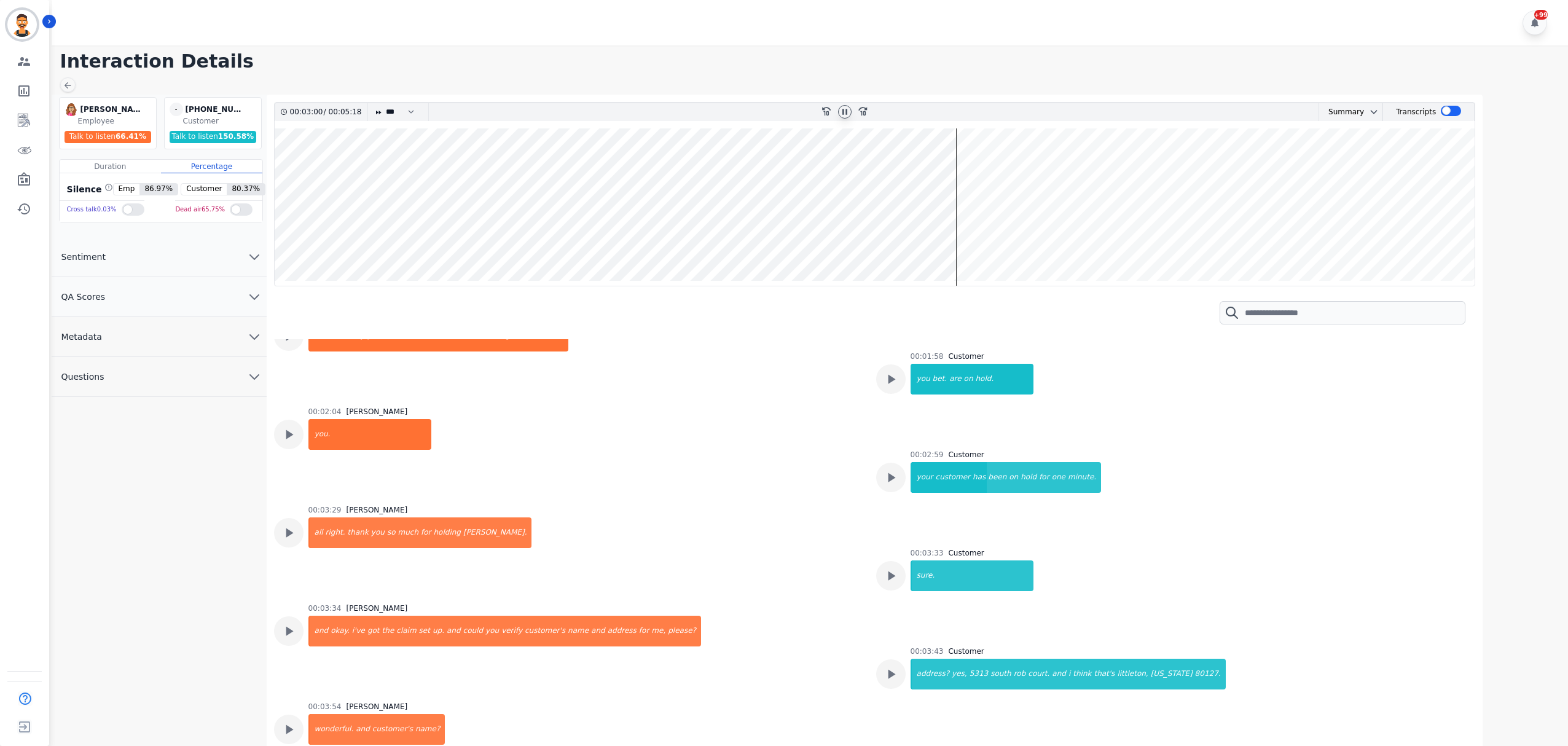
scroll to position [1150, 0]
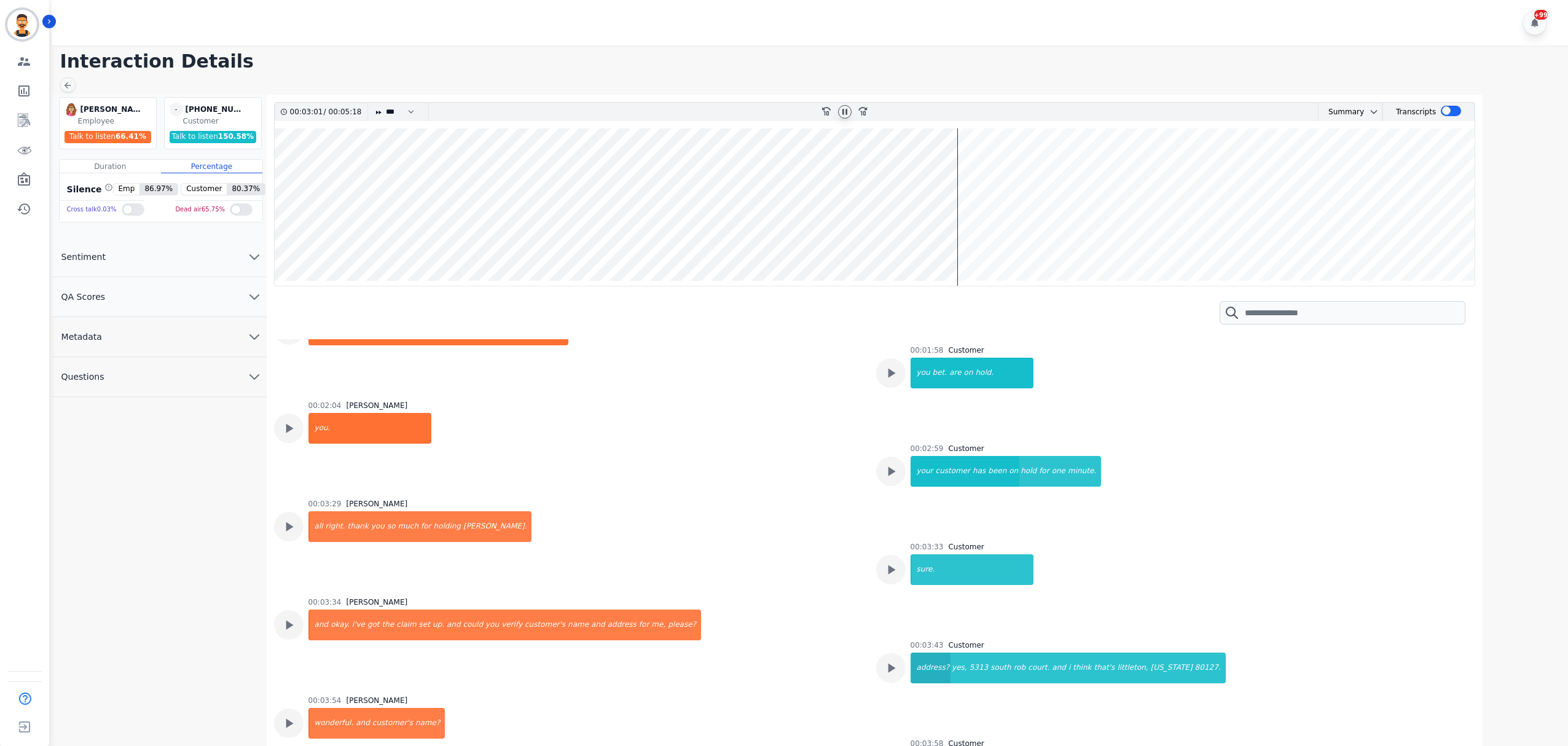
click at [932, 655] on div "address?" at bounding box center [932, 668] width 40 height 31
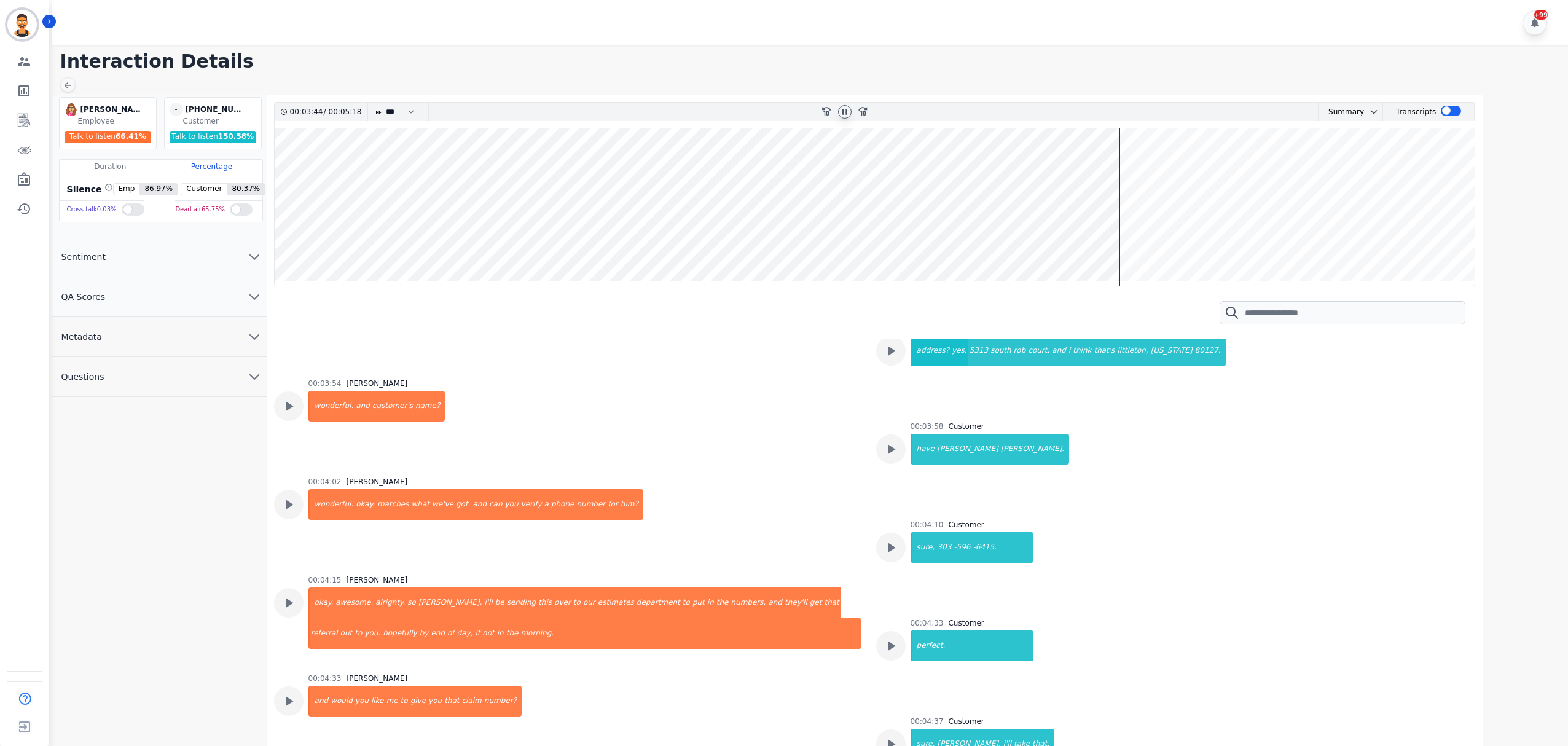
scroll to position [1478, 0]
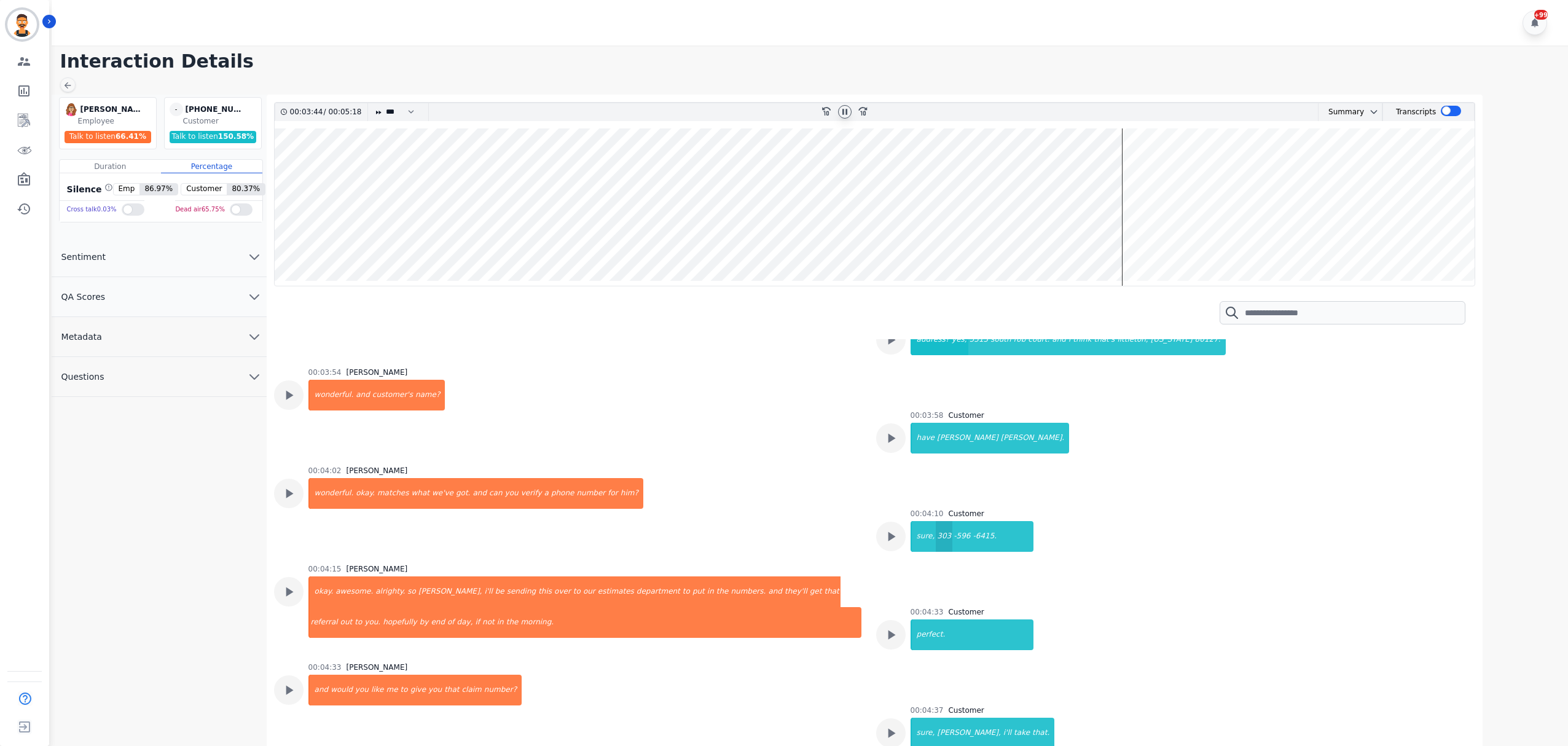
click at [936, 527] on div "303" at bounding box center [944, 536] width 17 height 31
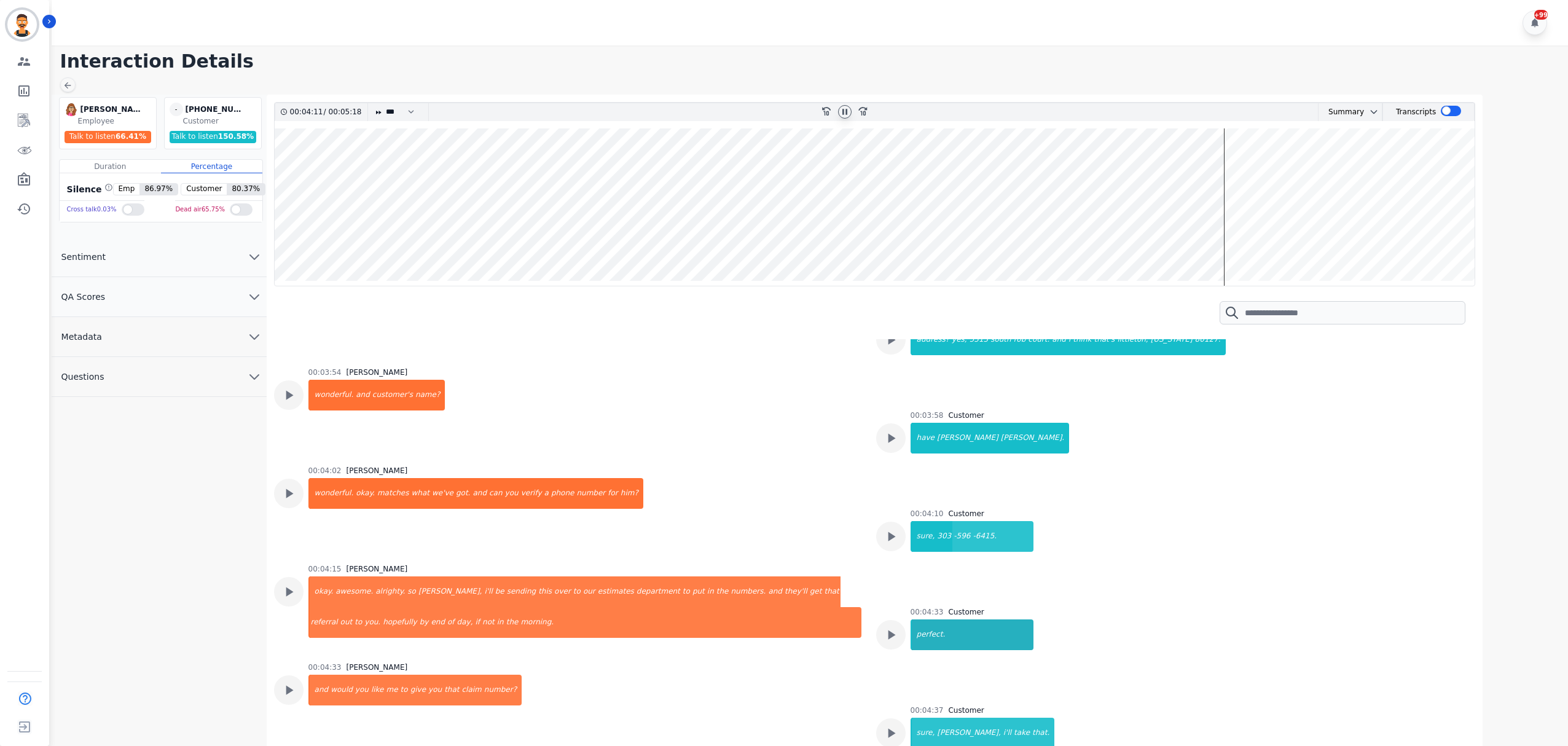
click at [930, 637] on div "perfect." at bounding box center [973, 635] width 122 height 31
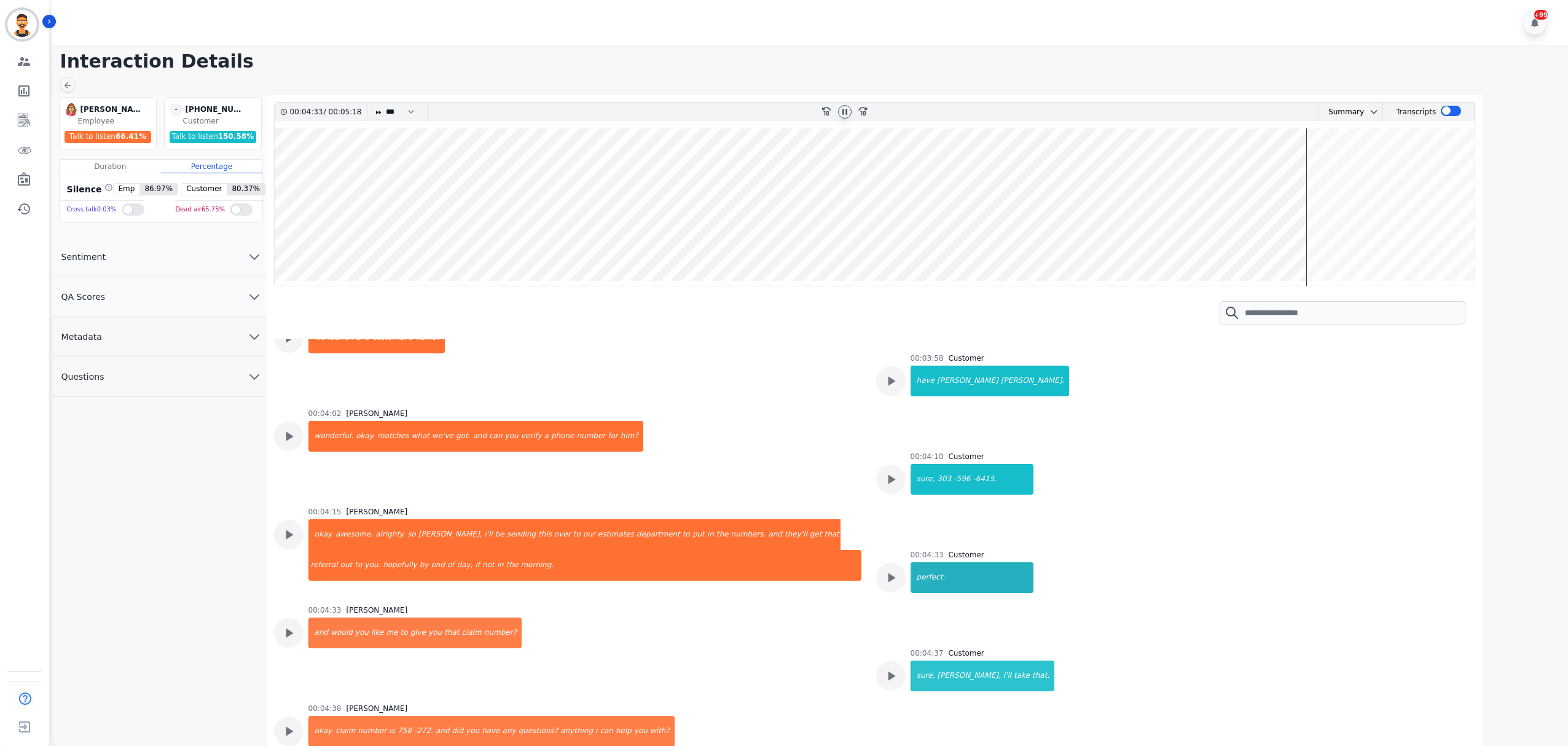
scroll to position [1641, 0]
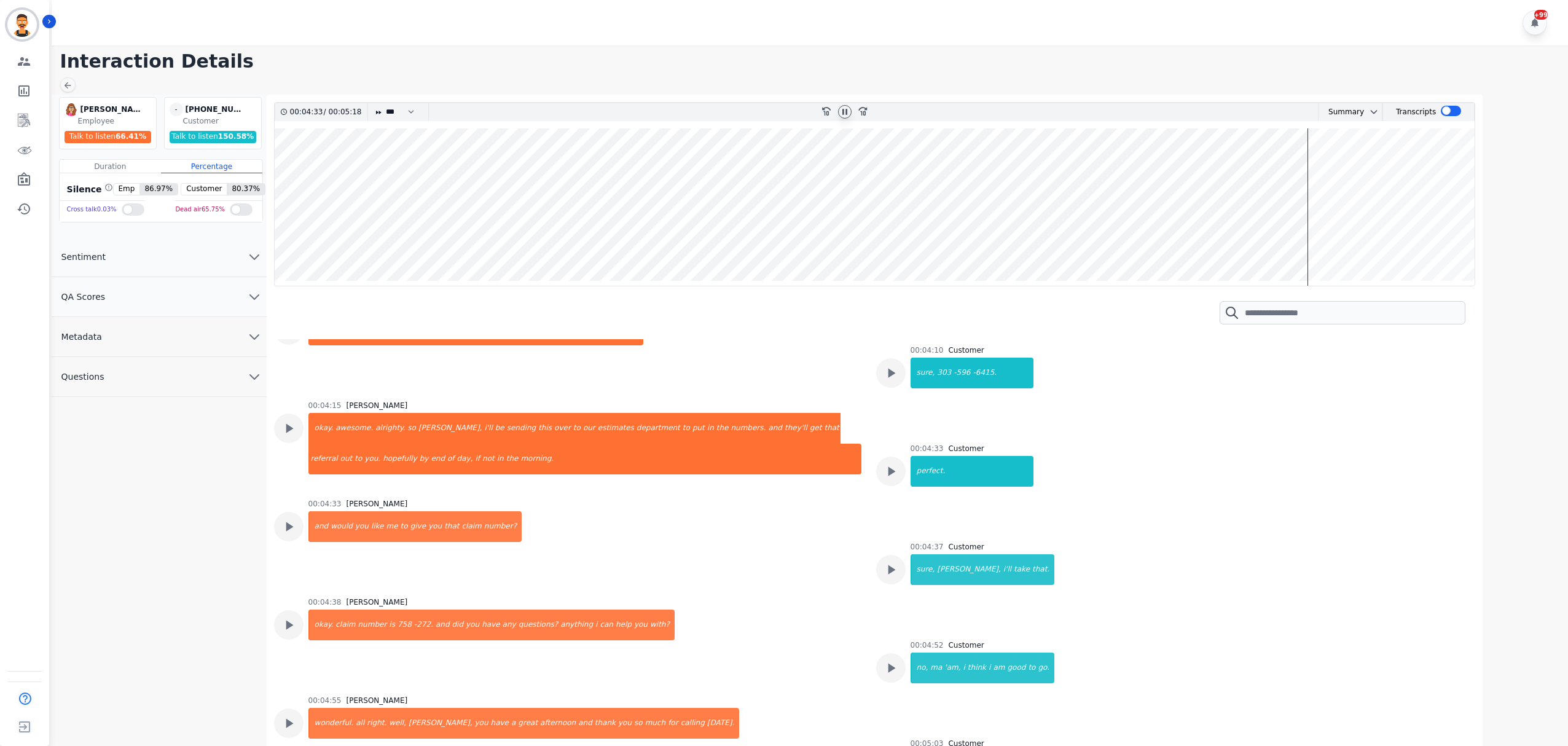
click at [922, 546] on div "00:04:37" at bounding box center [927, 547] width 34 height 10
click at [927, 568] on div "sure," at bounding box center [924, 570] width 24 height 31
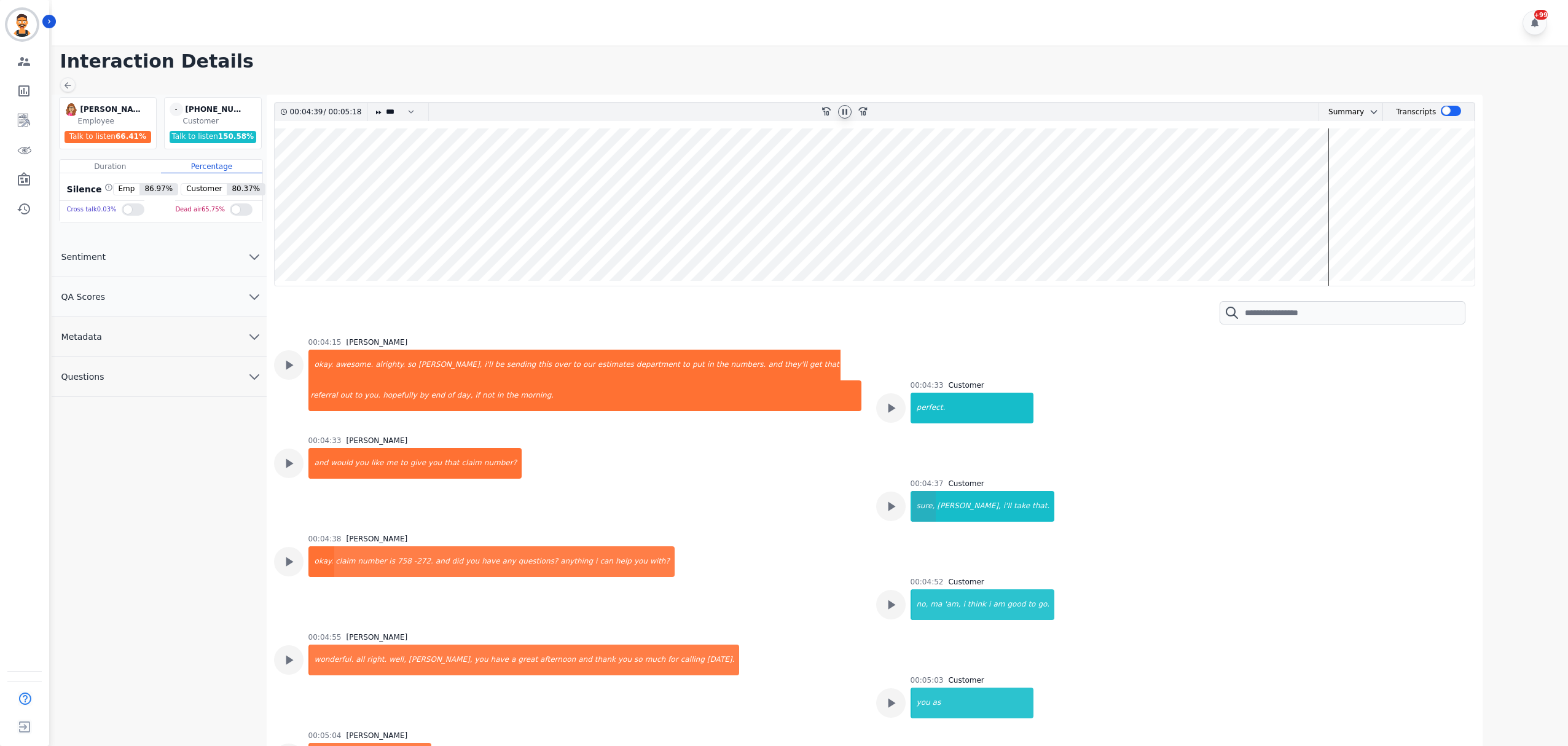
scroll to position [1805, 0]
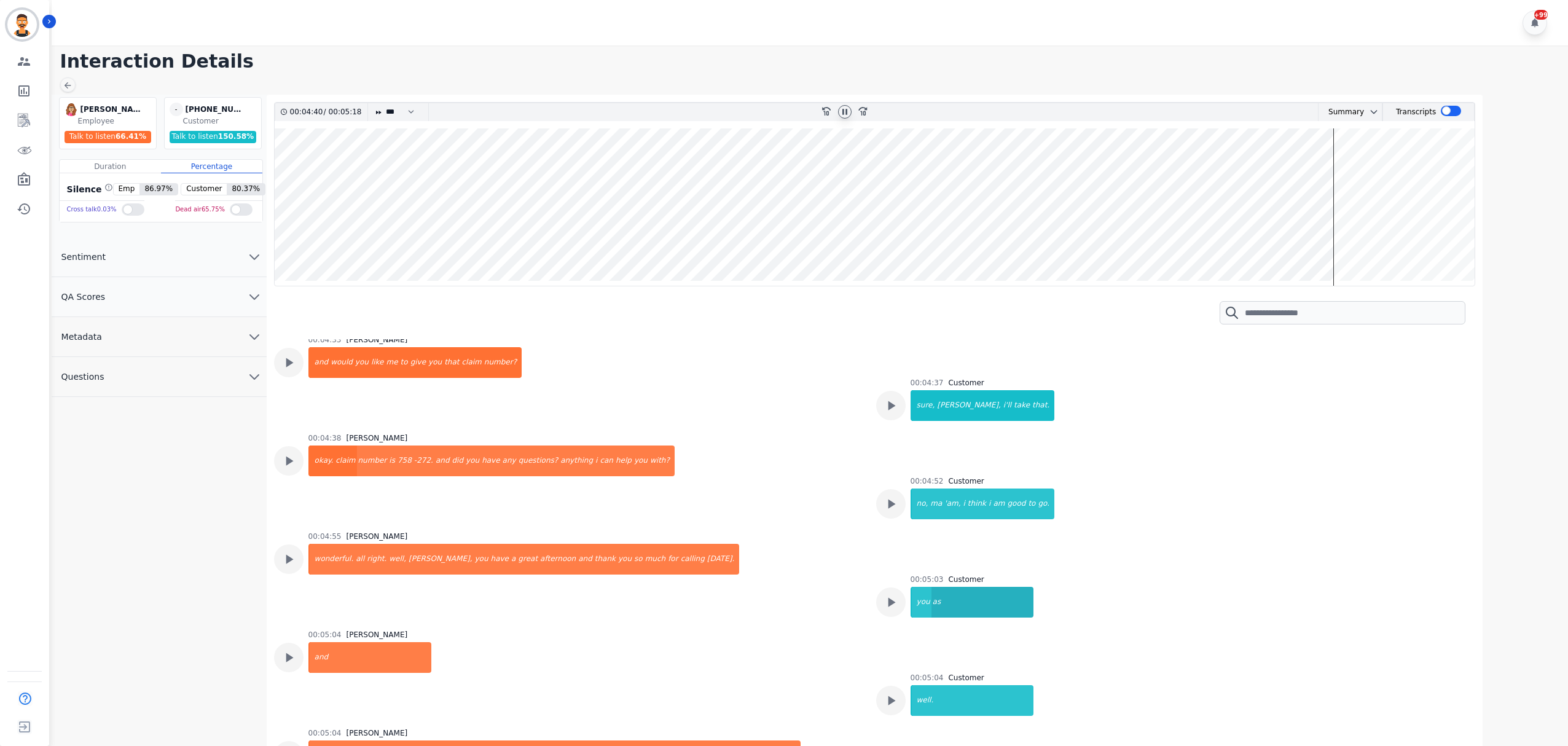
click at [932, 600] on div "as" at bounding box center [983, 602] width 102 height 31
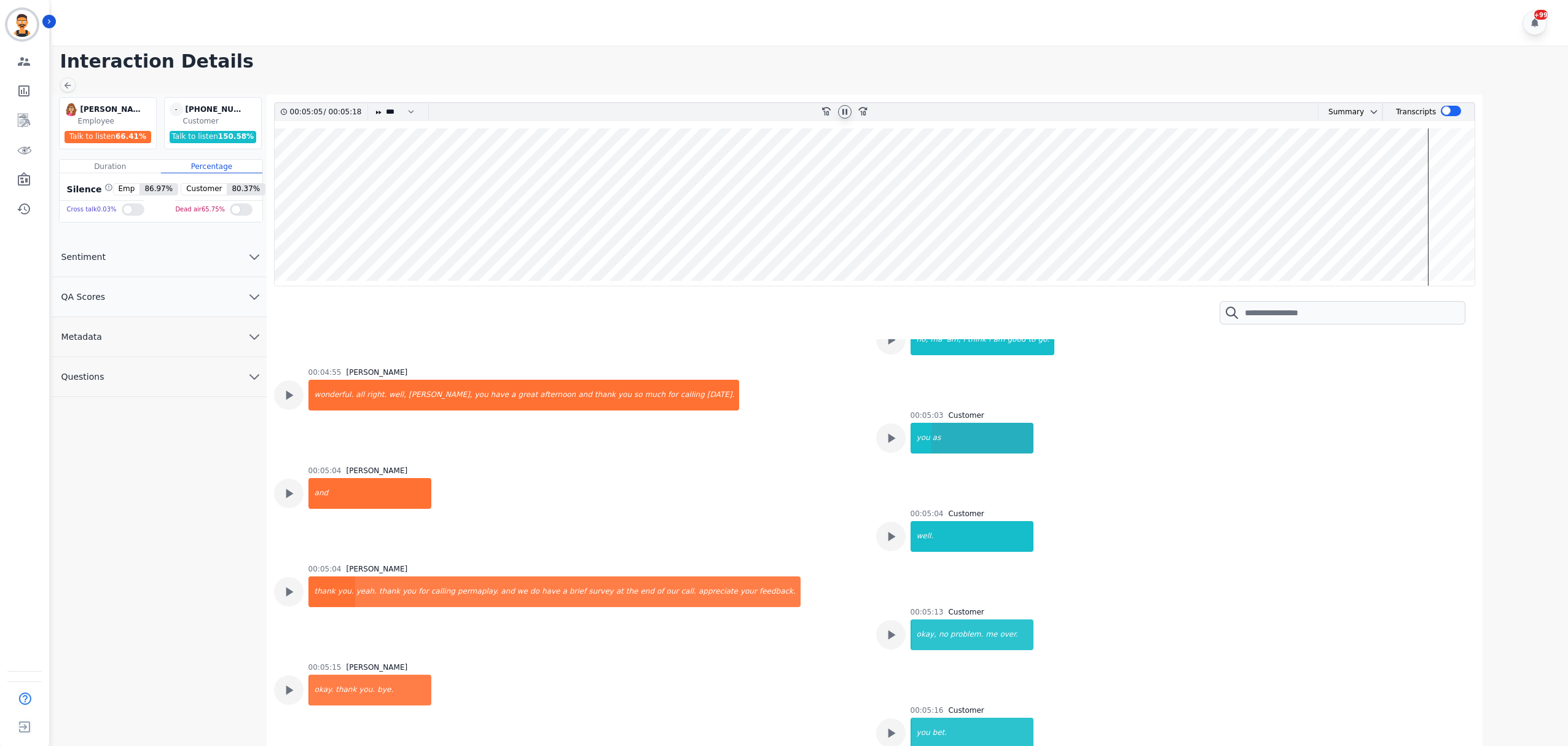
scroll to position [1980, 0]
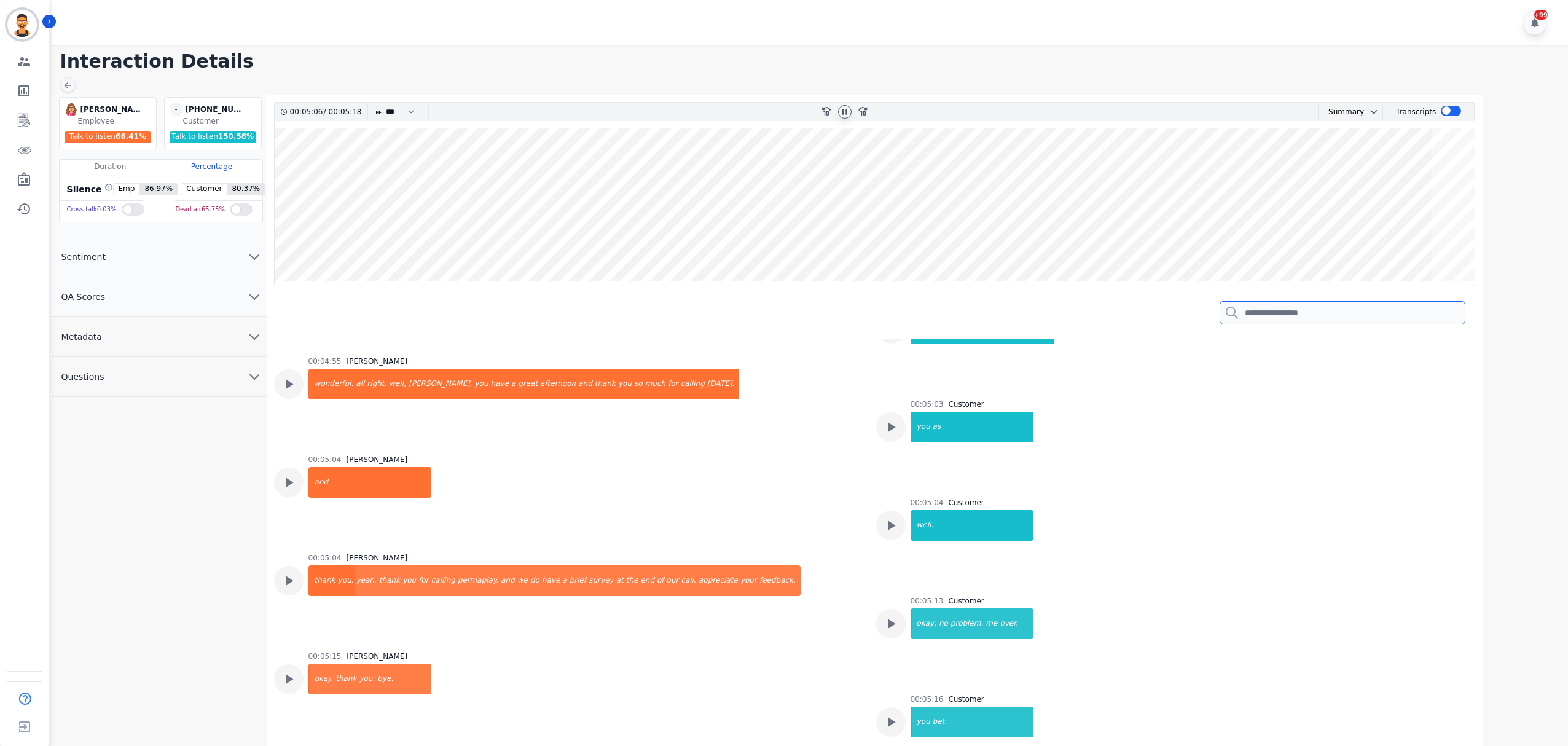
click at [1255, 308] on input "search" at bounding box center [1342, 313] width 246 height 24
paste input "**********"
type input "********"
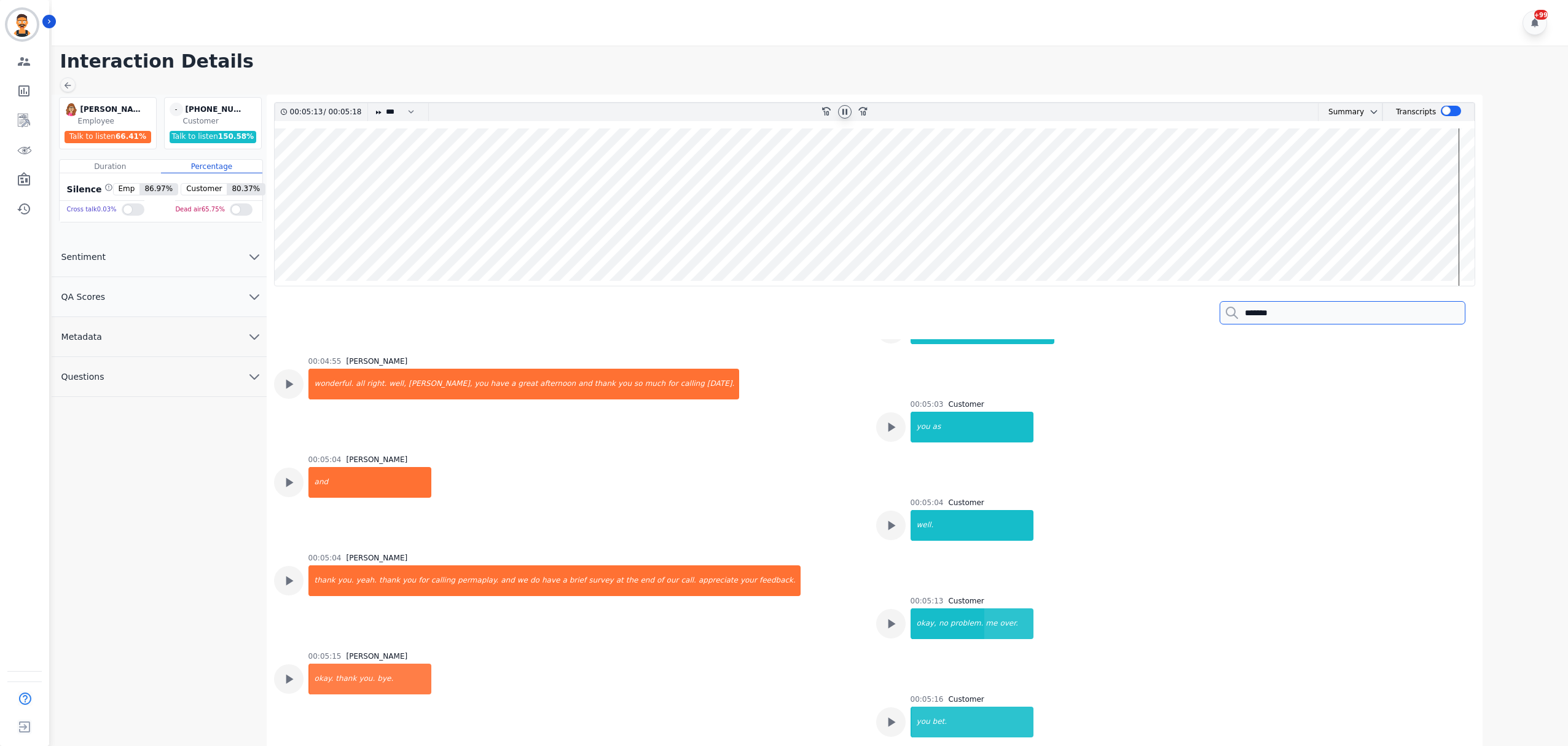
click at [1455, 316] on input "*******" at bounding box center [1342, 313] width 246 height 24
type input "*******"
click at [850, 109] on icon at bounding box center [844, 111] width 10 height 10
click at [28, 153] on icon "Sidebar" at bounding box center [24, 151] width 14 height 8
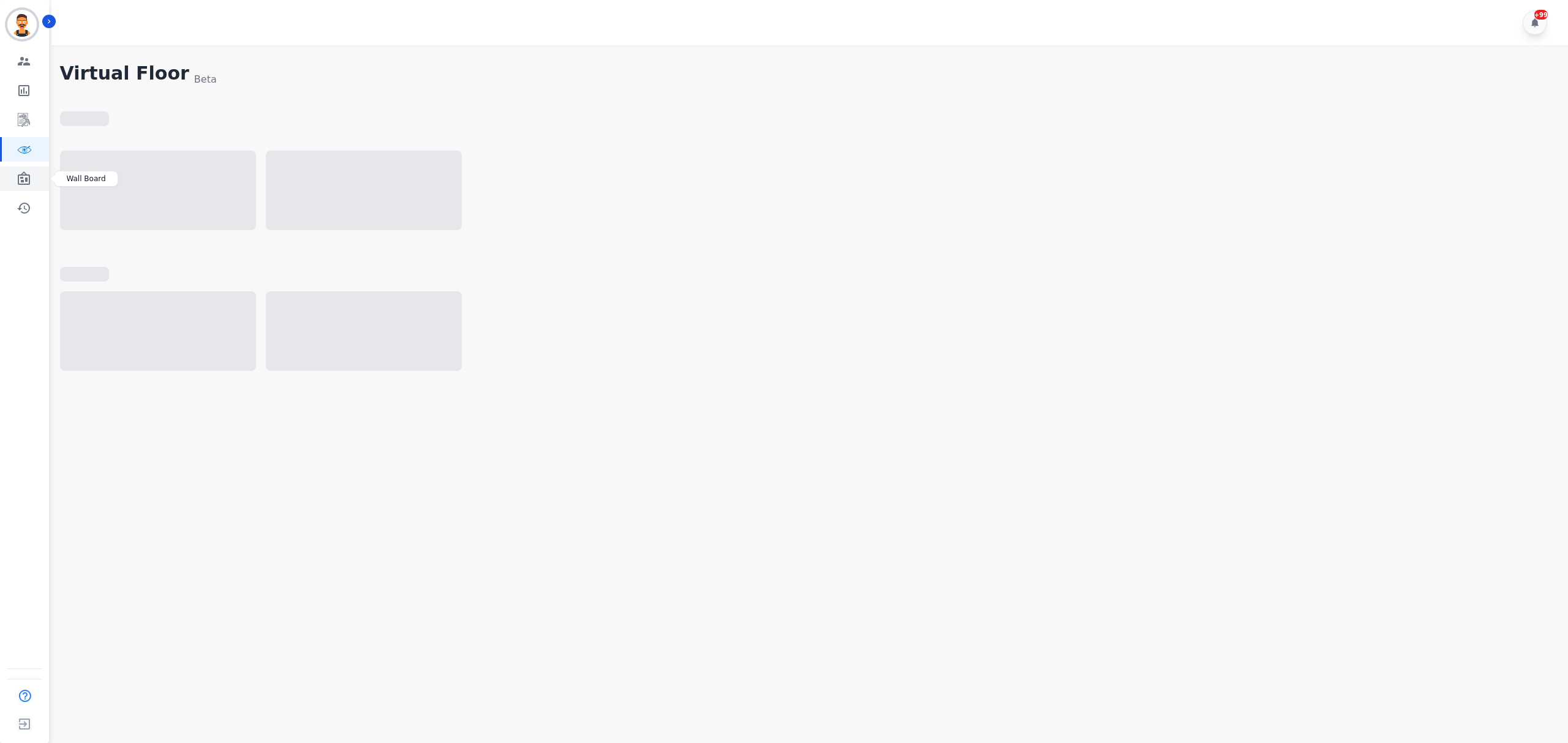
click at [30, 185] on icon "Sidebar" at bounding box center [24, 179] width 14 height 14
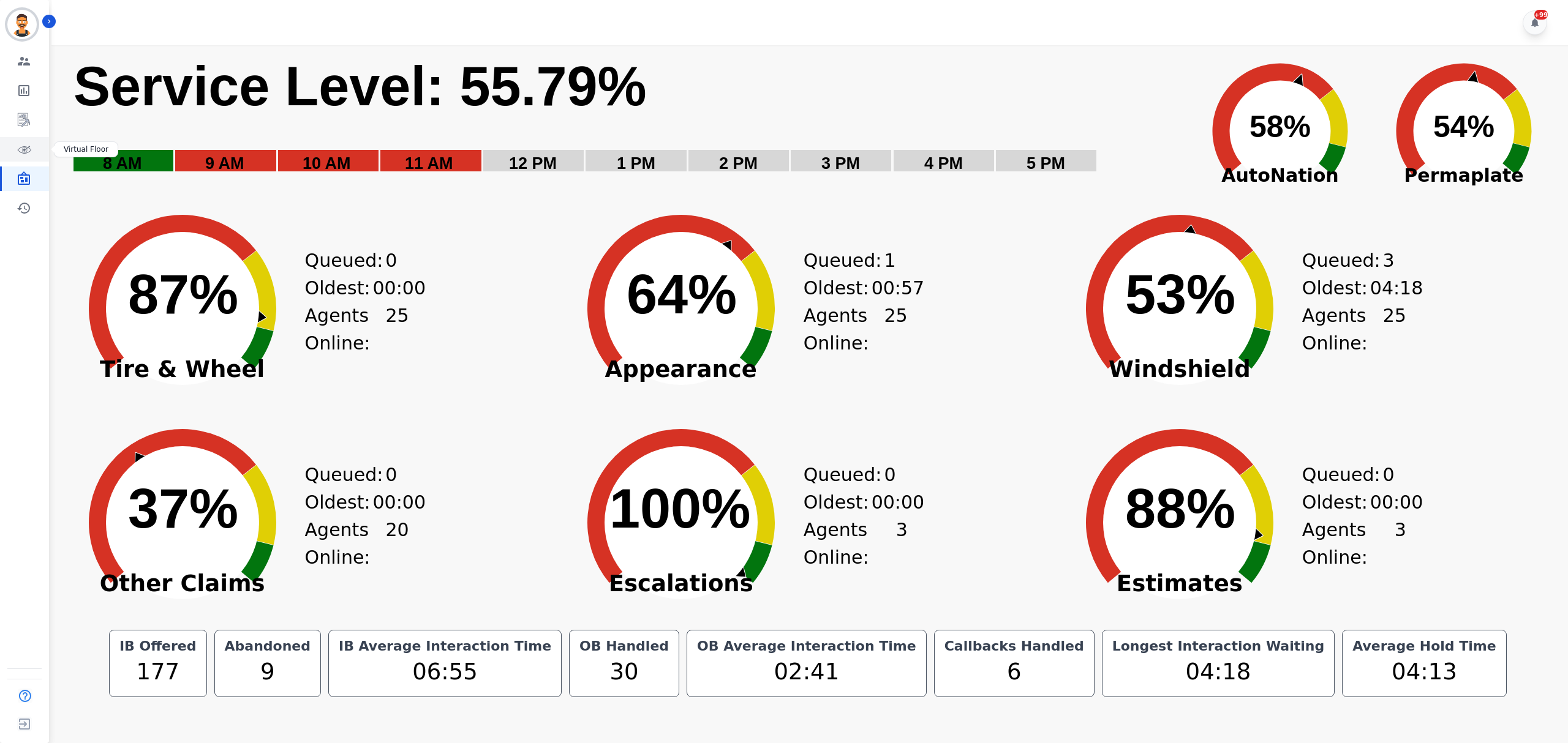
click at [22, 144] on icon "Sidebar" at bounding box center [24, 149] width 14 height 14
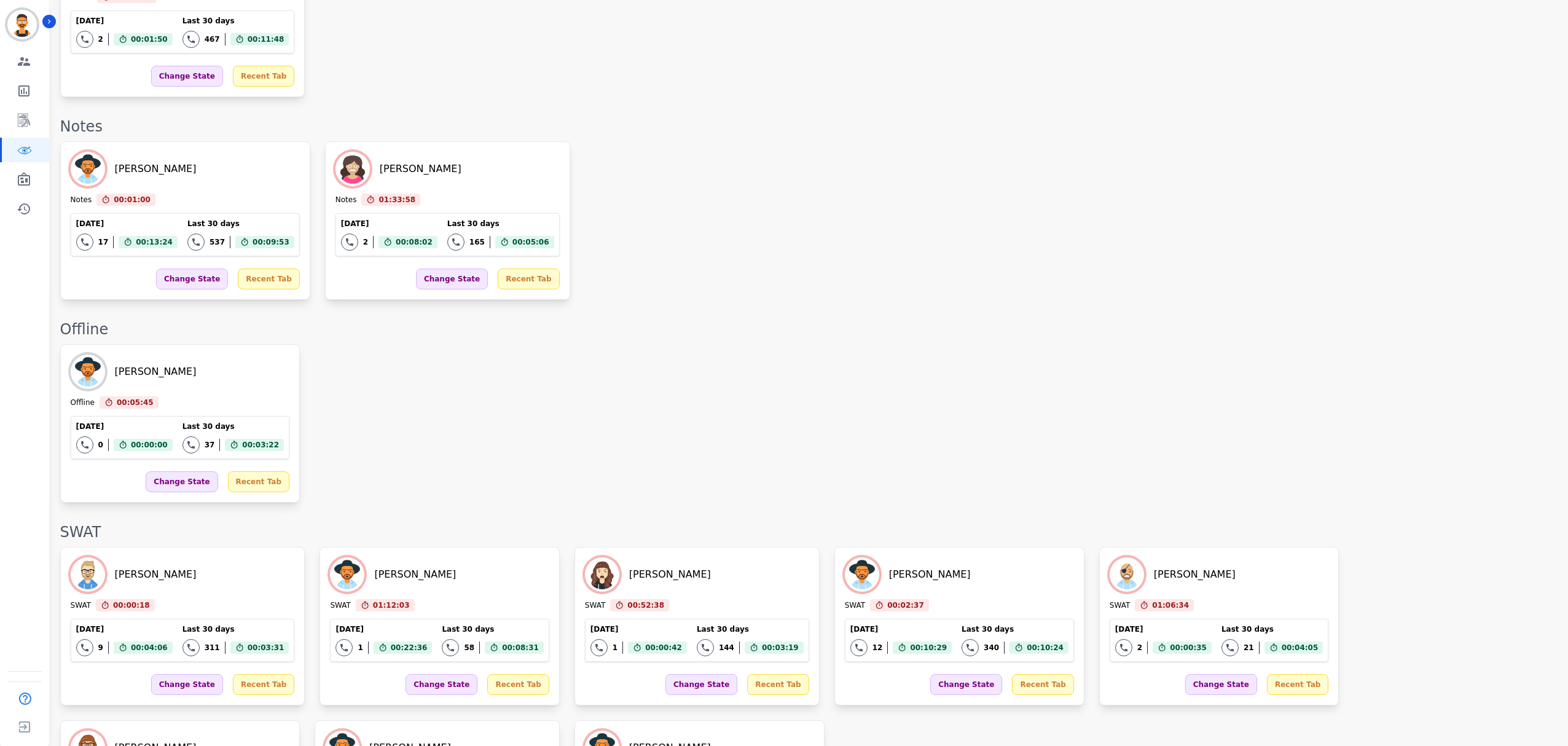
scroll to position [1952, 0]
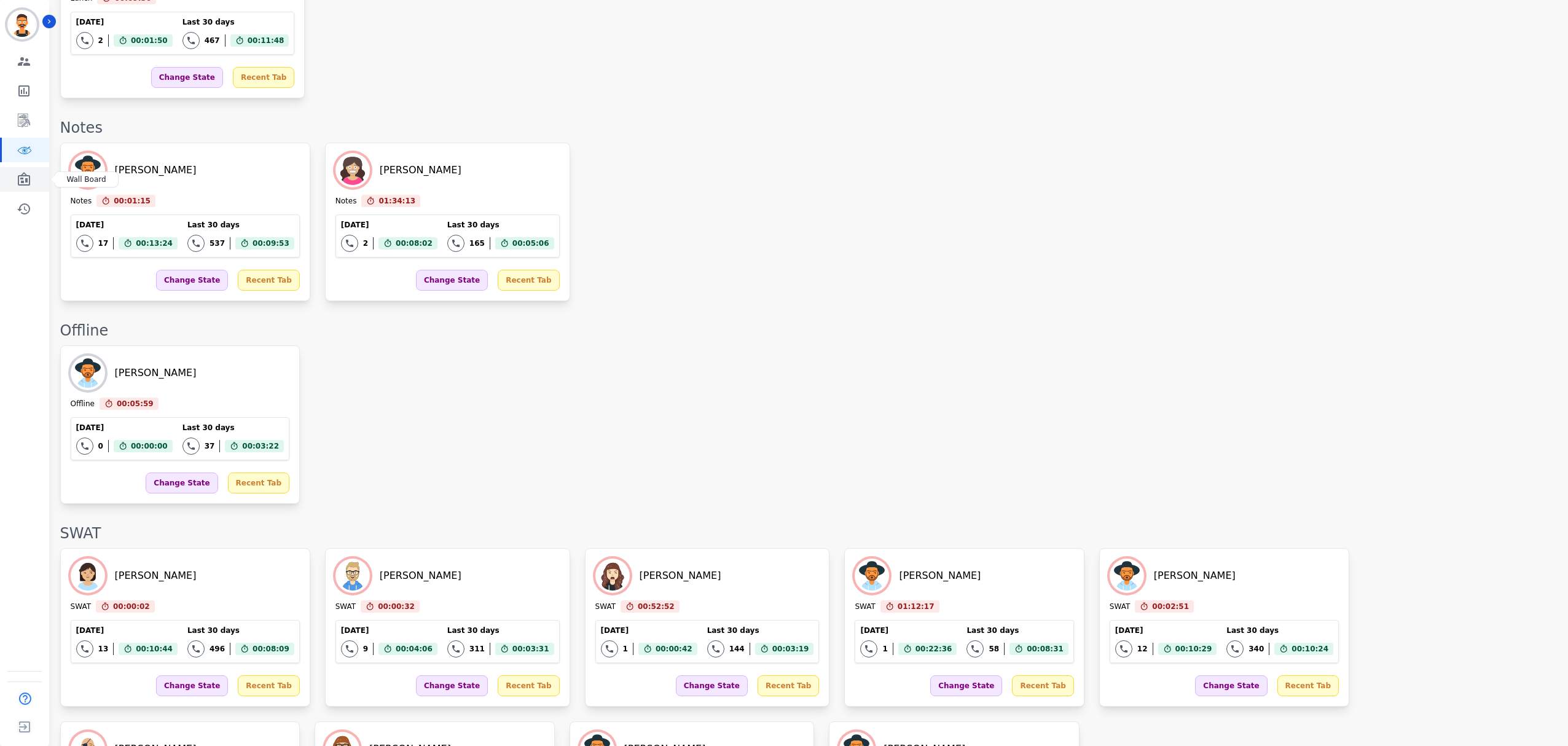
click at [24, 167] on link "Sidebar" at bounding box center [25, 179] width 47 height 24
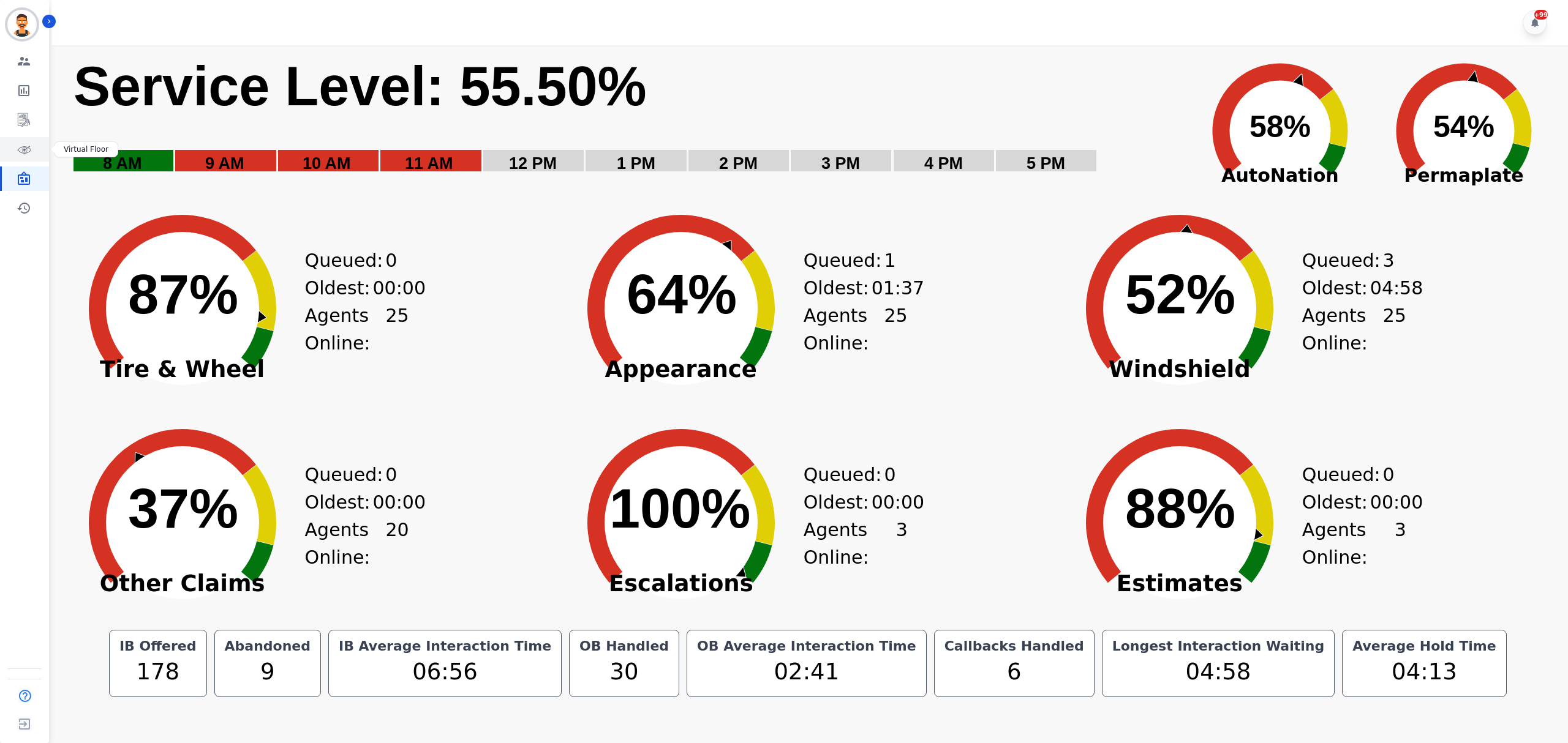
click at [24, 143] on icon "Sidebar" at bounding box center [24, 149] width 14 height 14
